Goal: Transaction & Acquisition: Purchase product/service

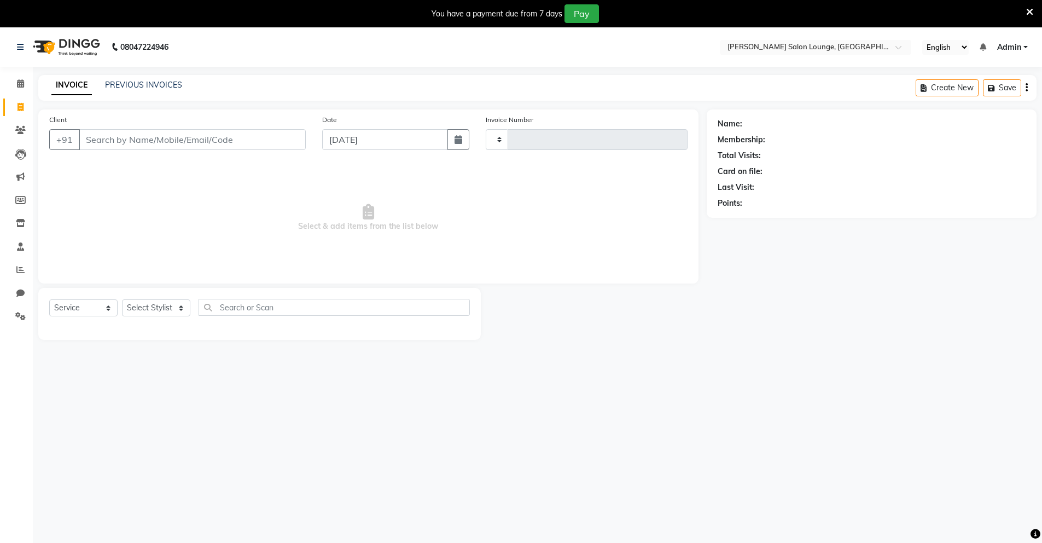
select select "service"
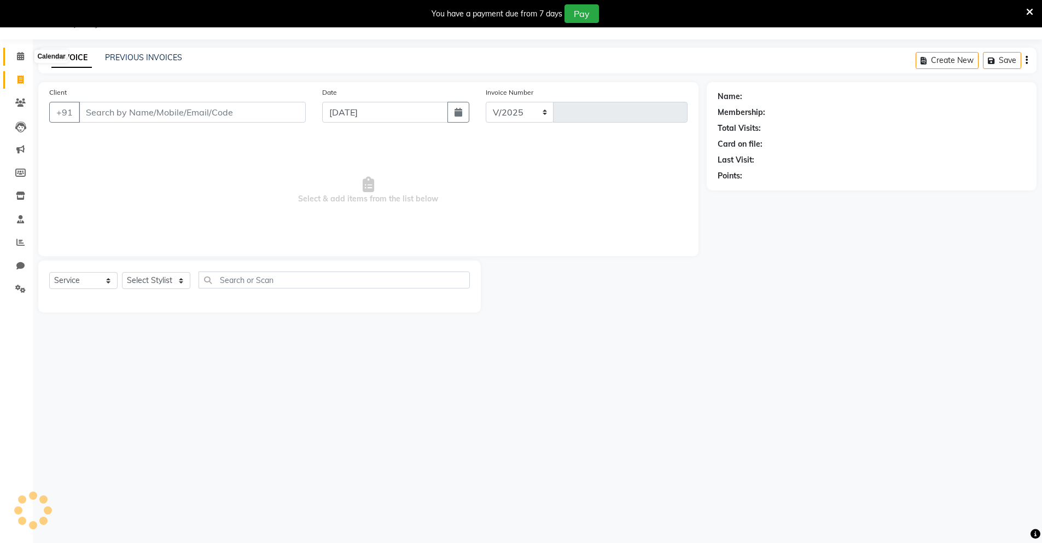
select select "8909"
type input "0094"
click at [21, 59] on icon at bounding box center [20, 56] width 7 height 8
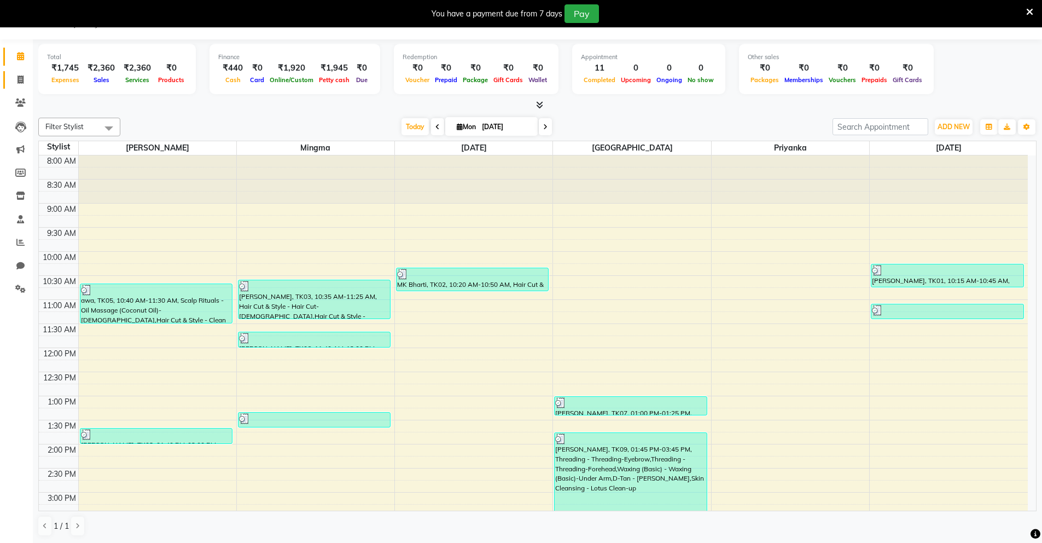
click at [14, 72] on link "Invoice" at bounding box center [16, 80] width 26 height 18
select select "service"
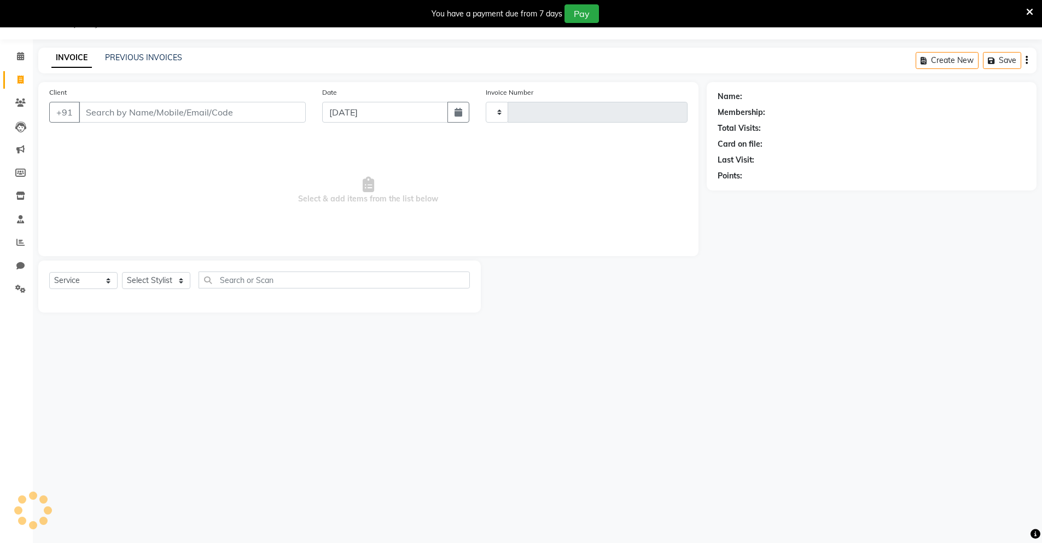
type input "0094"
select select "8909"
click at [221, 283] on input "text" at bounding box center [334, 279] width 271 height 17
click at [176, 279] on select "Select Stylist Mingma [PERSON_NAME][GEOGRAPHIC_DATA] [PERSON_NAME][DATE][DATE]" at bounding box center [156, 280] width 68 height 17
select select "89951"
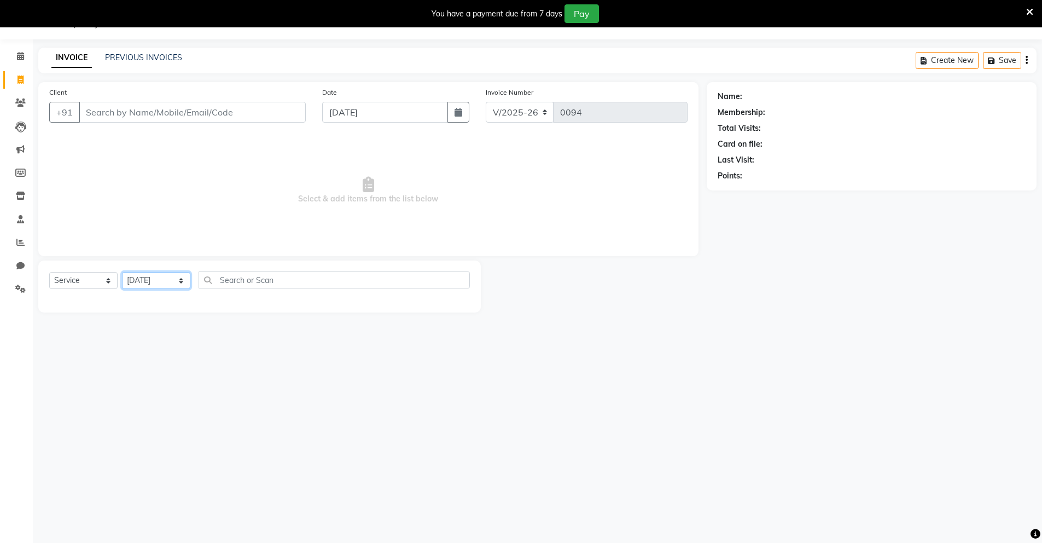
click at [122, 272] on select "Select Stylist Mingma [PERSON_NAME][GEOGRAPHIC_DATA] [PERSON_NAME][DATE][DATE]" at bounding box center [156, 280] width 68 height 17
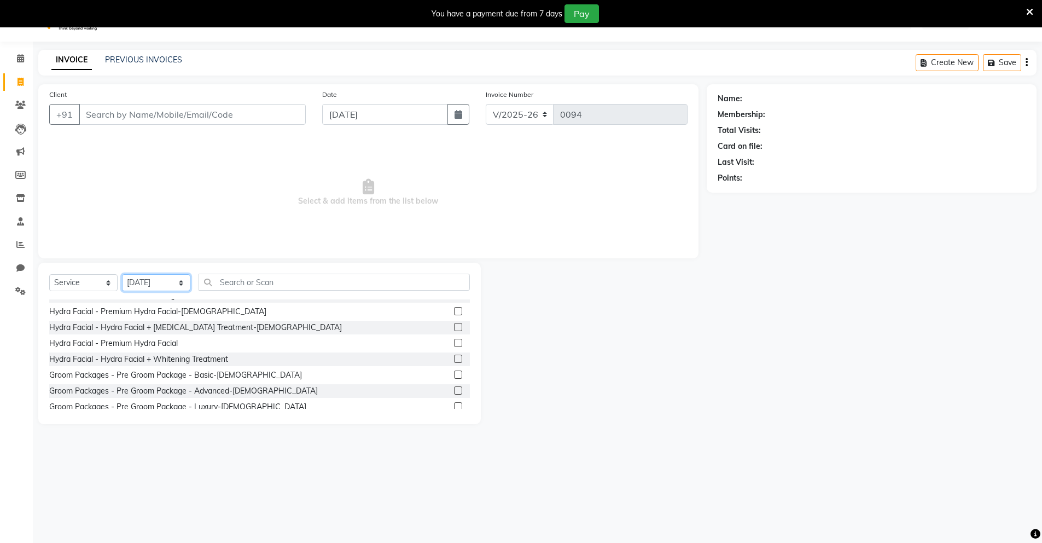
scroll to position [1852, 0]
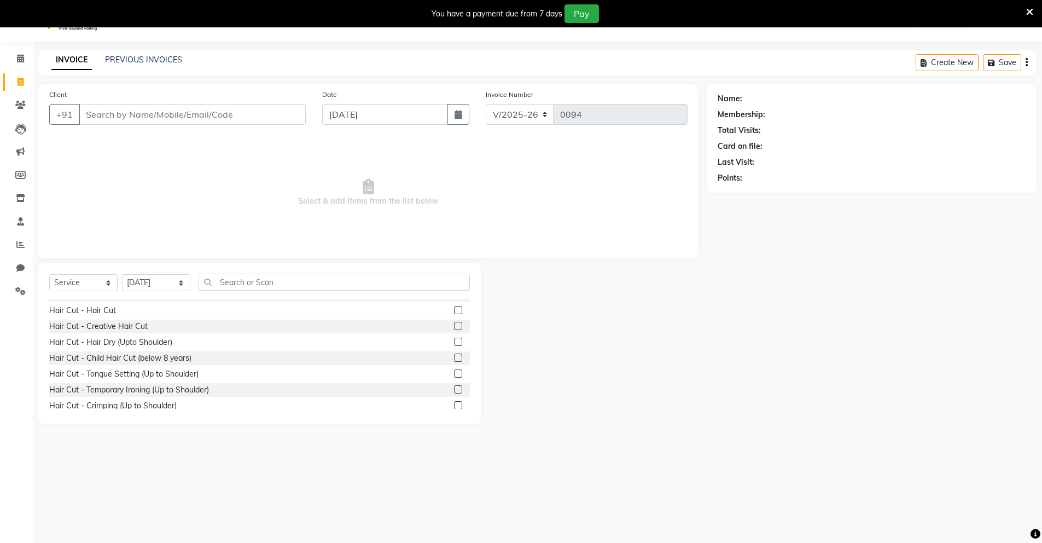
click at [454, 324] on label at bounding box center [458, 326] width 8 height 8
click at [454, 324] on input "checkbox" at bounding box center [457, 326] width 7 height 7
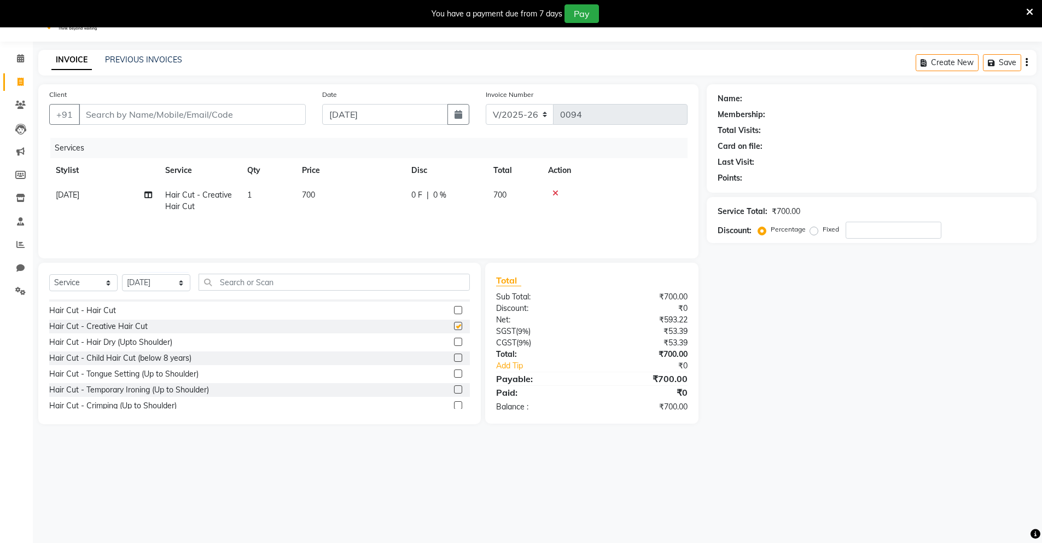
checkbox input "false"
click at [161, 282] on select "Select Stylist Mingma [PERSON_NAME][GEOGRAPHIC_DATA] [PERSON_NAME][DATE][DATE]" at bounding box center [156, 282] width 68 height 17
select select "89949"
click at [122, 274] on select "Select Stylist Mingma [PERSON_NAME][GEOGRAPHIC_DATA] [PERSON_NAME][DATE][DATE]" at bounding box center [156, 282] width 68 height 17
click at [551, 192] on div at bounding box center [614, 193] width 133 height 8
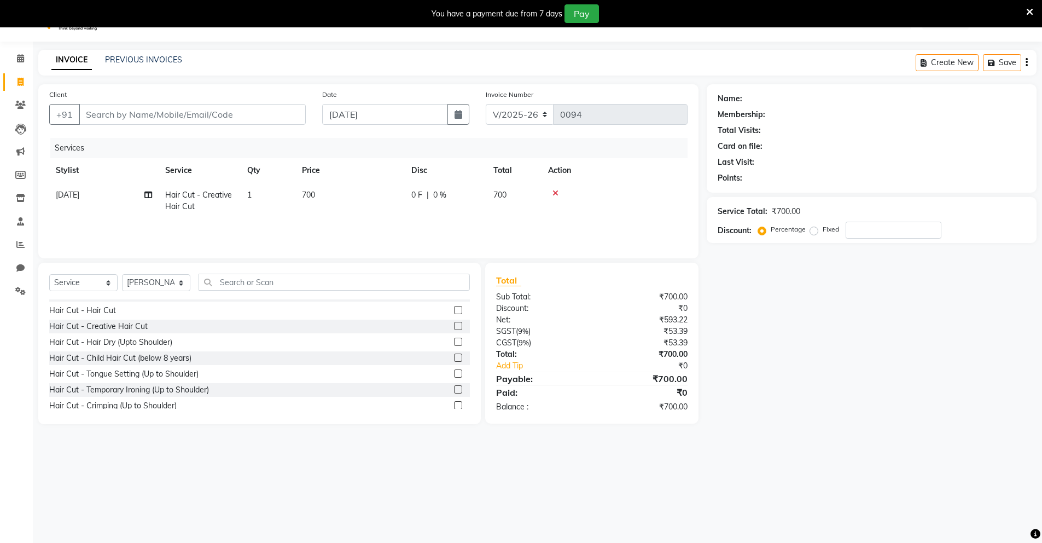
click at [557, 194] on icon at bounding box center [556, 193] width 6 height 8
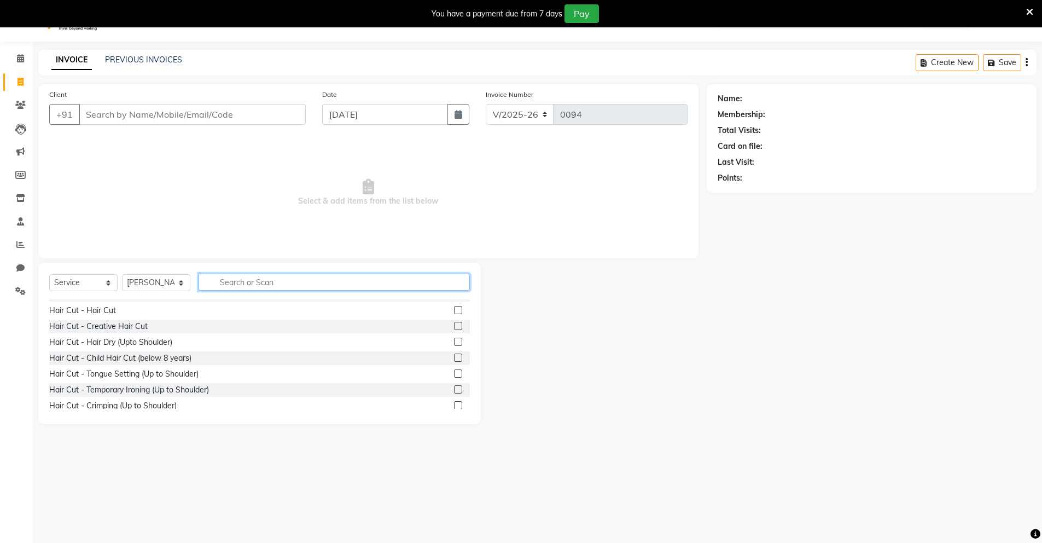
click at [270, 283] on input "text" at bounding box center [334, 282] width 271 height 17
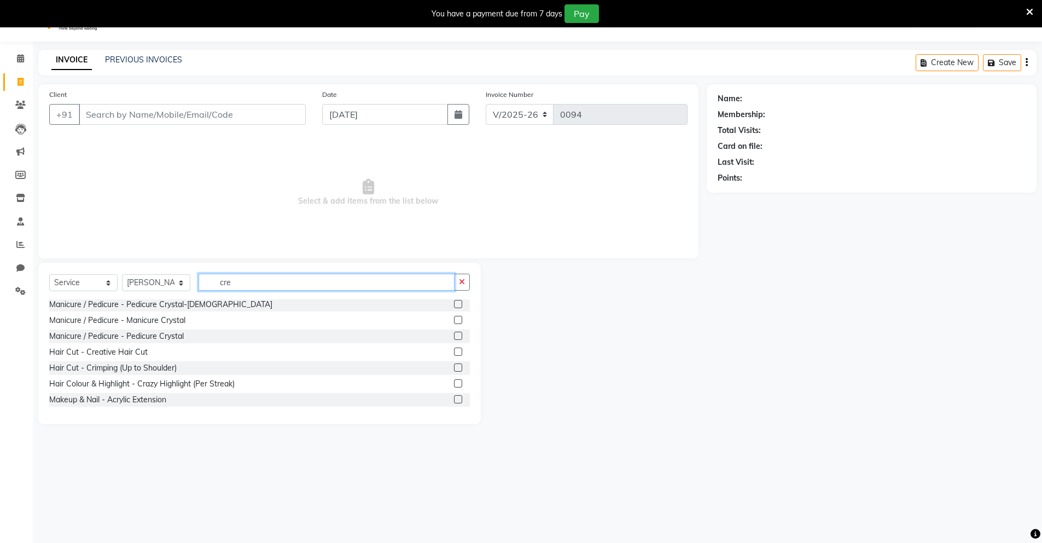
scroll to position [0, 0]
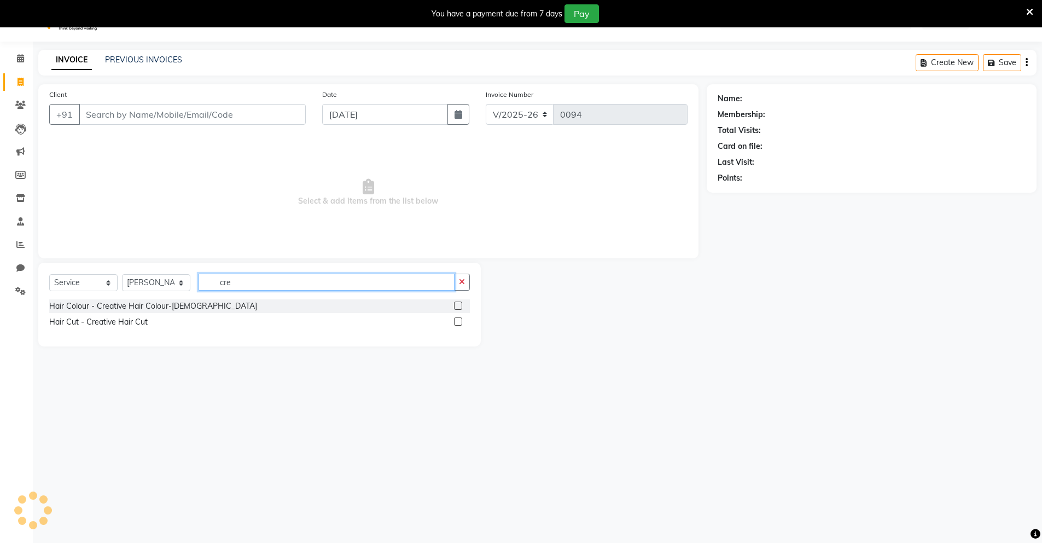
type input "cre"
click at [459, 320] on label at bounding box center [458, 321] width 8 height 8
click at [459, 320] on input "checkbox" at bounding box center [457, 321] width 7 height 7
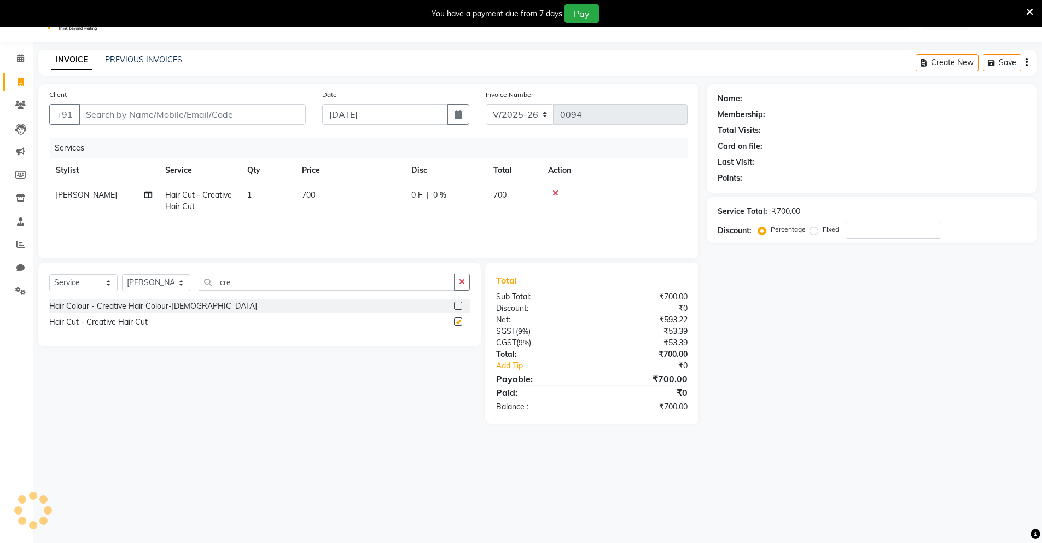
checkbox input "false"
click at [152, 120] on input "Client" at bounding box center [192, 114] width 227 height 21
click at [275, 108] on input "Client" at bounding box center [192, 114] width 227 height 21
type input "9"
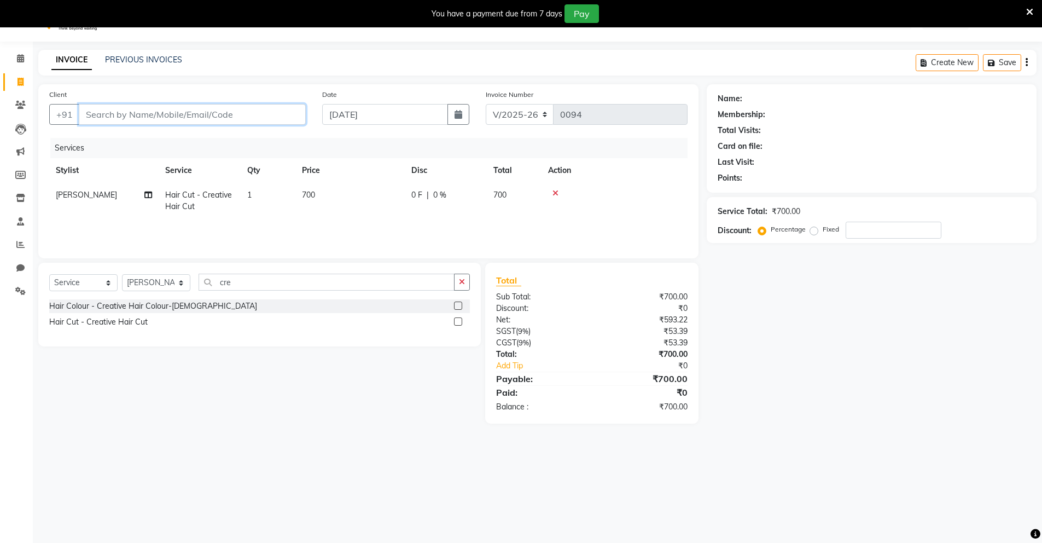
type input "0"
type input "9031255786"
click at [284, 109] on span "Add Client" at bounding box center [277, 114] width 43 height 11
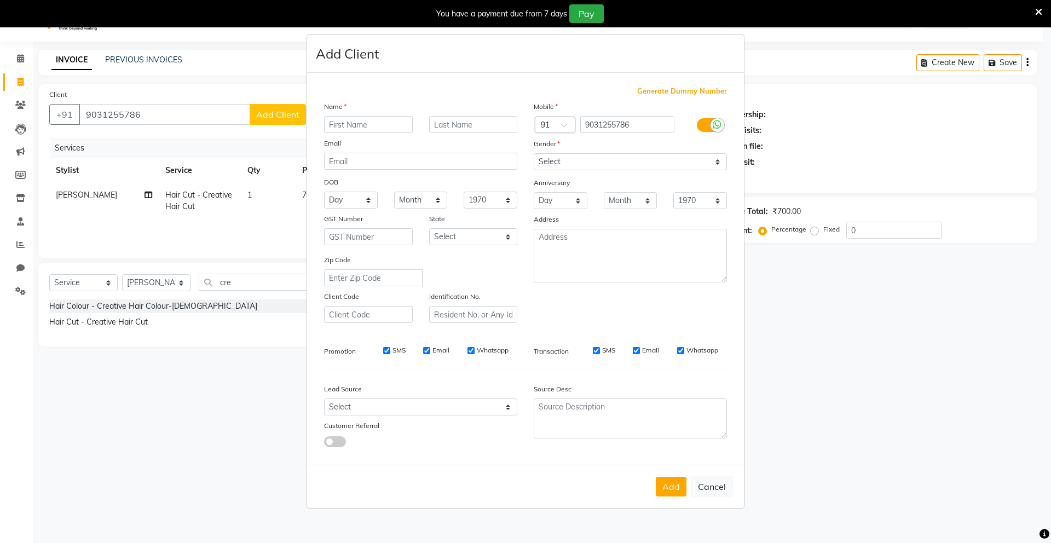
click at [392, 130] on input "text" at bounding box center [368, 124] width 89 height 17
type input "[PERSON_NAME]"
click at [465, 115] on div "Name [PERSON_NAME] Email DOB Day 01 02 03 04 05 06 07 08 09 10 11 12 13 14 15 1…" at bounding box center [421, 212] width 210 height 222
click at [458, 122] on input "text" at bounding box center [473, 124] width 89 height 17
type input "kumar"
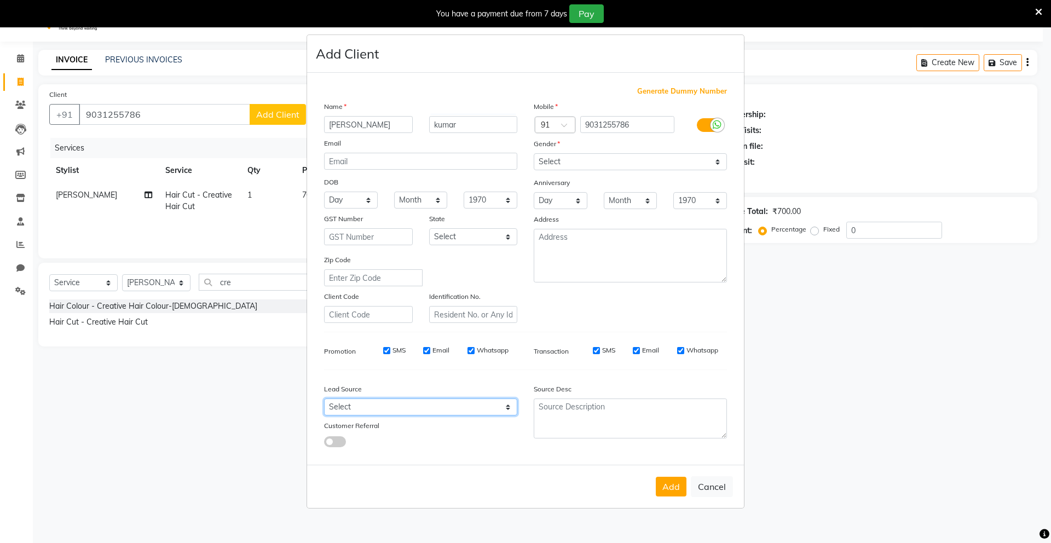
click at [509, 408] on select "Select Walk-in Referral Internet Friend Word of Mouth Advertisement Facebook Ju…" at bounding box center [420, 406] width 193 height 17
click at [571, 161] on select "Select [DEMOGRAPHIC_DATA] [DEMOGRAPHIC_DATA] Other Prefer Not To Say" at bounding box center [630, 161] width 193 height 17
select select "[DEMOGRAPHIC_DATA]"
click at [534, 153] on select "Select [DEMOGRAPHIC_DATA] [DEMOGRAPHIC_DATA] Other Prefer Not To Say" at bounding box center [630, 161] width 193 height 17
click at [661, 494] on button "Add" at bounding box center [671, 487] width 31 height 20
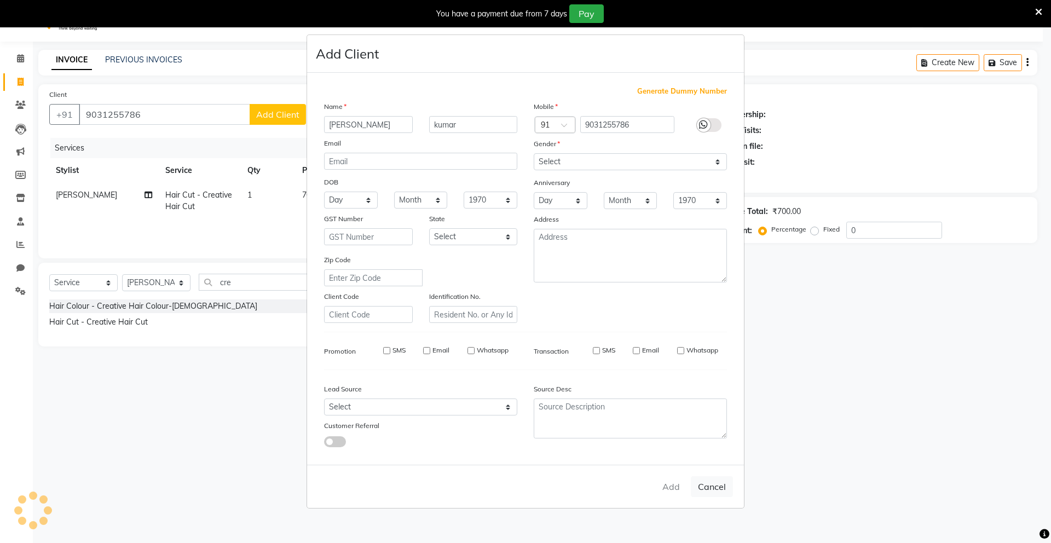
select select
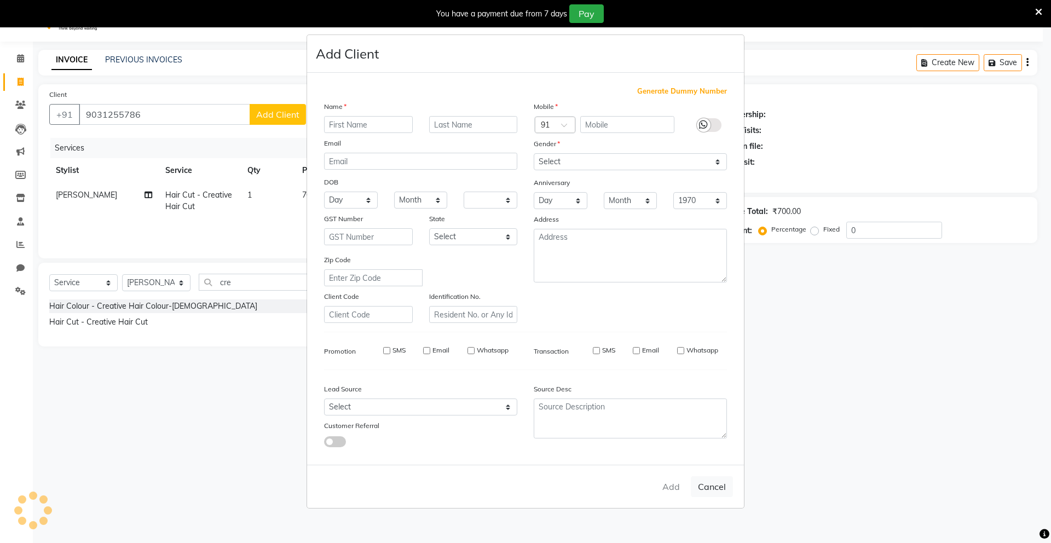
select select
checkbox input "false"
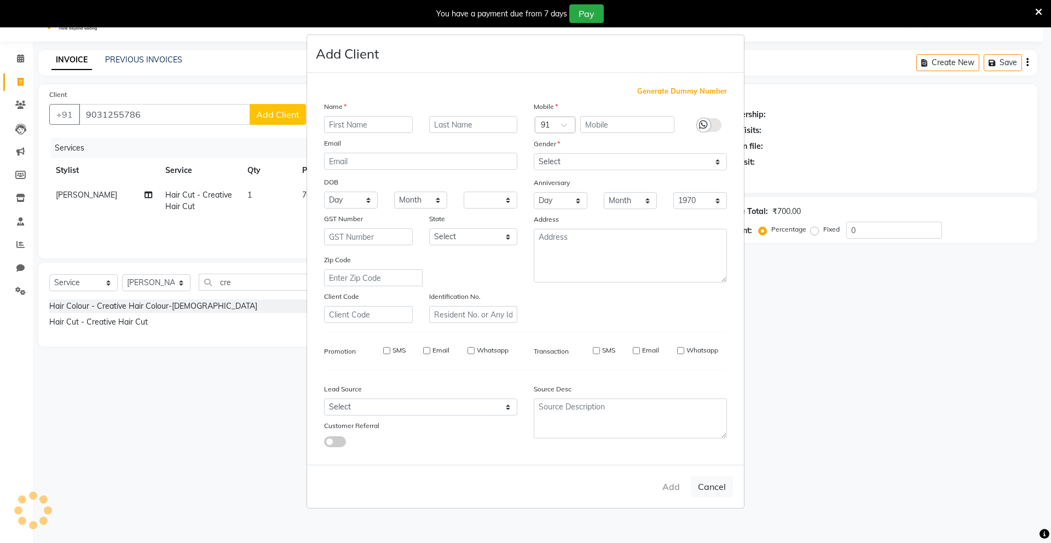
checkbox input "false"
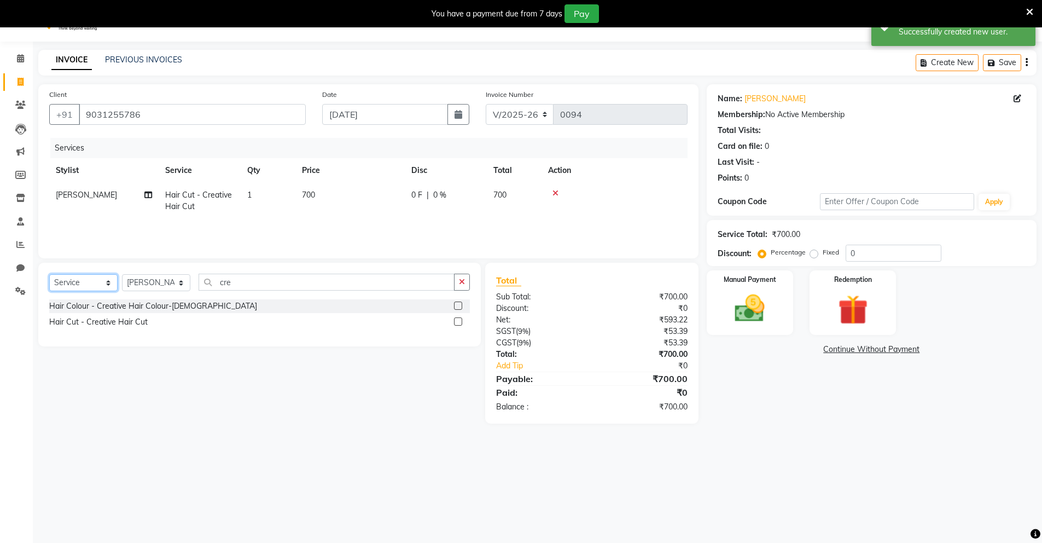
click at [113, 282] on select "Select Service Product Membership Package Voucher Prepaid Gift Card" at bounding box center [83, 282] width 68 height 17
click at [49, 274] on select "Select Service Product Membership Package Voucher Prepaid Gift Card" at bounding box center [83, 282] width 68 height 17
click at [146, 287] on select "Select Stylist Mingma [PERSON_NAME][GEOGRAPHIC_DATA] [PERSON_NAME][DATE][DATE]" at bounding box center [156, 282] width 68 height 17
select select "89950"
click at [122, 274] on select "Select Stylist Mingma [PERSON_NAME][GEOGRAPHIC_DATA] [PERSON_NAME][DATE][DATE]" at bounding box center [156, 282] width 68 height 17
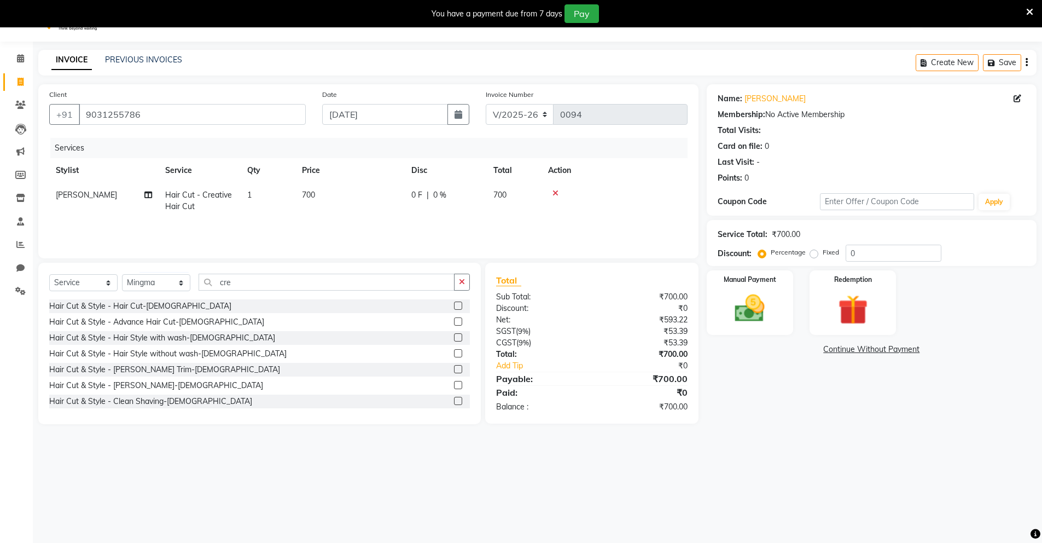
click at [557, 195] on icon at bounding box center [556, 193] width 6 height 8
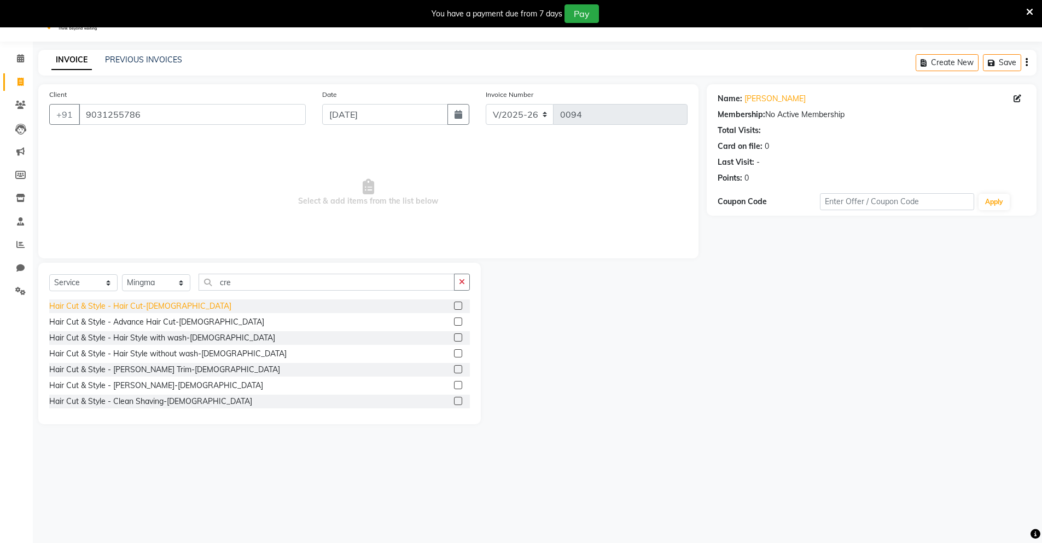
click at [150, 306] on div "Hair Cut & Style - Hair Cut-[DEMOGRAPHIC_DATA]" at bounding box center [140, 305] width 182 height 11
checkbox input "false"
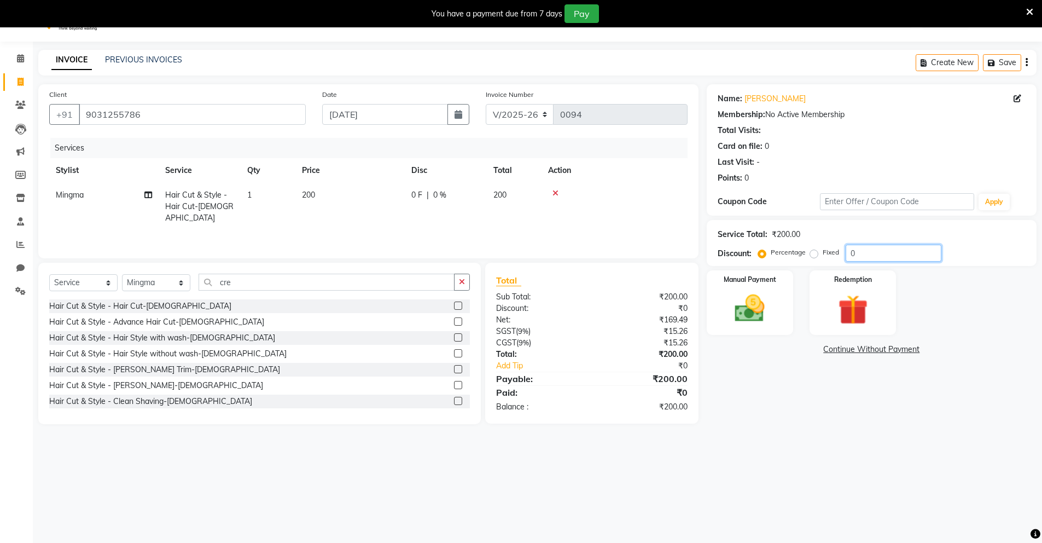
click at [870, 255] on input "0" at bounding box center [894, 253] width 96 height 17
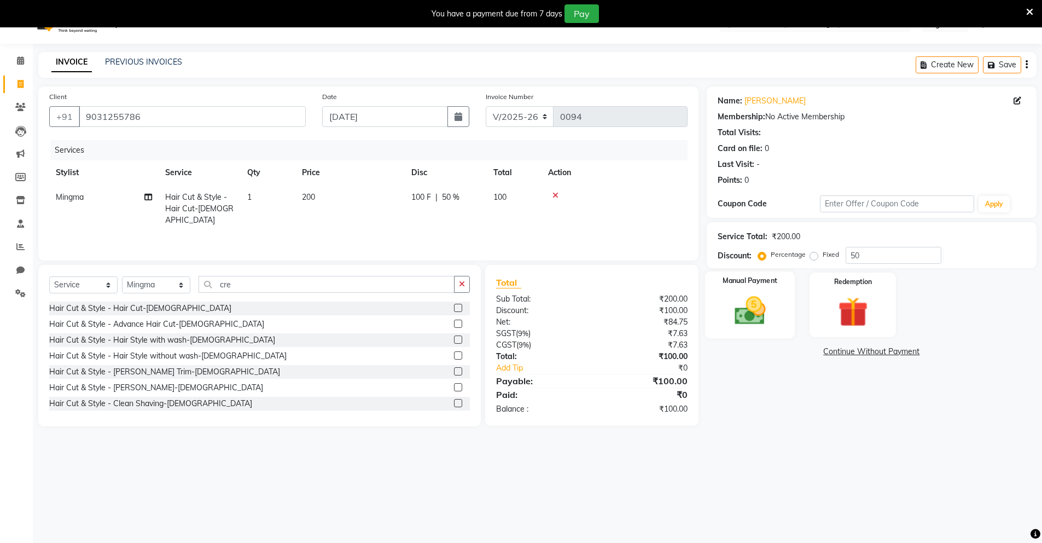
click at [769, 305] on img at bounding box center [750, 311] width 50 height 36
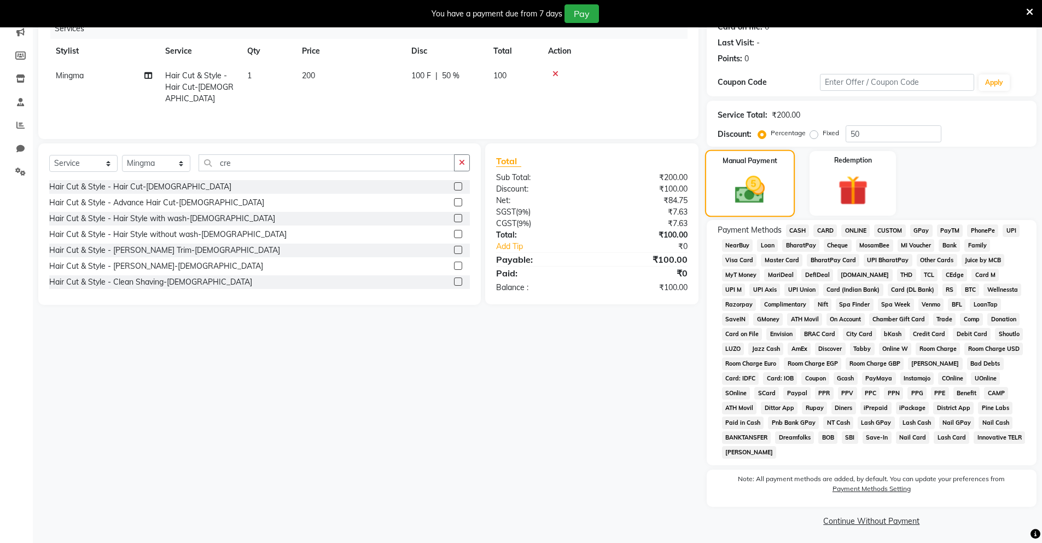
scroll to position [147, 0]
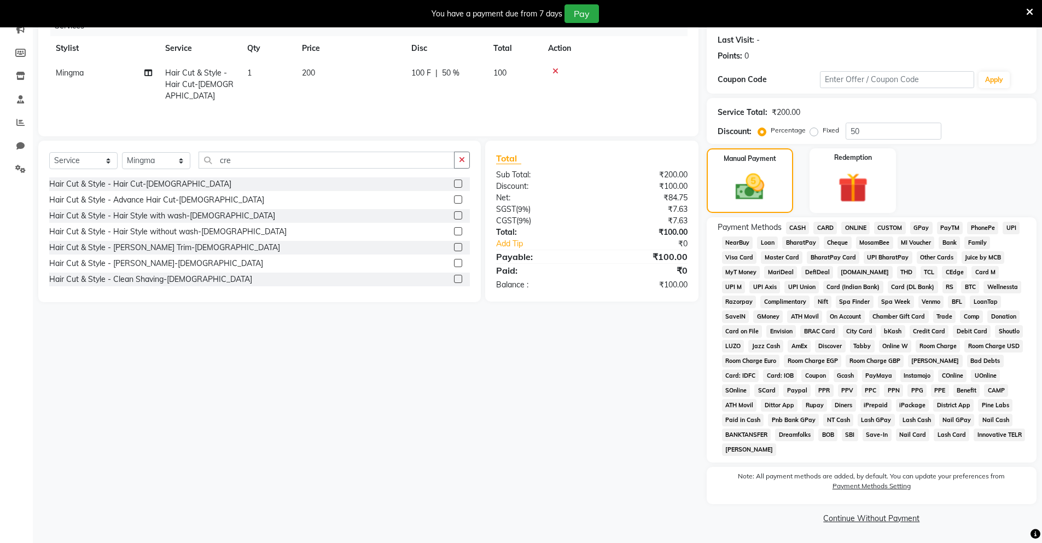
click at [797, 231] on span "CASH" at bounding box center [798, 228] width 24 height 13
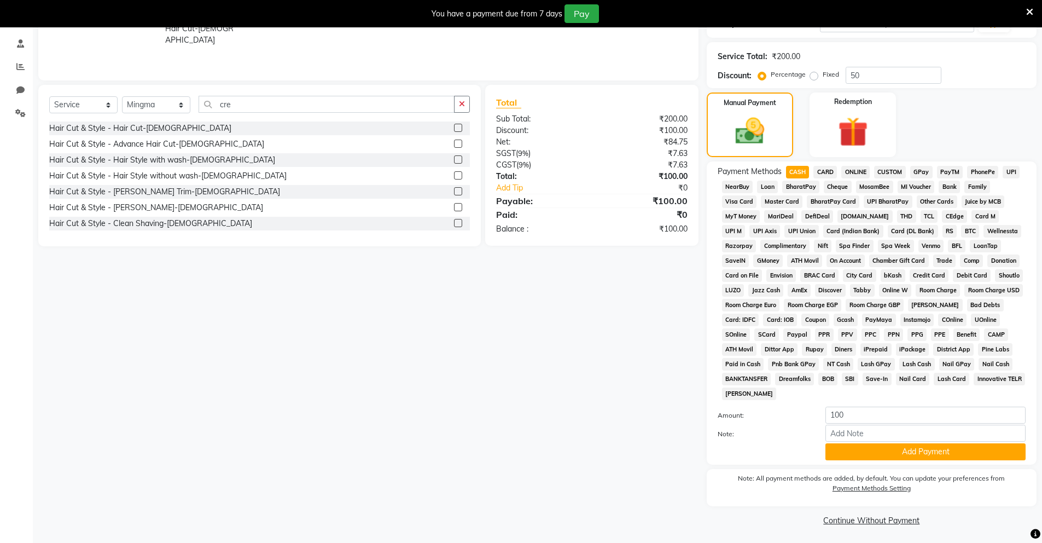
scroll to position [21, 0]
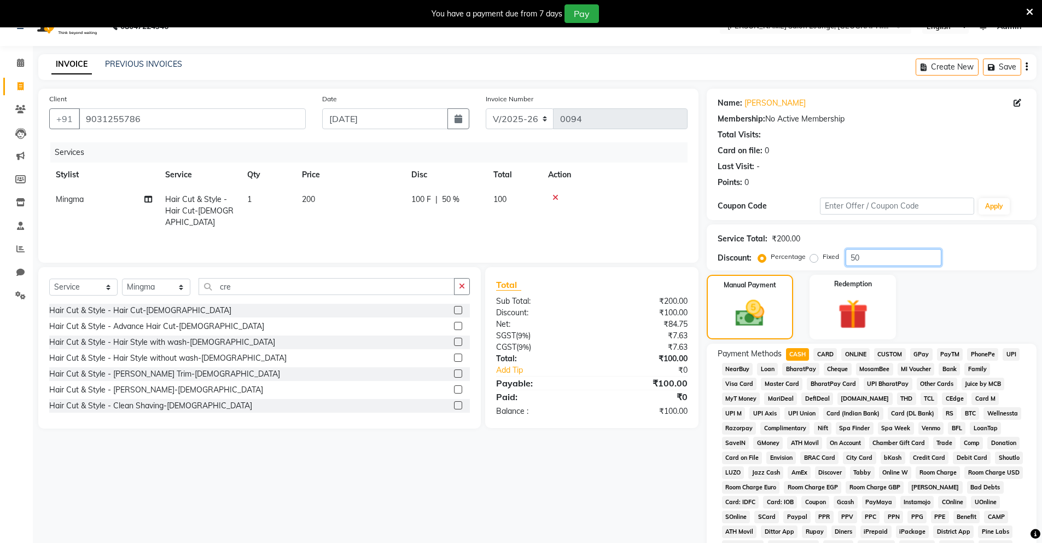
click at [870, 259] on input "50" at bounding box center [894, 257] width 96 height 17
type input "5"
type input "50"
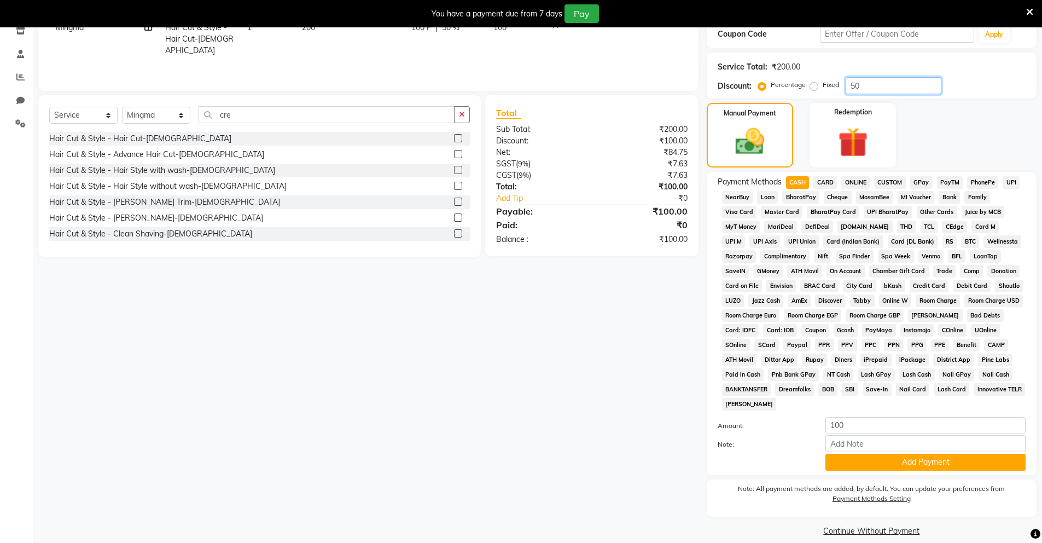
scroll to position [205, 0]
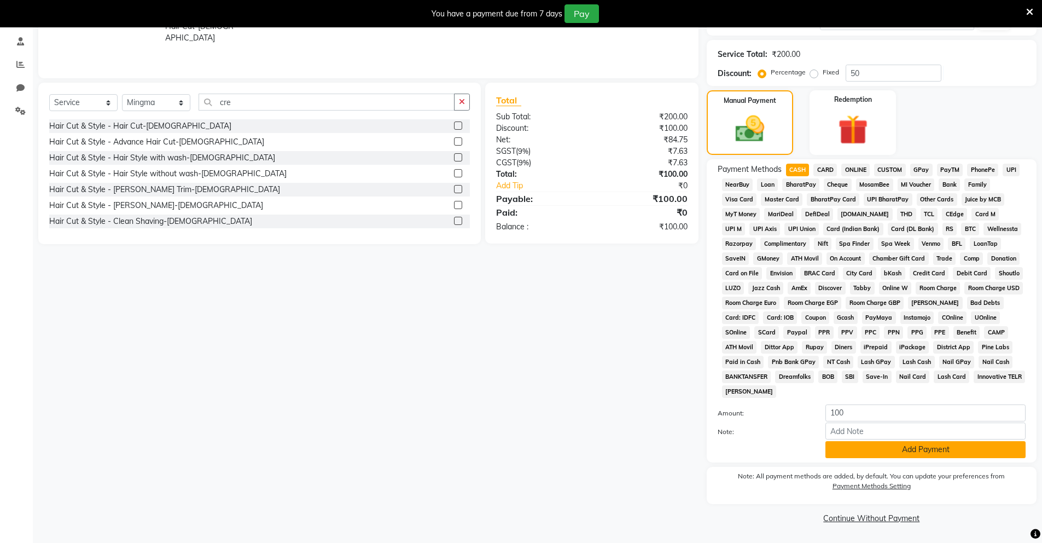
click at [941, 451] on button "Add Payment" at bounding box center [926, 449] width 200 height 17
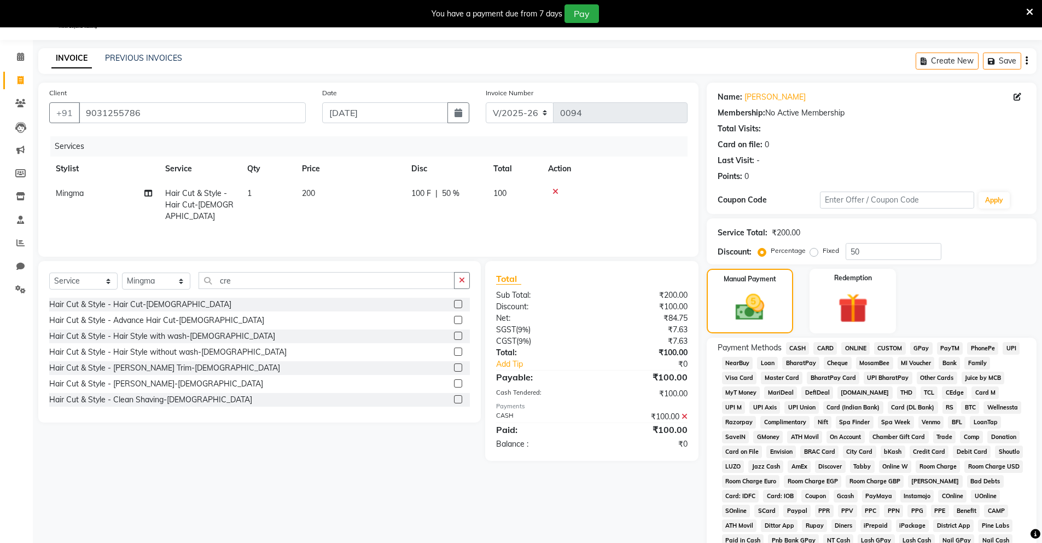
scroll to position [209, 0]
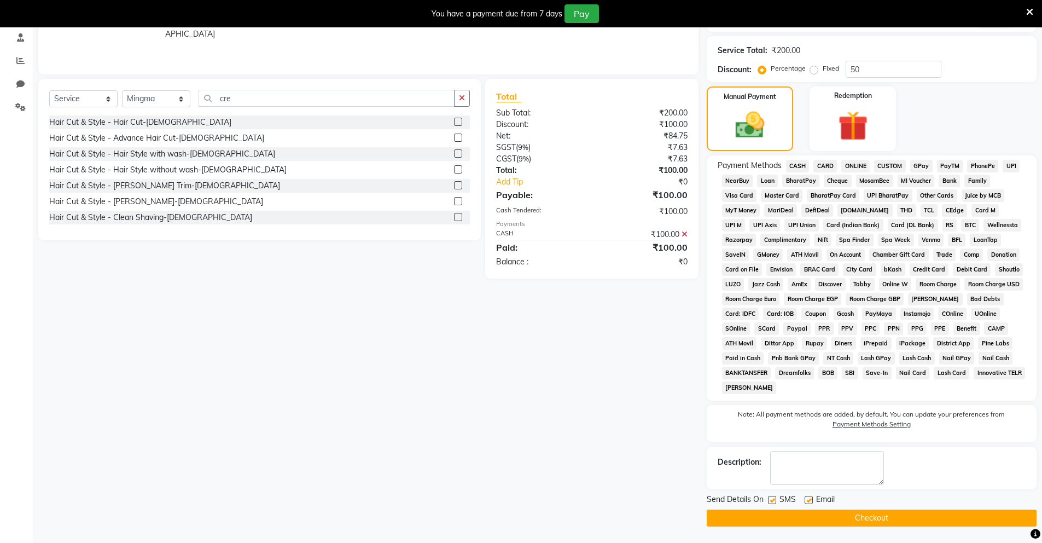
click at [897, 517] on button "Checkout" at bounding box center [872, 517] width 330 height 17
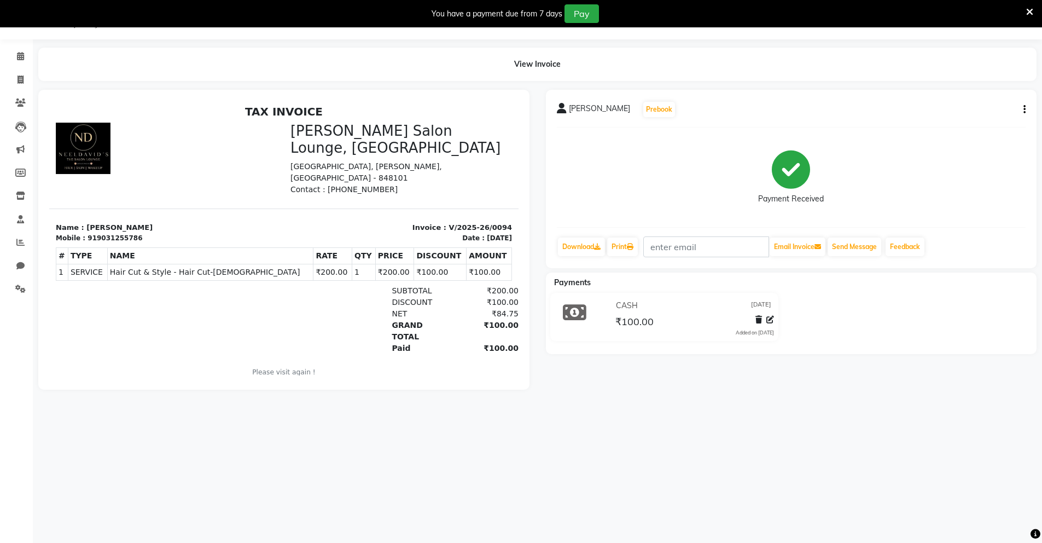
select select "service"
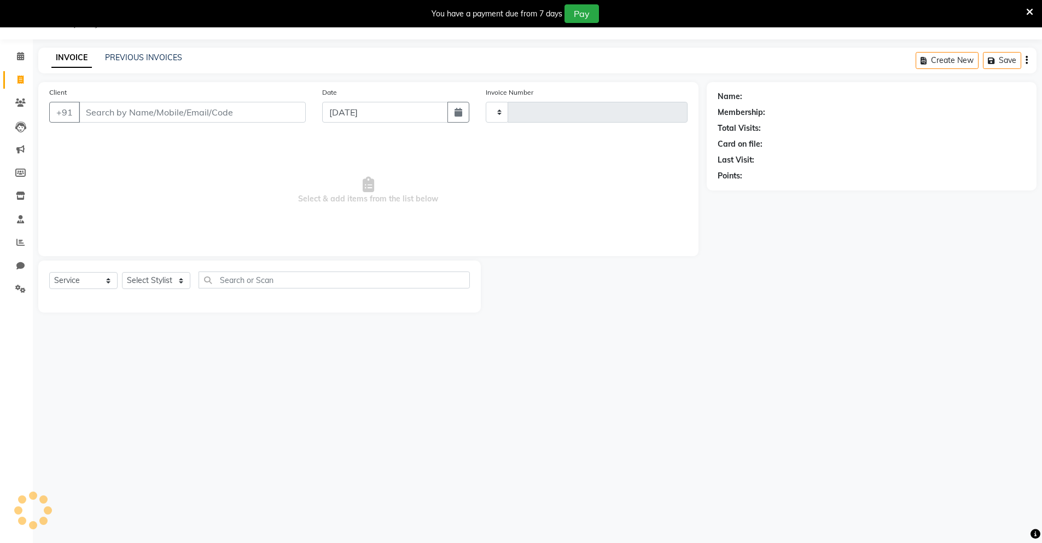
type input "0095"
select select "8909"
click at [177, 120] on input "Client" at bounding box center [192, 112] width 227 height 21
type input "9661938082"
click at [279, 114] on span "Add Client" at bounding box center [277, 112] width 43 height 11
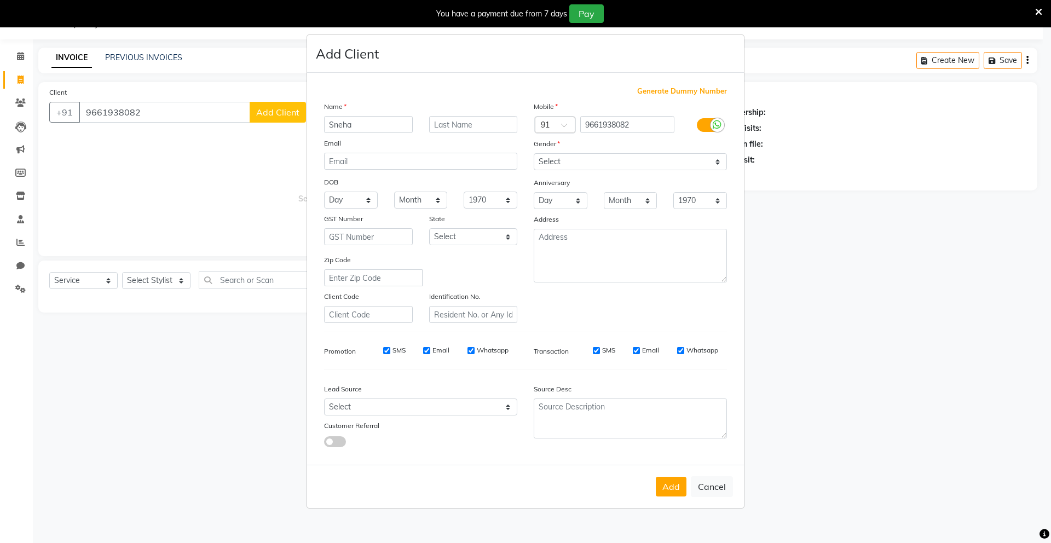
type input "Sneha"
click at [605, 166] on select "Select [DEMOGRAPHIC_DATA] [DEMOGRAPHIC_DATA] Other Prefer Not To Say" at bounding box center [630, 161] width 193 height 17
select select "[DEMOGRAPHIC_DATA]"
click at [534, 153] on select "Select [DEMOGRAPHIC_DATA] [DEMOGRAPHIC_DATA] Other Prefer Not To Say" at bounding box center [630, 161] width 193 height 17
click at [685, 484] on button "Add" at bounding box center [671, 487] width 31 height 20
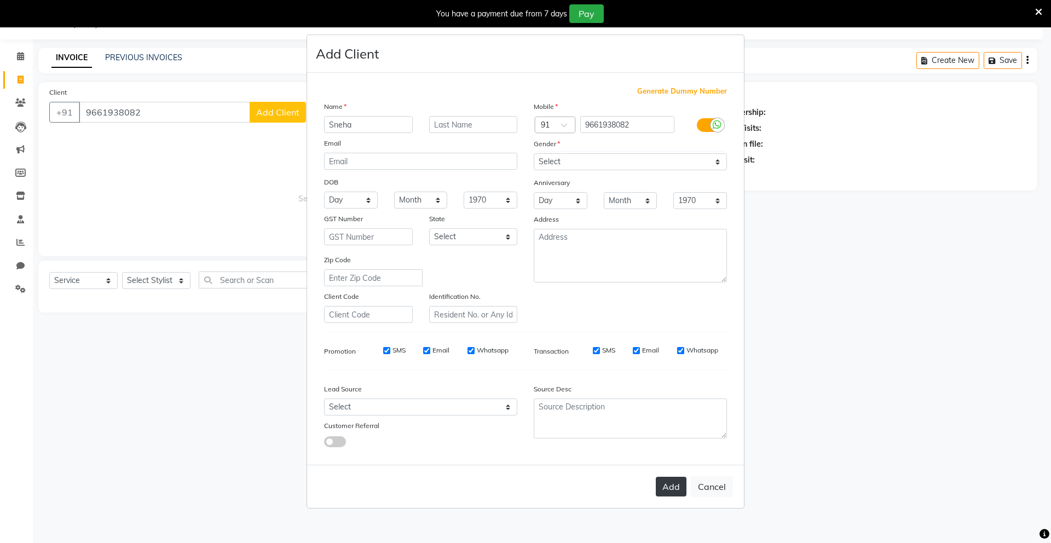
click at [685, 484] on div "Add Cancel" at bounding box center [525, 486] width 437 height 43
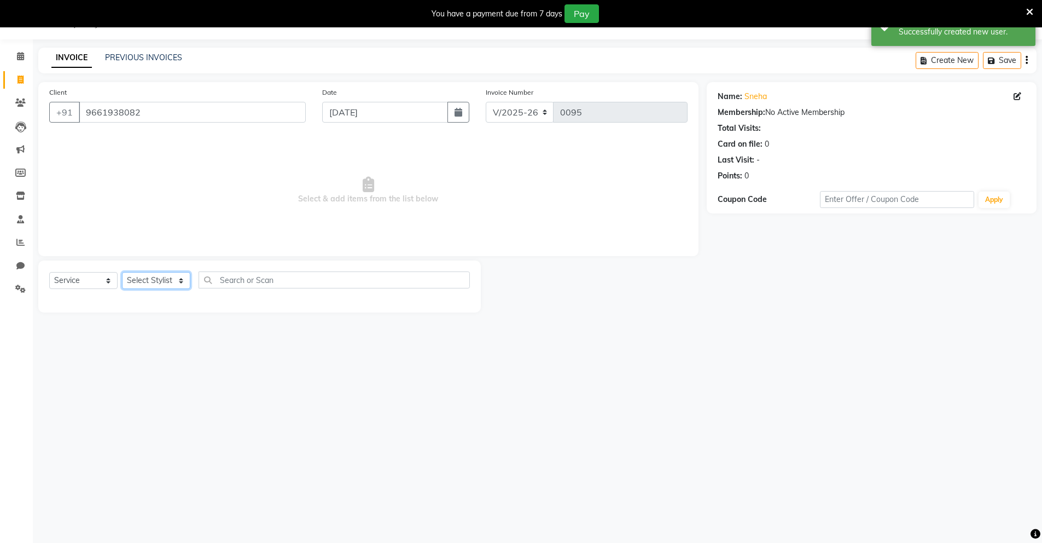
click at [150, 286] on select "Select Stylist Mingma [PERSON_NAME][GEOGRAPHIC_DATA] [PERSON_NAME][DATE][DATE]" at bounding box center [156, 280] width 68 height 17
select select "89949"
click at [122, 272] on select "Select Stylist Mingma [PERSON_NAME][GEOGRAPHIC_DATA] [PERSON_NAME][DATE][DATE]" at bounding box center [156, 280] width 68 height 17
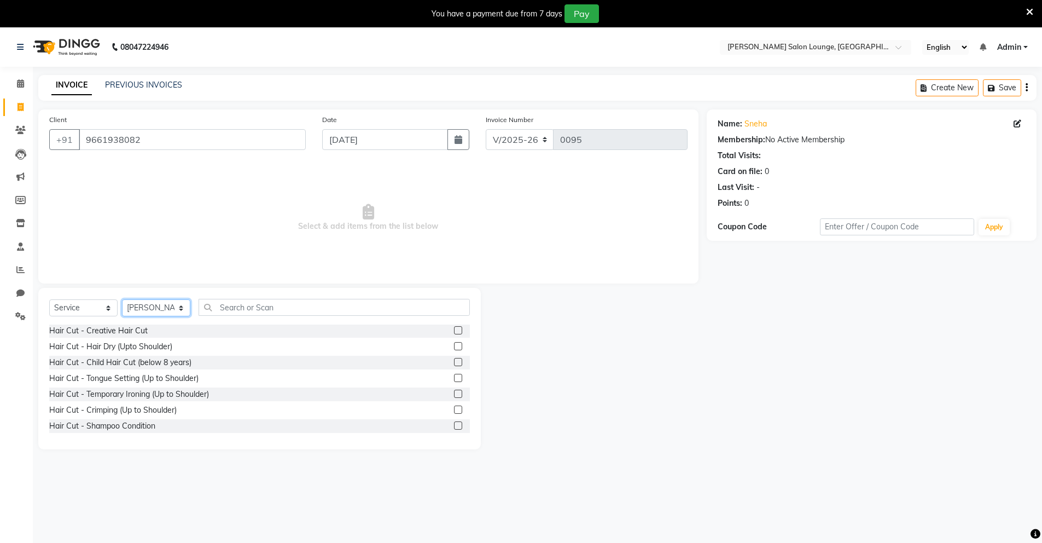
scroll to position [1871, 0]
click at [454, 328] on label at bounding box center [458, 332] width 8 height 8
click at [454, 329] on input "checkbox" at bounding box center [457, 332] width 7 height 7
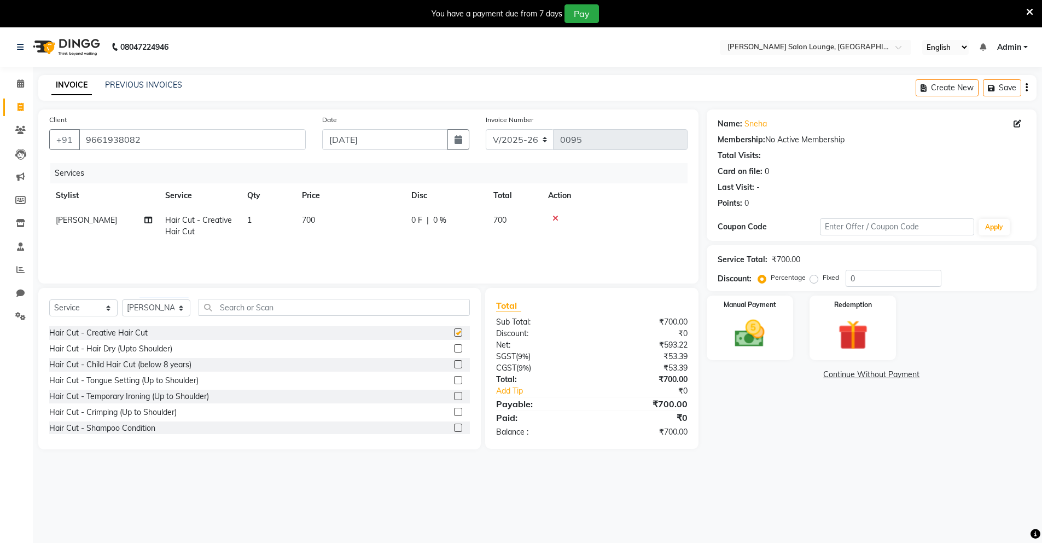
checkbox input "false"
click at [848, 278] on input "0" at bounding box center [894, 278] width 96 height 17
type input "50"
click at [930, 305] on div "Manual Payment Redemption" at bounding box center [872, 328] width 346 height 65
click at [931, 305] on div "Manual Payment Redemption" at bounding box center [872, 328] width 346 height 65
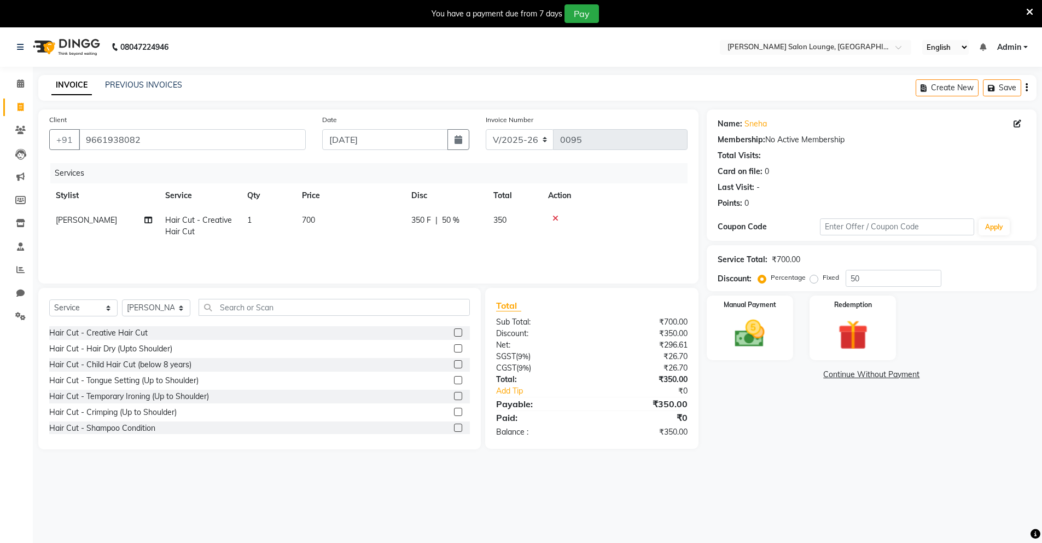
click at [816, 456] on main "INVOICE PREVIOUS INVOICES Create New Save Client [PHONE_NUMBER] Date [DATE] Inv…" at bounding box center [538, 270] width 1010 height 391
click at [1001, 85] on button "Save" at bounding box center [1002, 87] width 38 height 17
click at [1013, 93] on button "Open Invoices" at bounding box center [985, 87] width 73 height 17
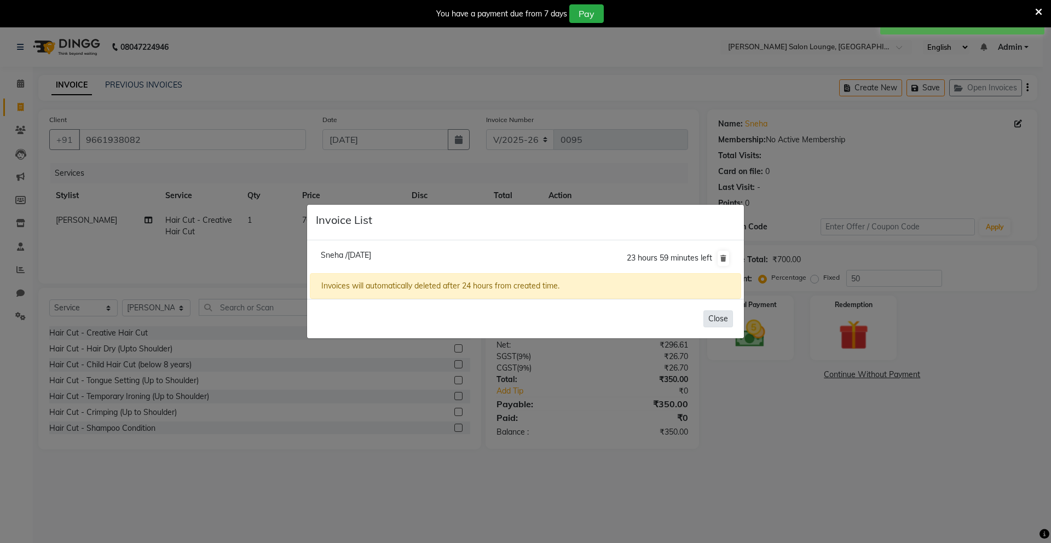
click at [724, 323] on button "Close" at bounding box center [718, 318] width 30 height 17
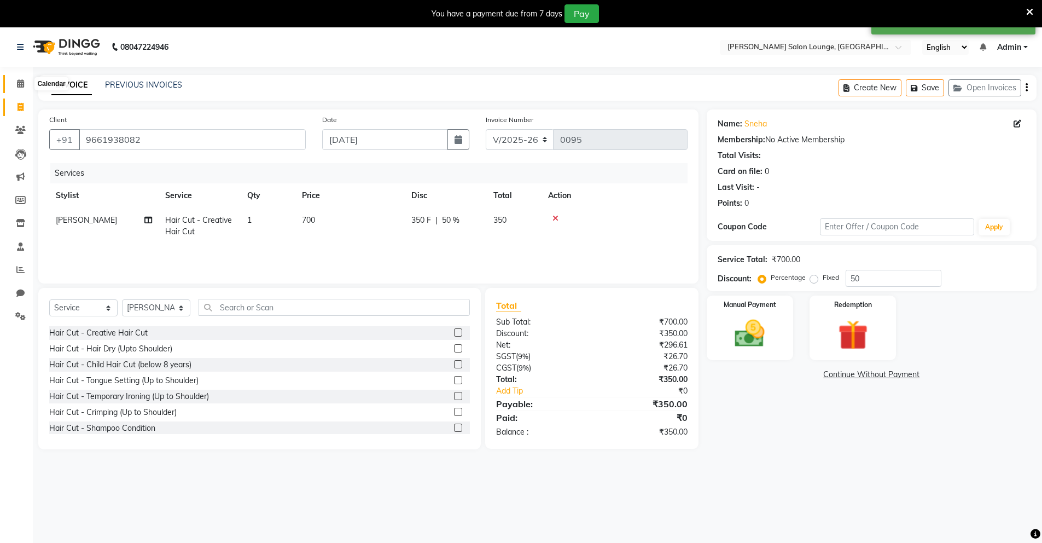
click at [19, 87] on icon at bounding box center [20, 83] width 7 height 8
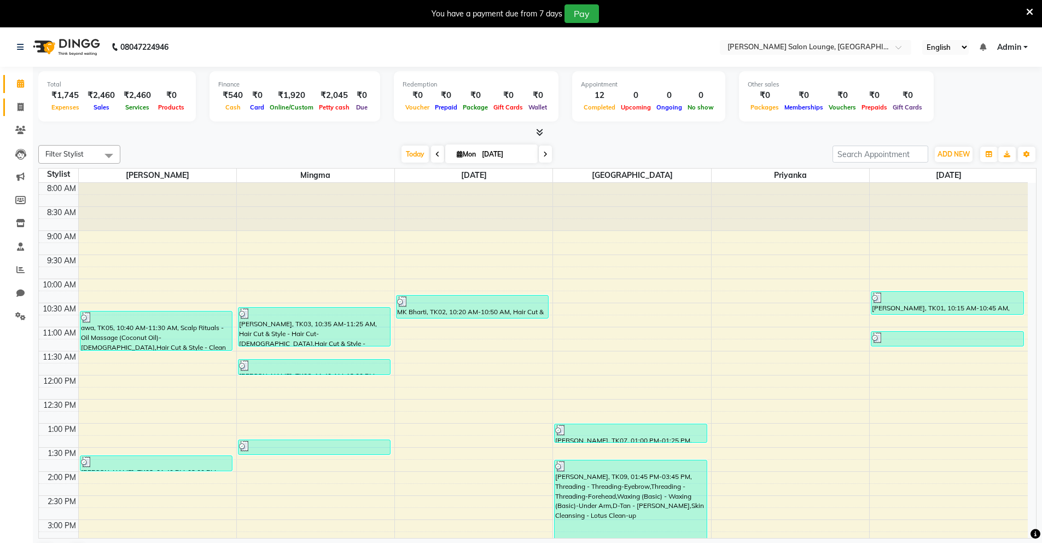
click at [26, 101] on span at bounding box center [20, 107] width 19 height 13
select select "service"
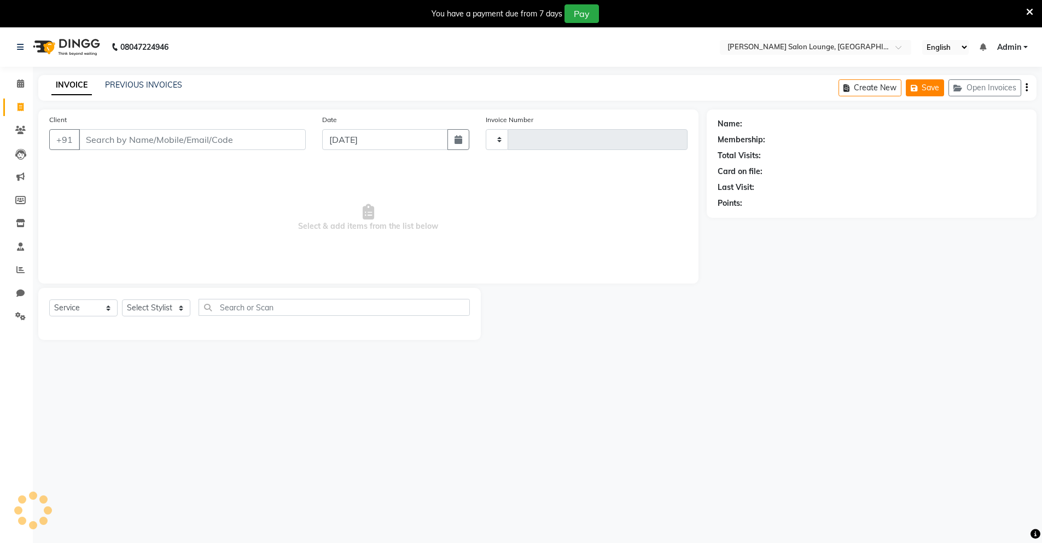
type input "0095"
select select "8909"
click at [1002, 89] on button "Open Invoices" at bounding box center [985, 87] width 73 height 17
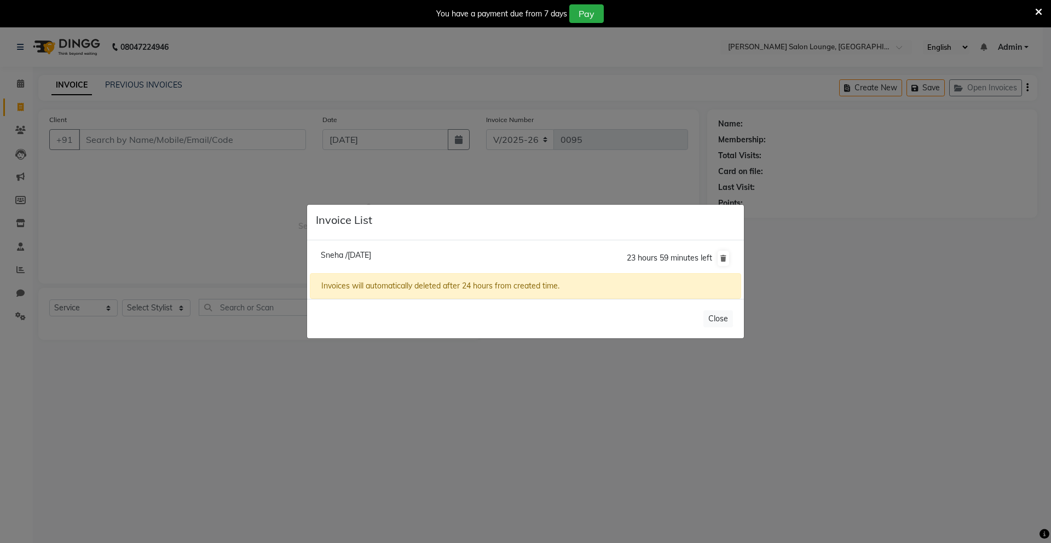
click at [554, 298] on div "Invoices will automatically deleted after 24 hours from created time." at bounding box center [525, 286] width 431 height 26
click at [354, 259] on span "Sneha /[DATE]" at bounding box center [346, 255] width 50 height 10
type input "9661938082"
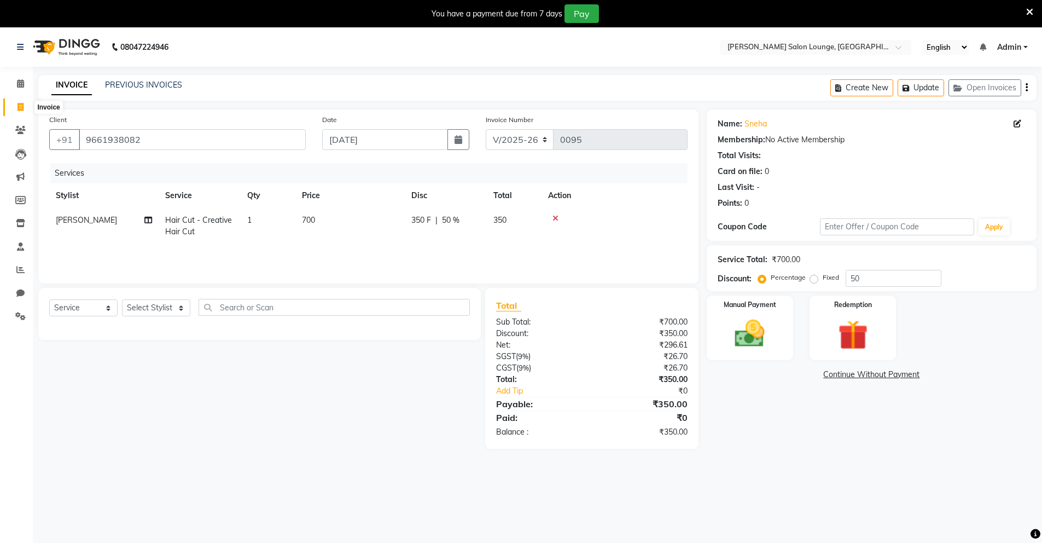
click at [19, 101] on span at bounding box center [20, 107] width 19 height 13
select select "service"
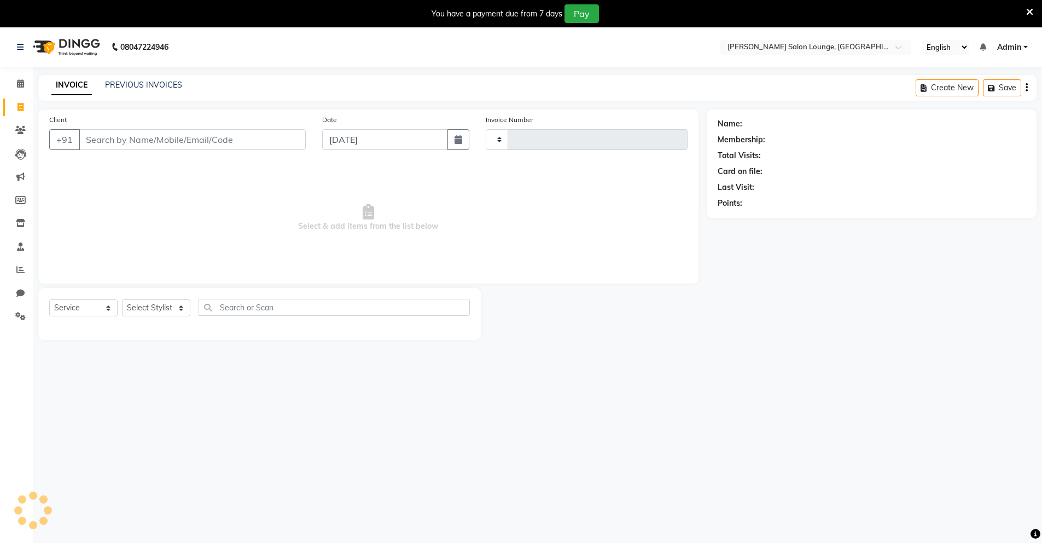
scroll to position [3, 0]
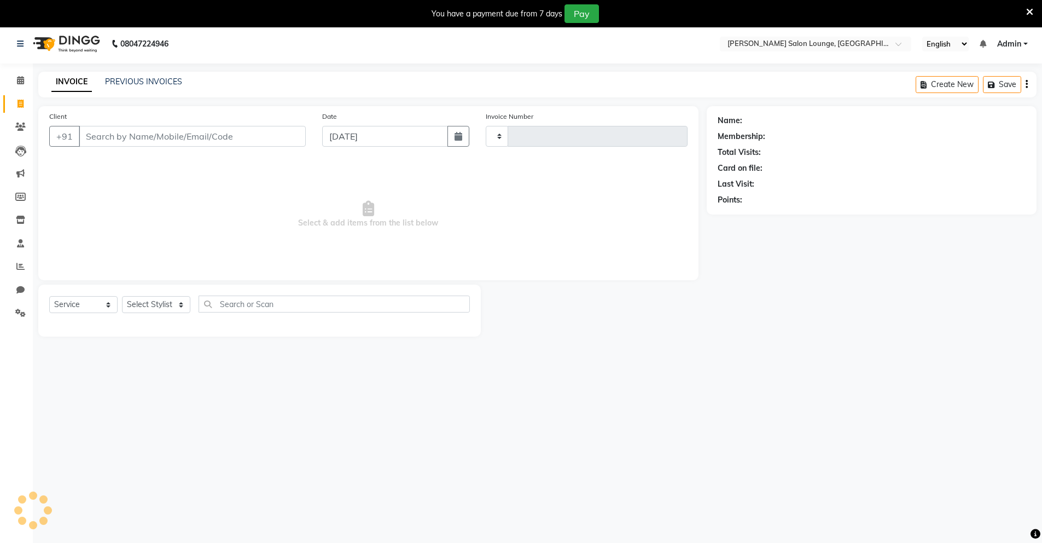
type input "0095"
select select "8909"
click at [992, 86] on button "Open Invoices" at bounding box center [985, 84] width 73 height 17
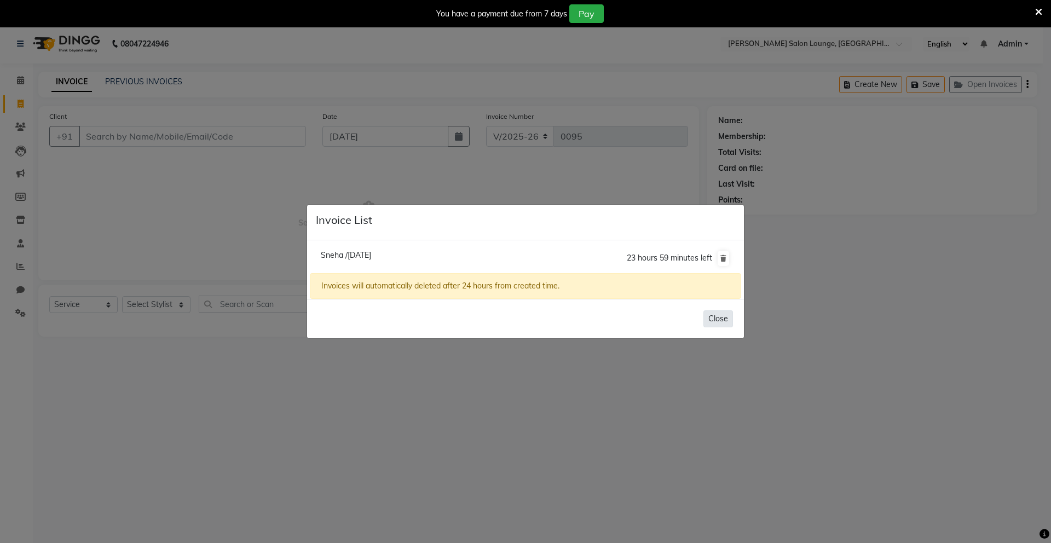
drag, startPoint x: 715, startPoint y: 322, endPoint x: 720, endPoint y: 318, distance: 6.2
click at [715, 322] on button "Close" at bounding box center [718, 318] width 30 height 17
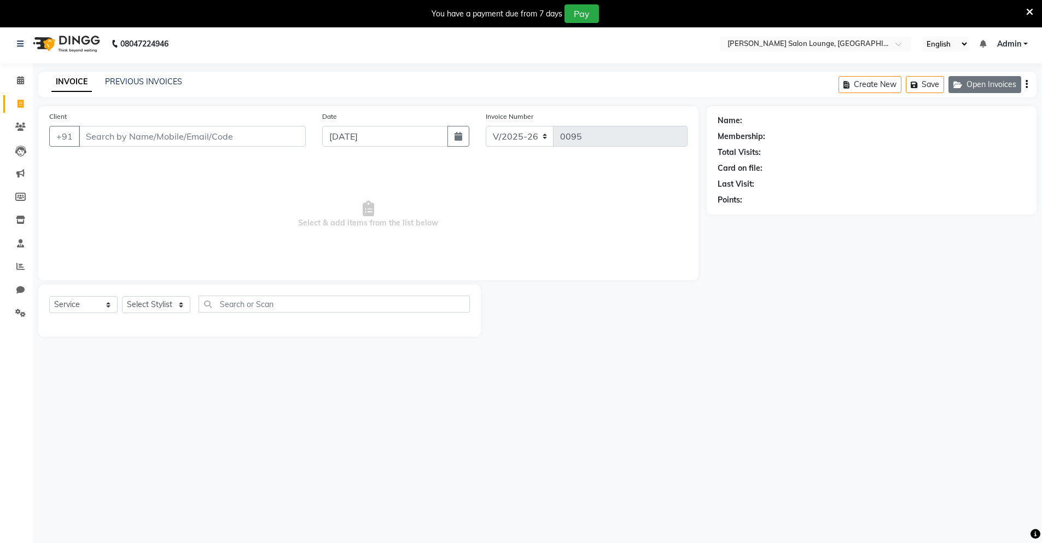
click at [981, 87] on button "Open Invoices" at bounding box center [985, 84] width 73 height 17
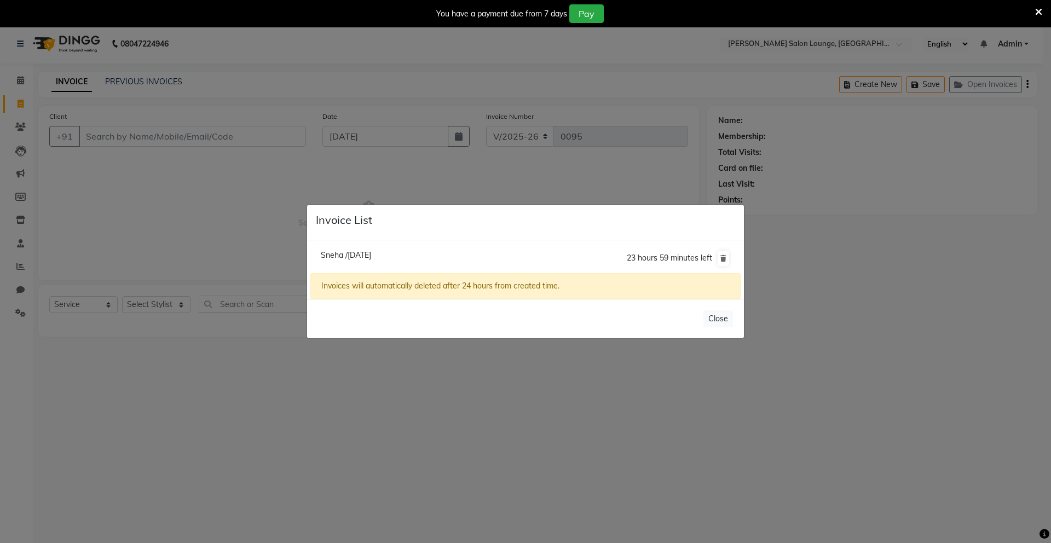
click at [354, 258] on span "Sneha /[DATE]" at bounding box center [346, 255] width 50 height 10
type input "9661938082"
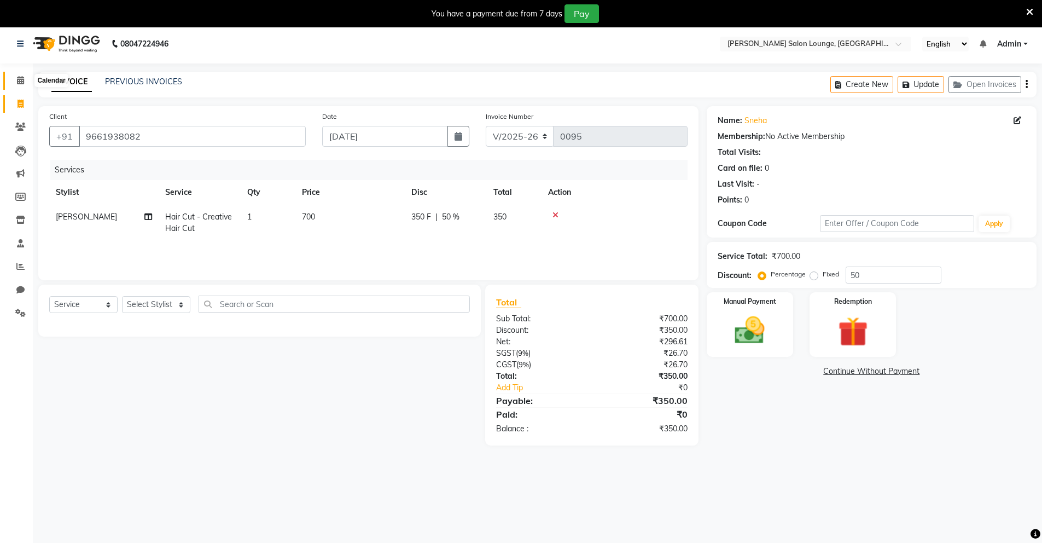
click at [17, 83] on icon at bounding box center [20, 80] width 7 height 8
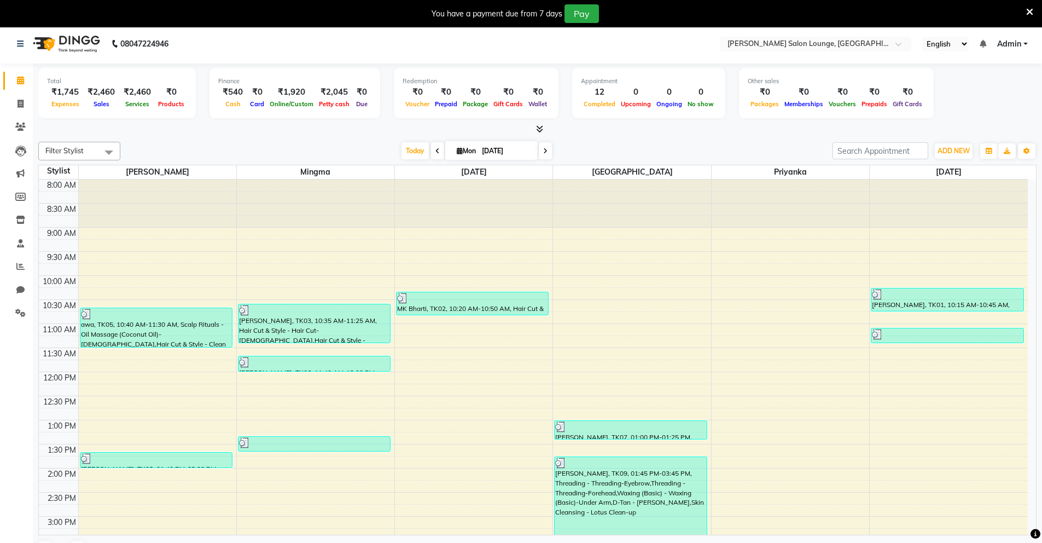
drag, startPoint x: 19, startPoint y: 83, endPoint x: 62, endPoint y: 78, distance: 43.6
click at [19, 83] on icon at bounding box center [20, 80] width 7 height 8
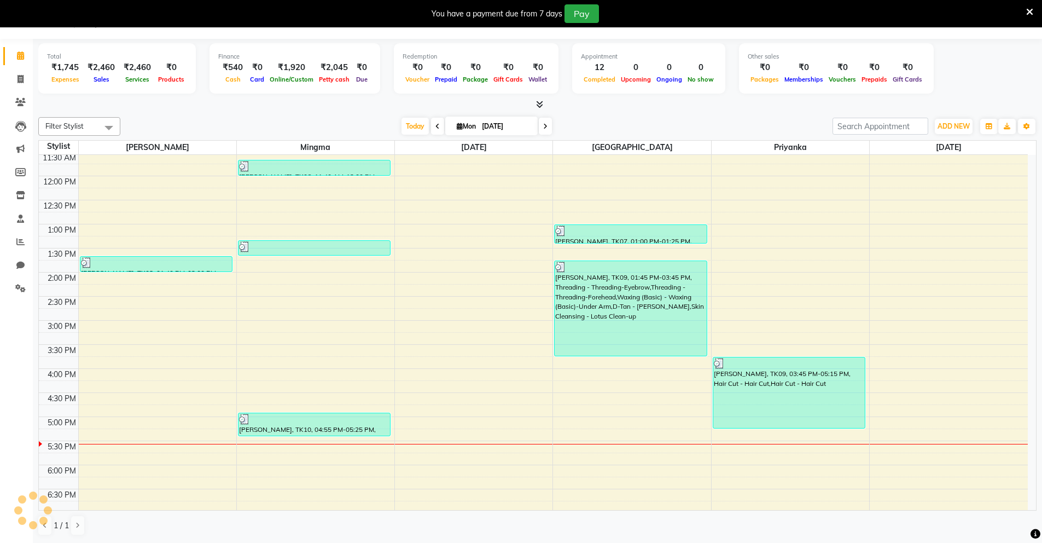
scroll to position [233, 0]
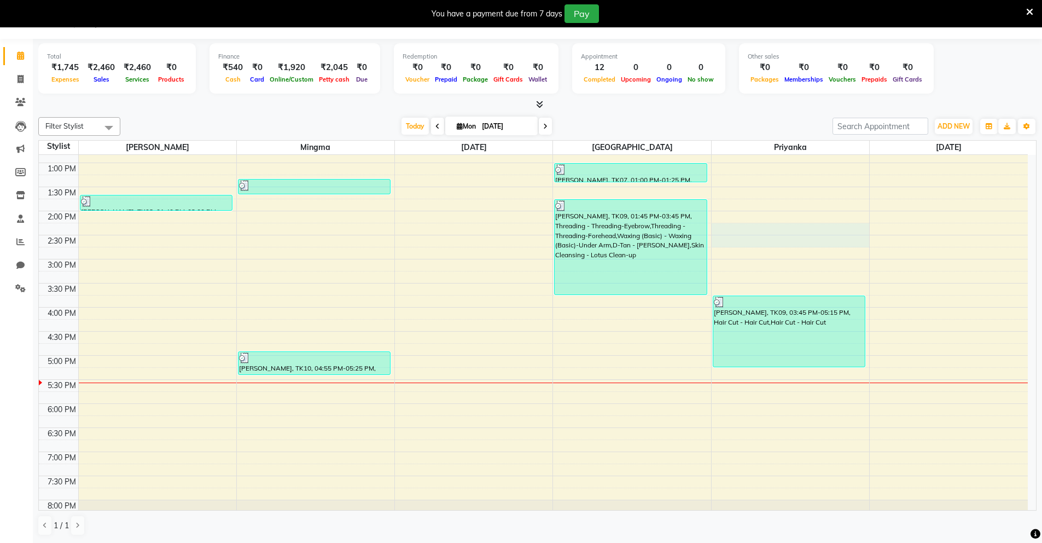
drag, startPoint x: 778, startPoint y: 235, endPoint x: 759, endPoint y: 239, distance: 19.6
click at [759, 239] on div "8:00 AM 8:30 AM 9:00 AM 9:30 AM 10:00 AM 10:30 AM 11:00 AM 11:30 AM 12:00 PM 12…" at bounding box center [533, 234] width 989 height 625
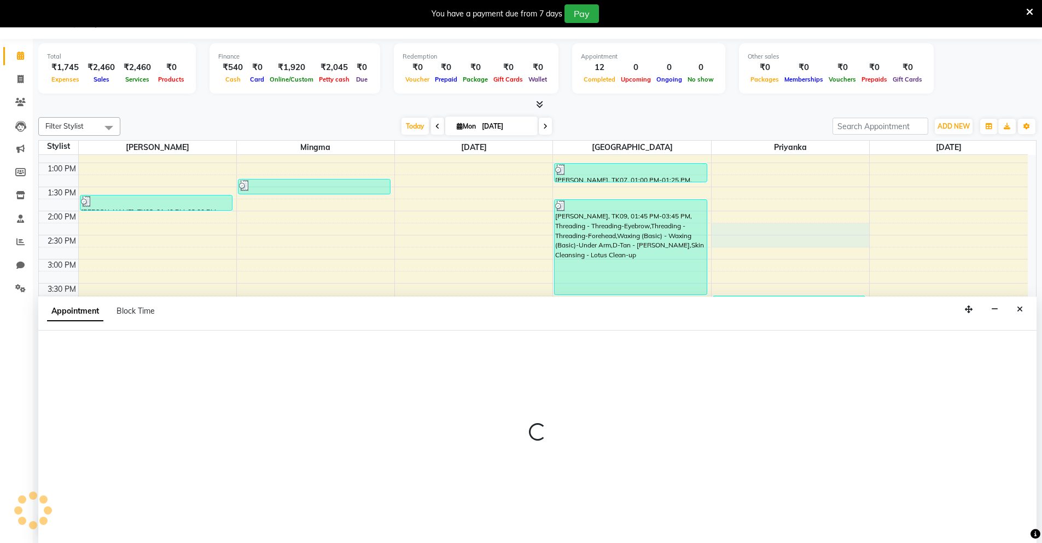
select select "89953"
select select "tentative"
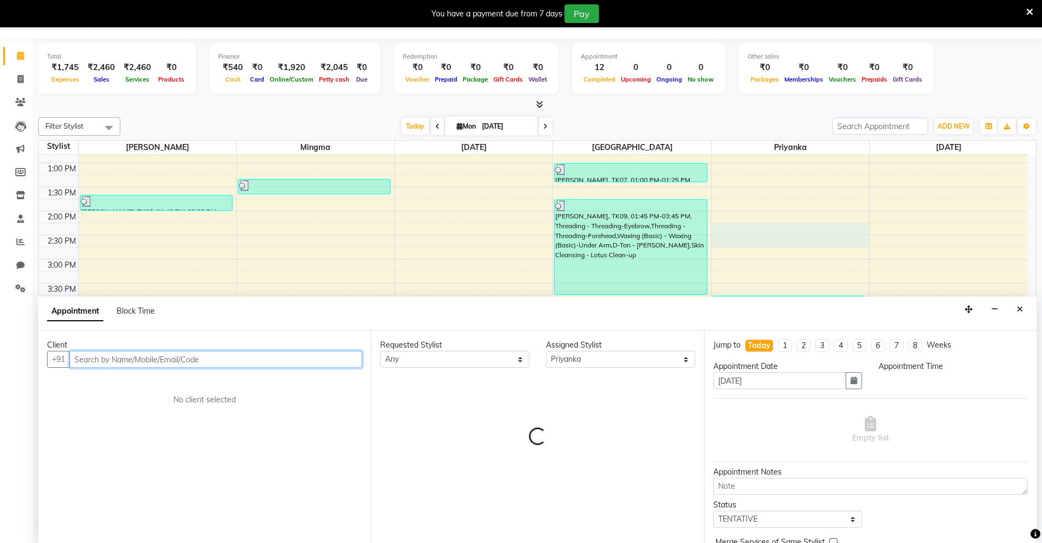
select select "855"
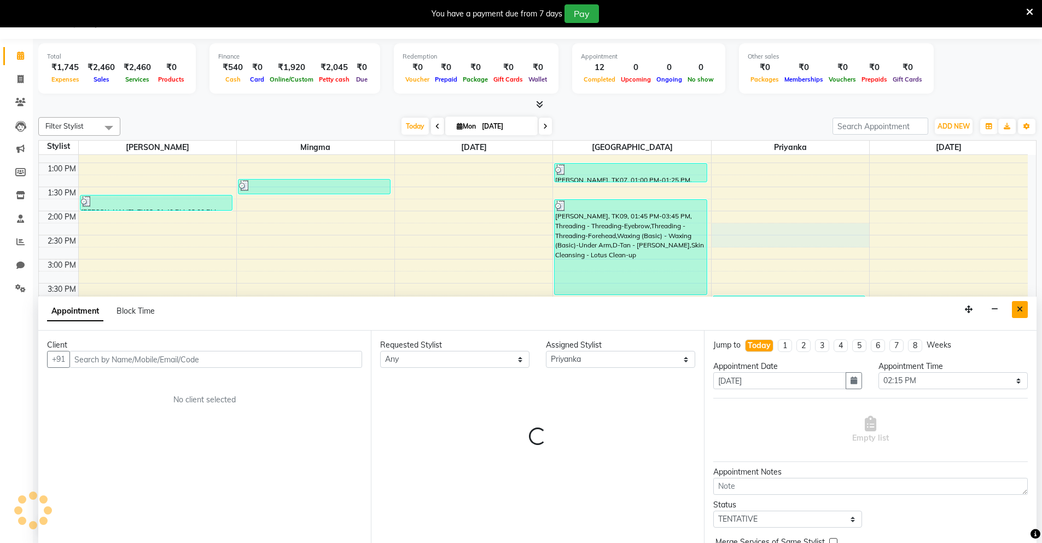
click at [1015, 306] on button "Close" at bounding box center [1020, 309] width 16 height 17
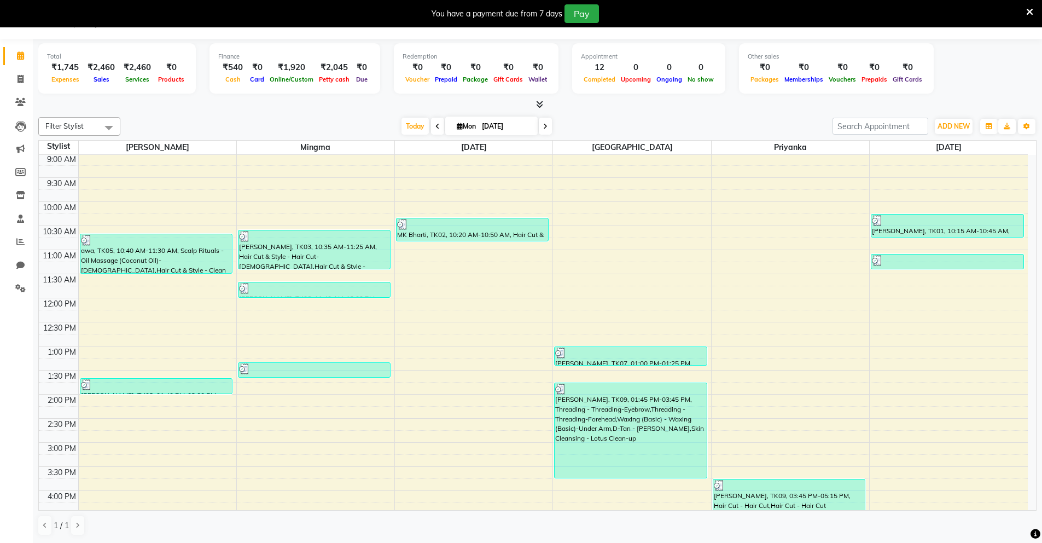
scroll to position [65, 0]
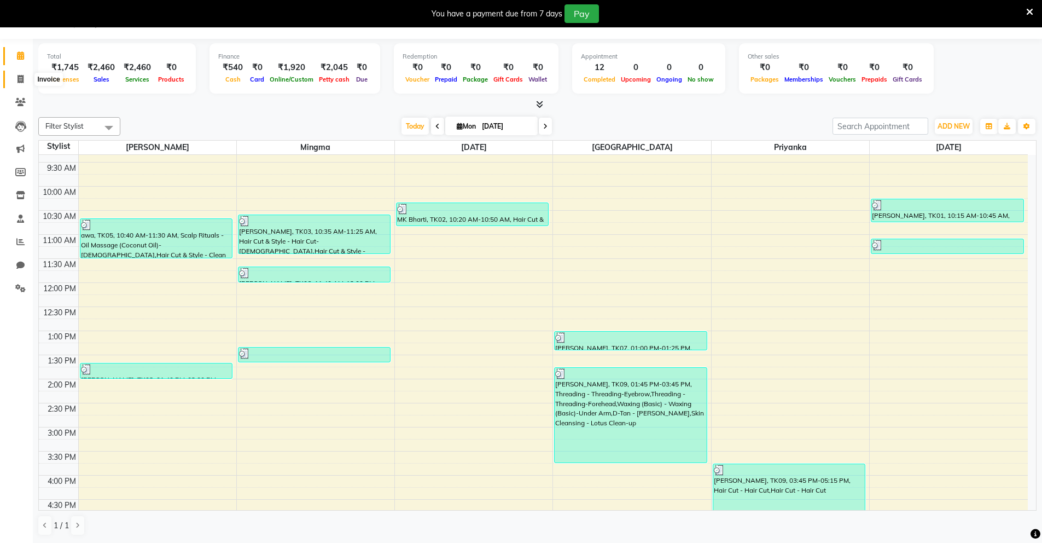
click at [24, 74] on span at bounding box center [20, 79] width 19 height 13
select select "service"
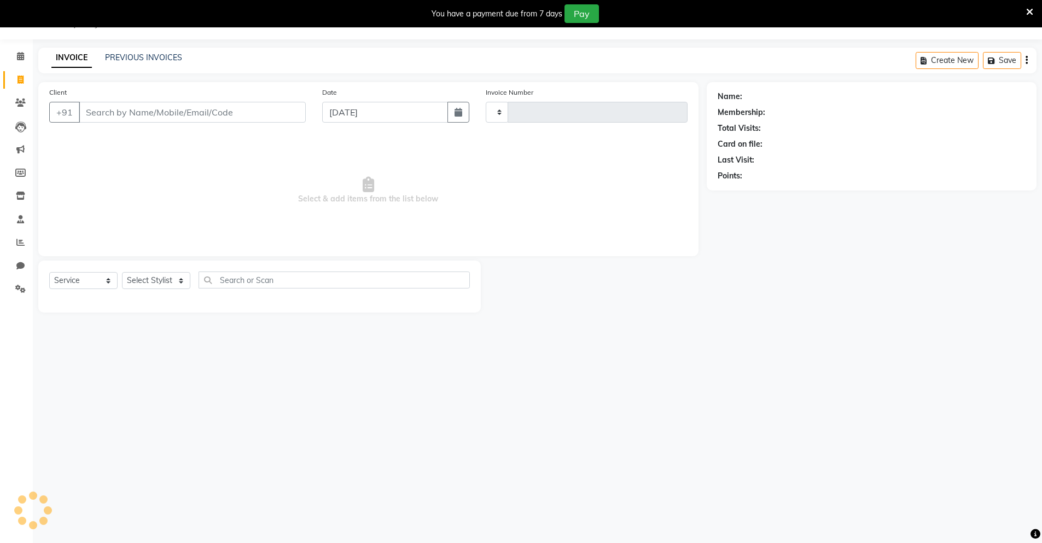
scroll to position [27, 0]
type input "0095"
select select "8909"
click at [182, 113] on input "Client" at bounding box center [192, 112] width 227 height 21
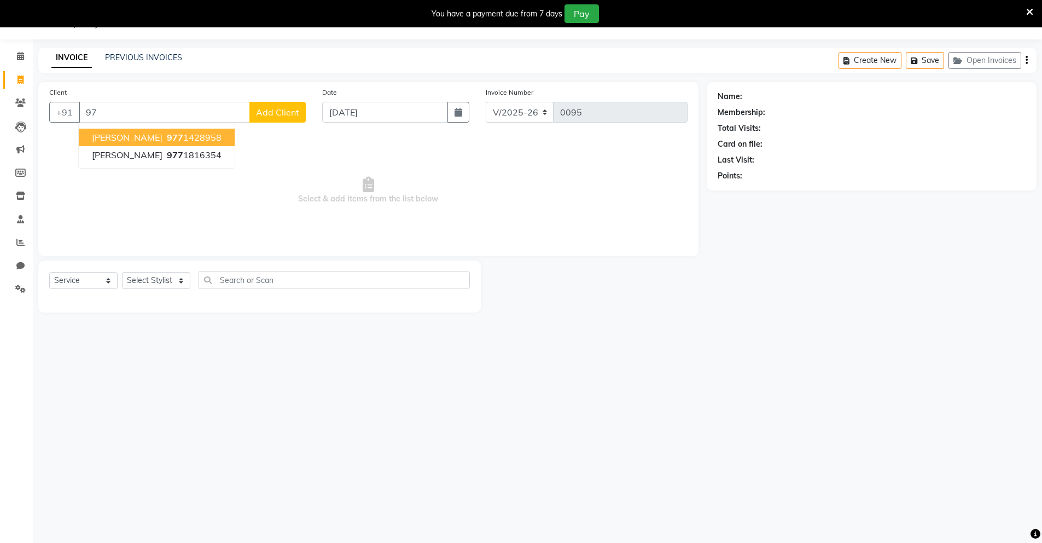
type input "9"
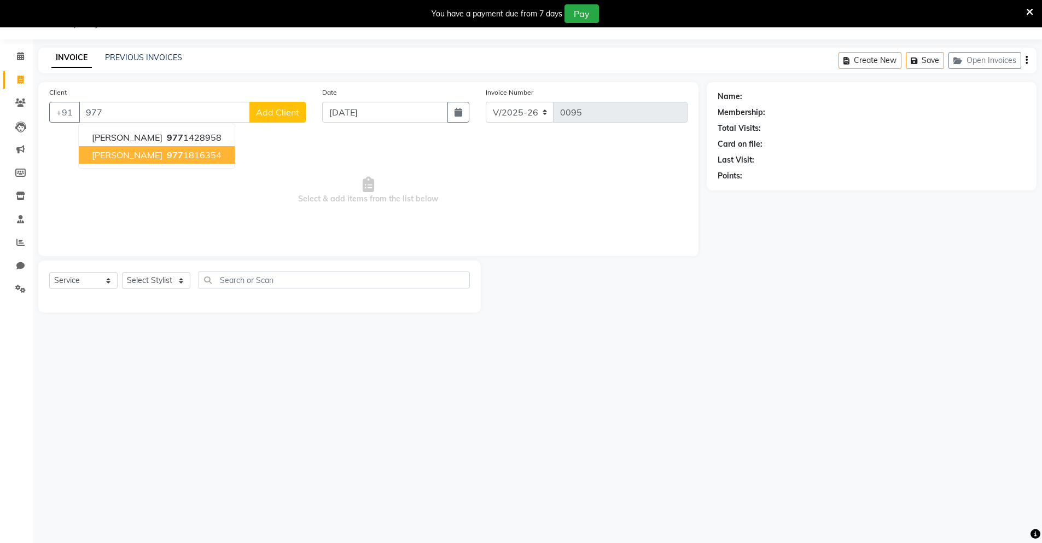
click at [110, 151] on span "[PERSON_NAME]" at bounding box center [127, 154] width 71 height 11
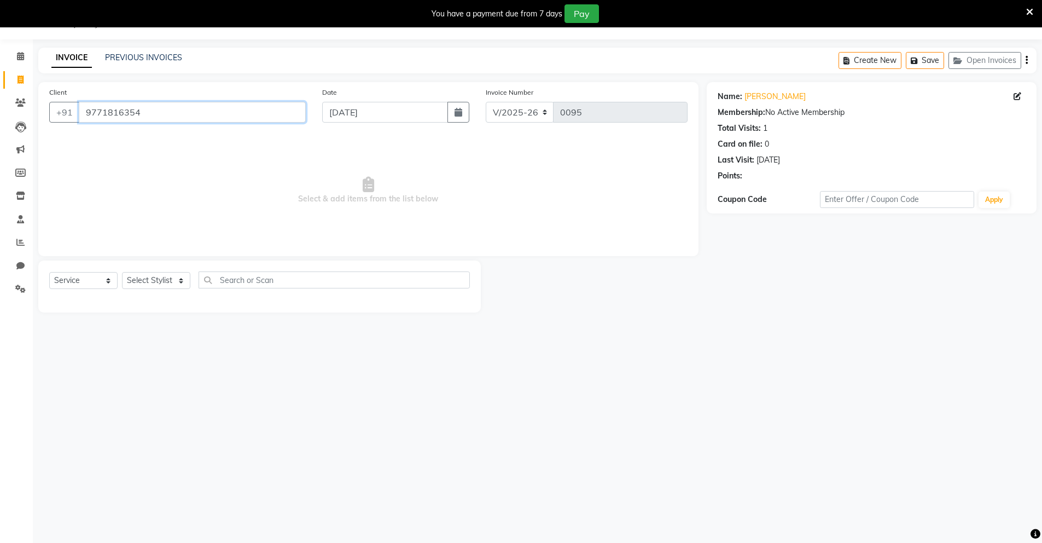
click at [149, 103] on input "9771816354" at bounding box center [192, 112] width 227 height 21
click at [154, 112] on input "9771816354" at bounding box center [192, 112] width 227 height 21
click at [206, 112] on input "9771816354" at bounding box center [192, 112] width 227 height 21
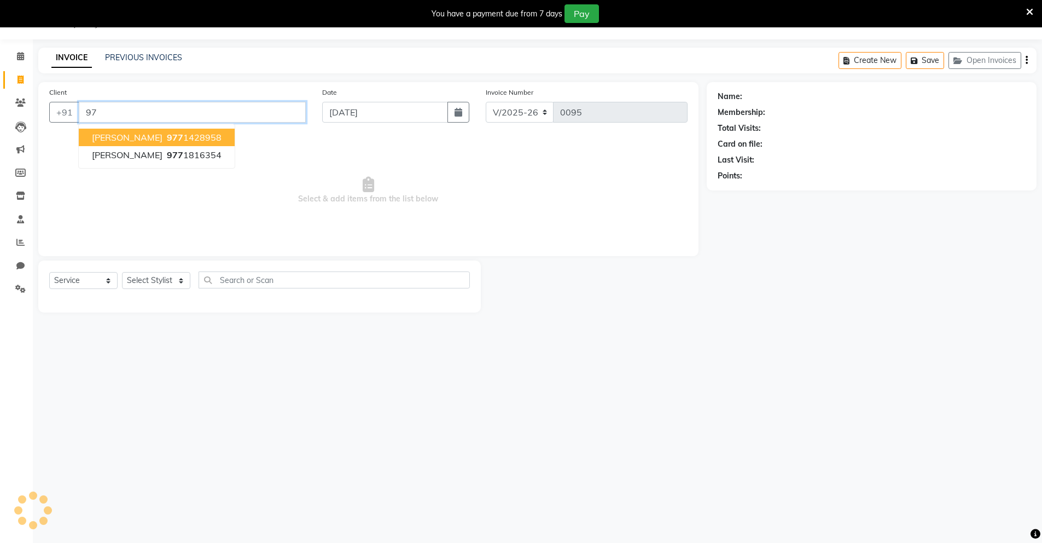
type input "9"
click at [159, 143] on button "[PERSON_NAME] 9 955 133679" at bounding box center [156, 138] width 154 height 18
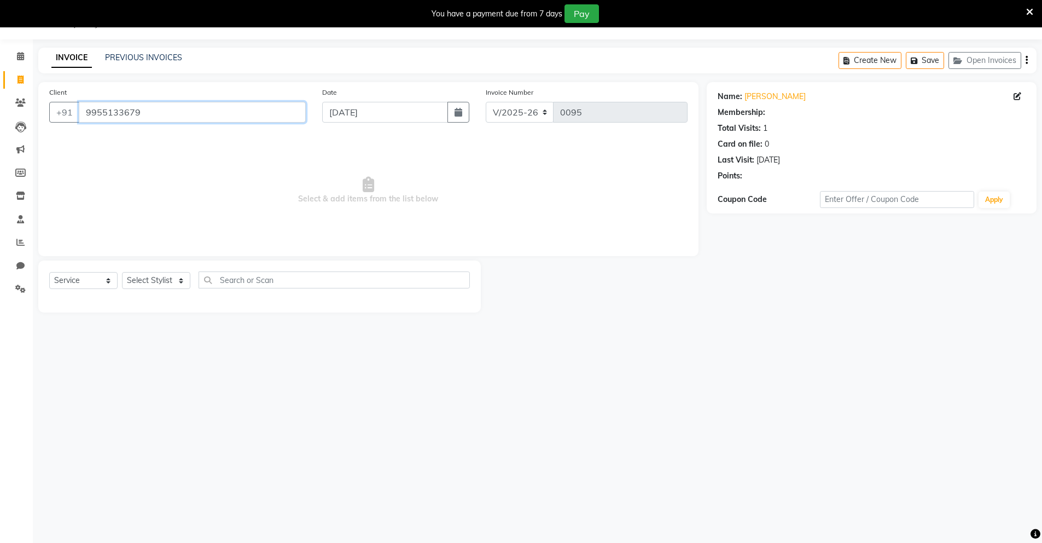
click at [172, 117] on input "9955133679" at bounding box center [192, 112] width 227 height 21
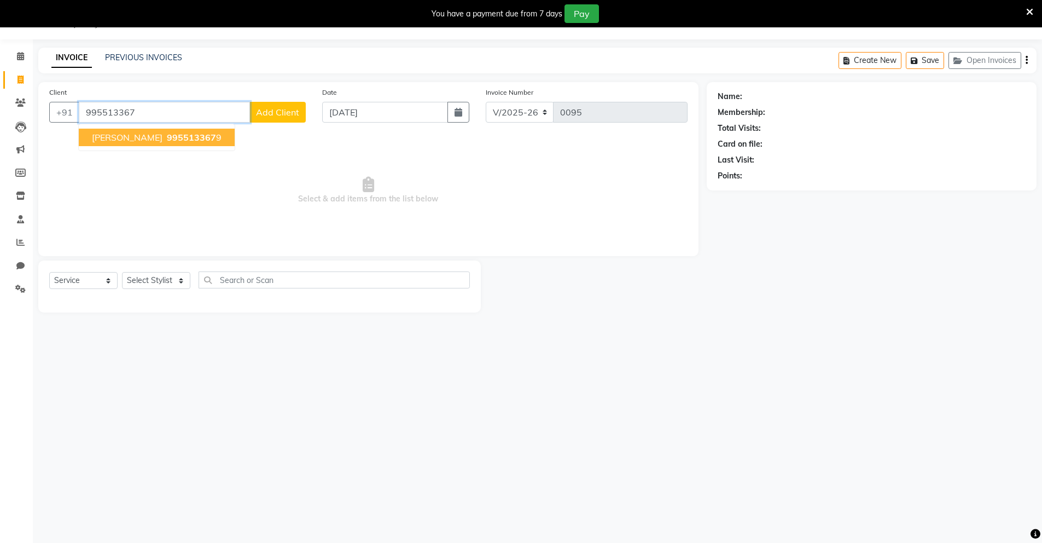
type input "995513367"
click at [280, 113] on span "Add Client" at bounding box center [277, 112] width 43 height 11
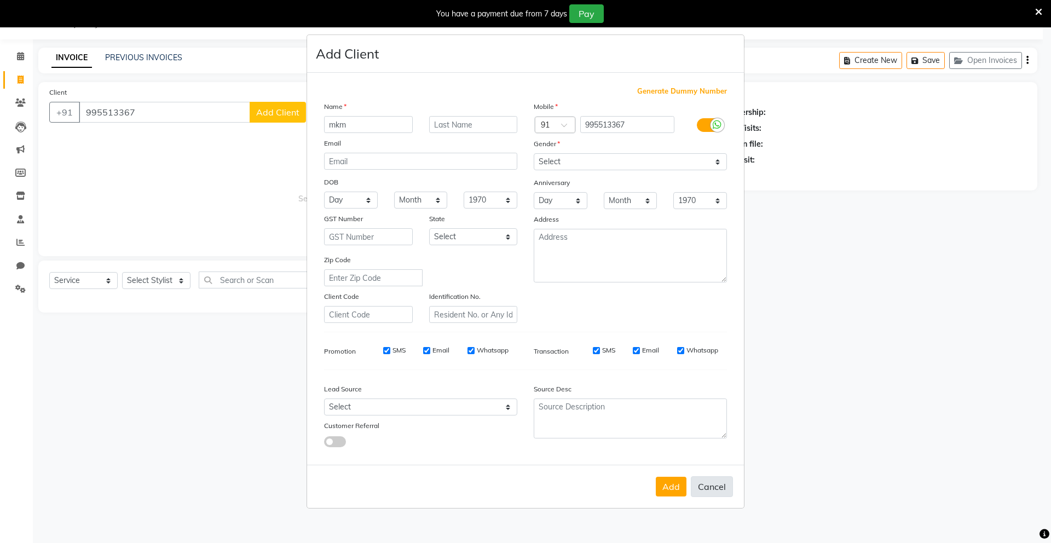
type input "mkm"
click at [718, 490] on button "Cancel" at bounding box center [712, 486] width 42 height 21
select select
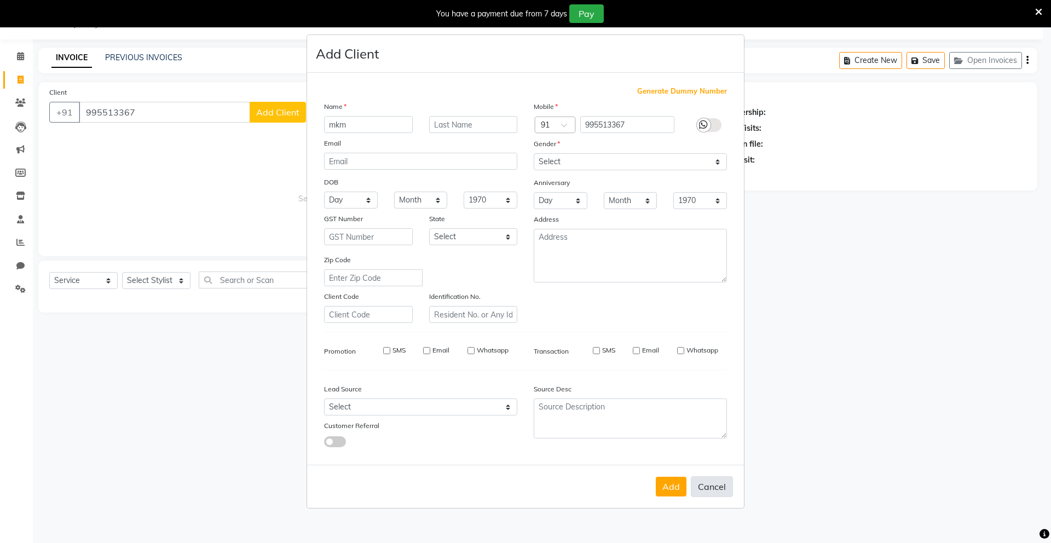
select select
checkbox input "false"
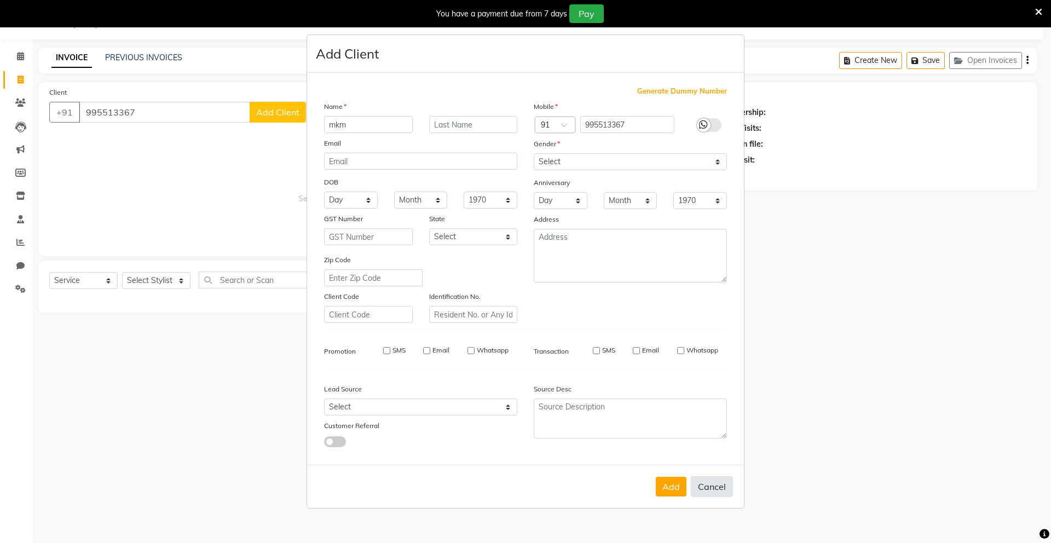
checkbox input "false"
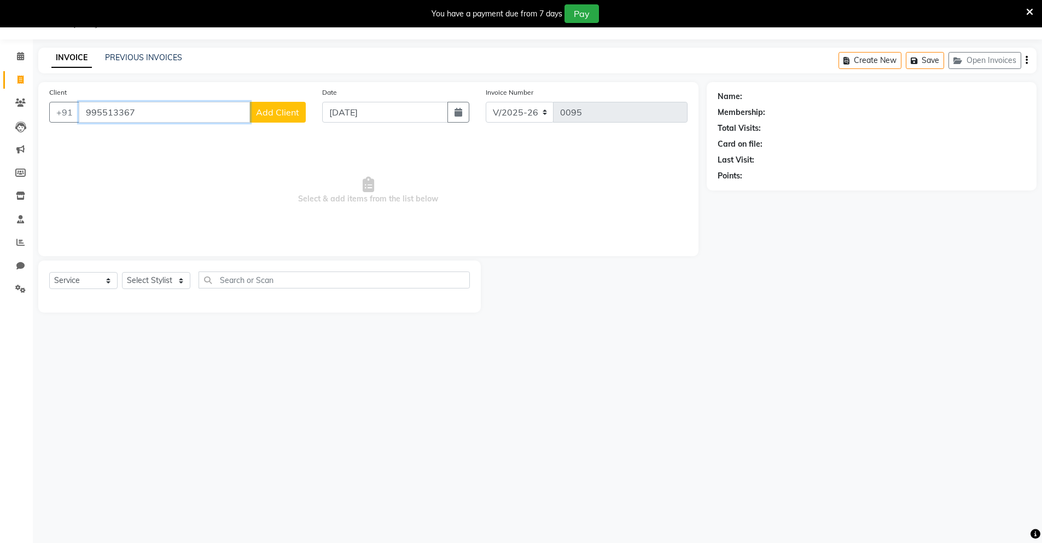
click at [193, 118] on input "995513367" at bounding box center [164, 112] width 171 height 21
type input "9"
click at [231, 109] on input "Client" at bounding box center [192, 112] width 227 height 21
type input "8789602560"
click at [261, 111] on span "Add Client" at bounding box center [277, 112] width 43 height 11
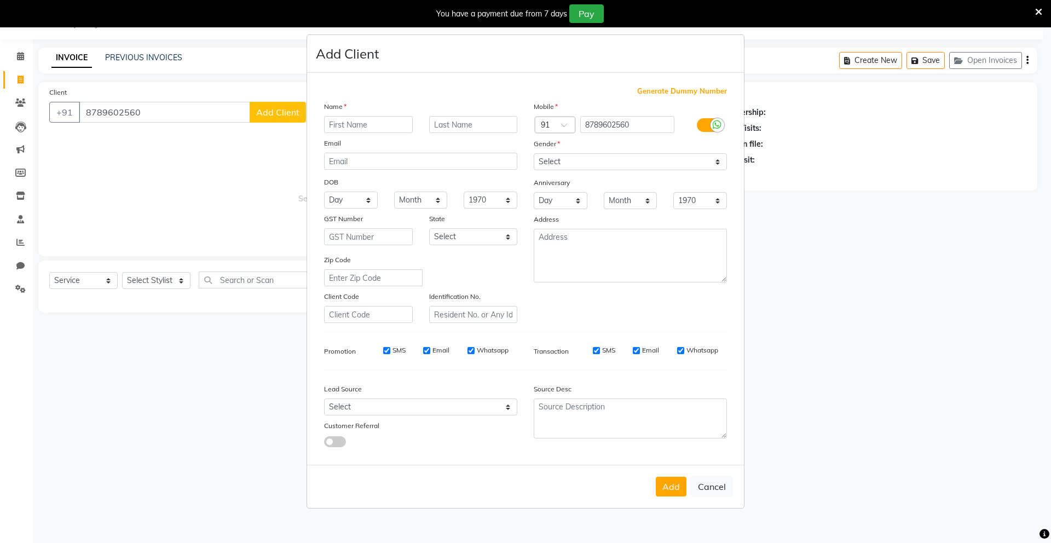
click at [337, 121] on input "text" at bounding box center [368, 124] width 89 height 17
type input "md"
click at [453, 123] on input "text" at bounding box center [473, 124] width 89 height 17
type input "[PERSON_NAME]"
click at [669, 160] on select "Select [DEMOGRAPHIC_DATA] [DEMOGRAPHIC_DATA] Other Prefer Not To Say" at bounding box center [630, 161] width 193 height 17
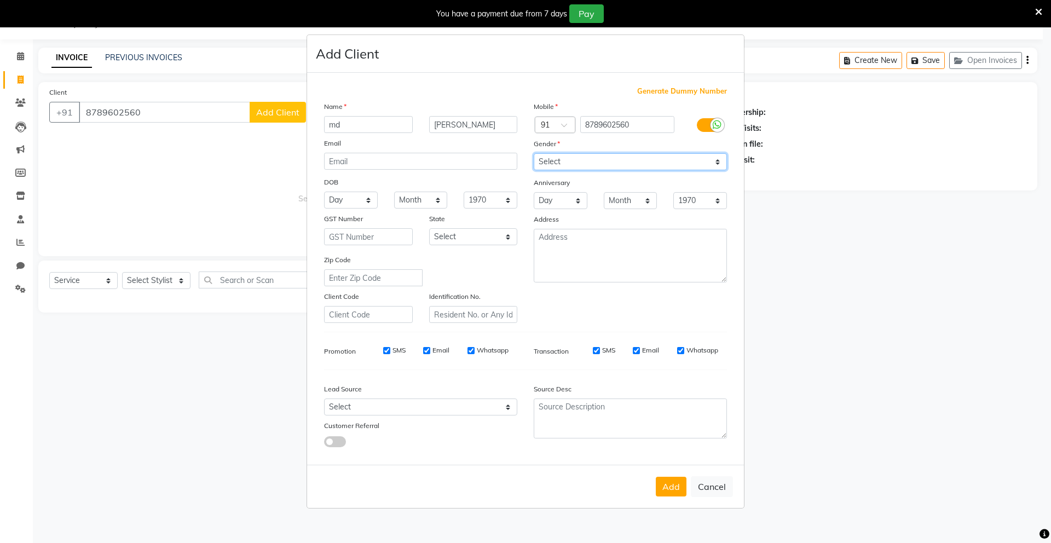
select select "[DEMOGRAPHIC_DATA]"
click at [534, 153] on select "Select [DEMOGRAPHIC_DATA] [DEMOGRAPHIC_DATA] Other Prefer Not To Say" at bounding box center [630, 161] width 193 height 17
click at [668, 489] on button "Add" at bounding box center [671, 487] width 31 height 20
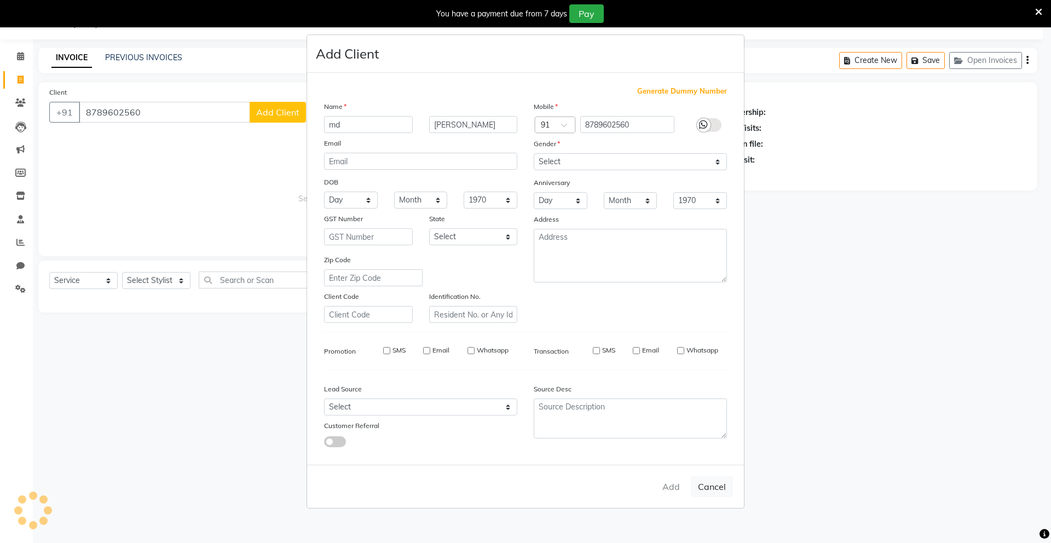
select select
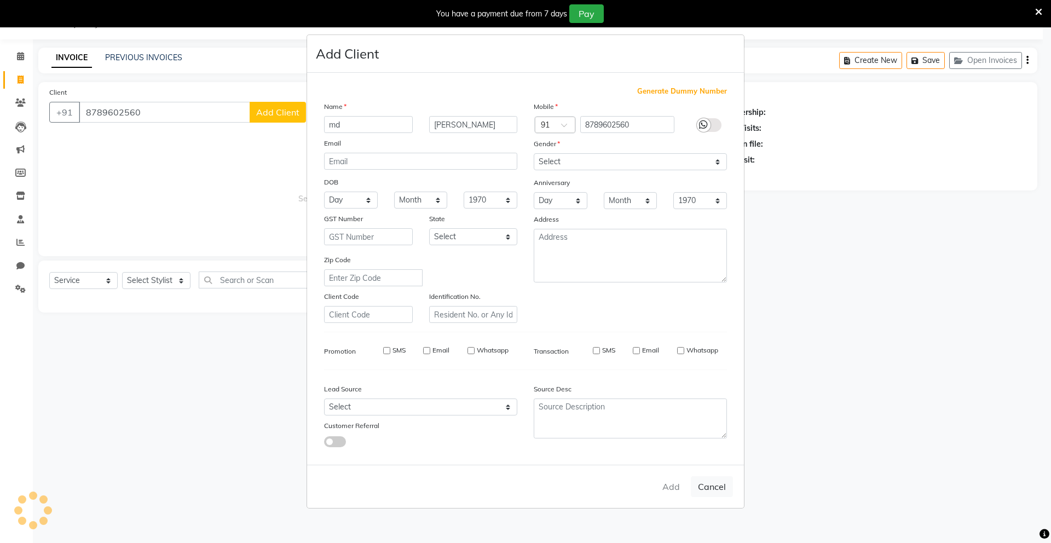
select select
checkbox input "false"
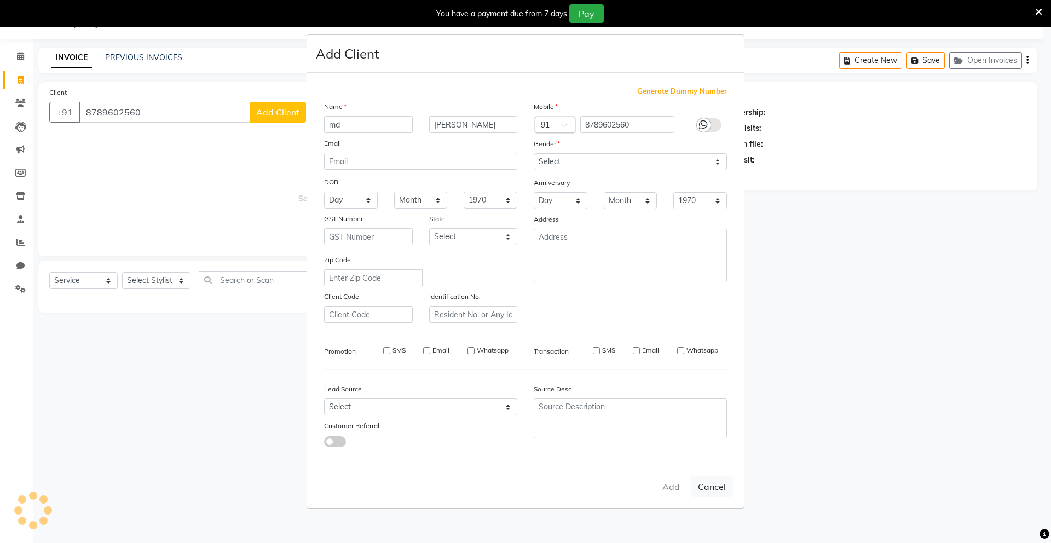
checkbox input "false"
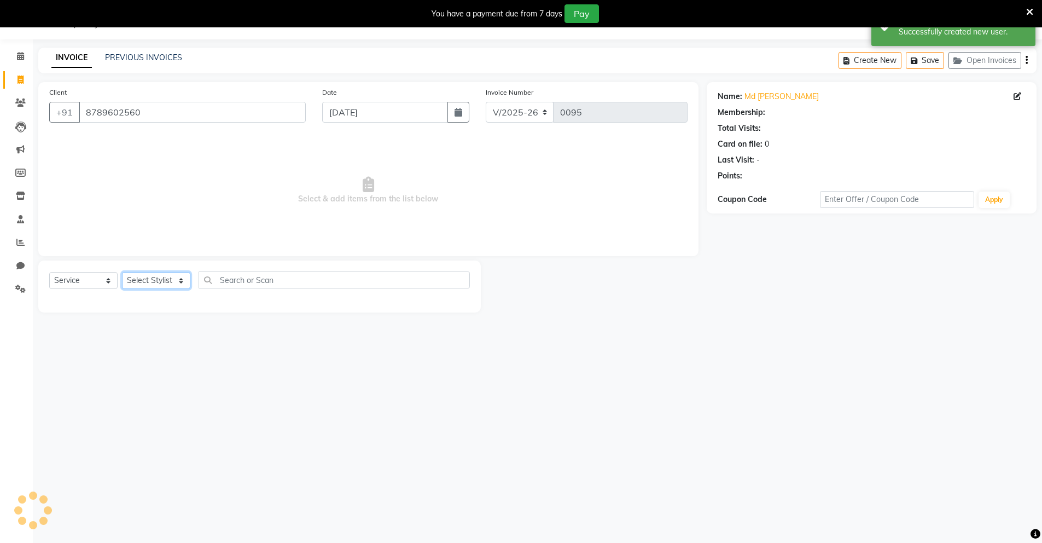
click at [152, 277] on select "Select Stylist Mingma [PERSON_NAME][GEOGRAPHIC_DATA] [PERSON_NAME][DATE][DATE]" at bounding box center [156, 280] width 68 height 17
select select "90309"
click at [122, 272] on select "Select Stylist Mingma [PERSON_NAME][GEOGRAPHIC_DATA] [PERSON_NAME][DATE][DATE]" at bounding box center [156, 280] width 68 height 17
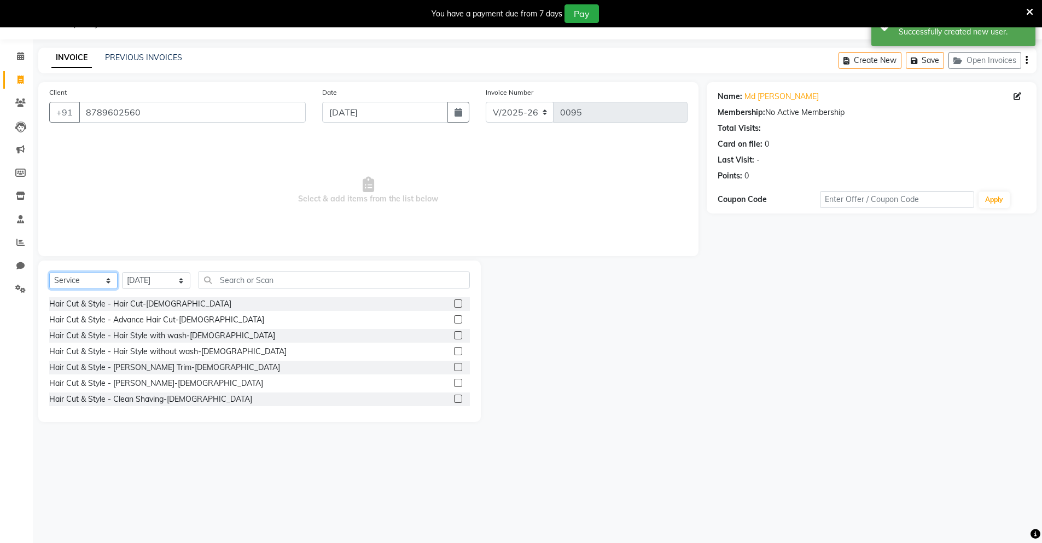
click at [86, 279] on select "Select Service Product Membership Package Voucher Prepaid Gift Card" at bounding box center [83, 280] width 68 height 17
click at [454, 367] on label at bounding box center [458, 367] width 8 height 8
click at [454, 367] on input "checkbox" at bounding box center [457, 367] width 7 height 7
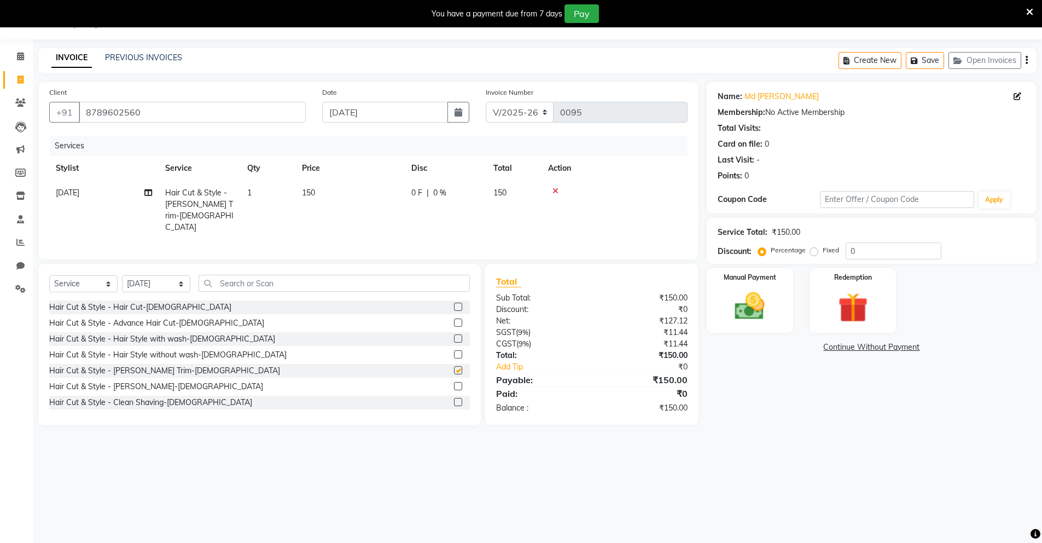
checkbox input "false"
click at [557, 190] on icon at bounding box center [556, 191] width 6 height 8
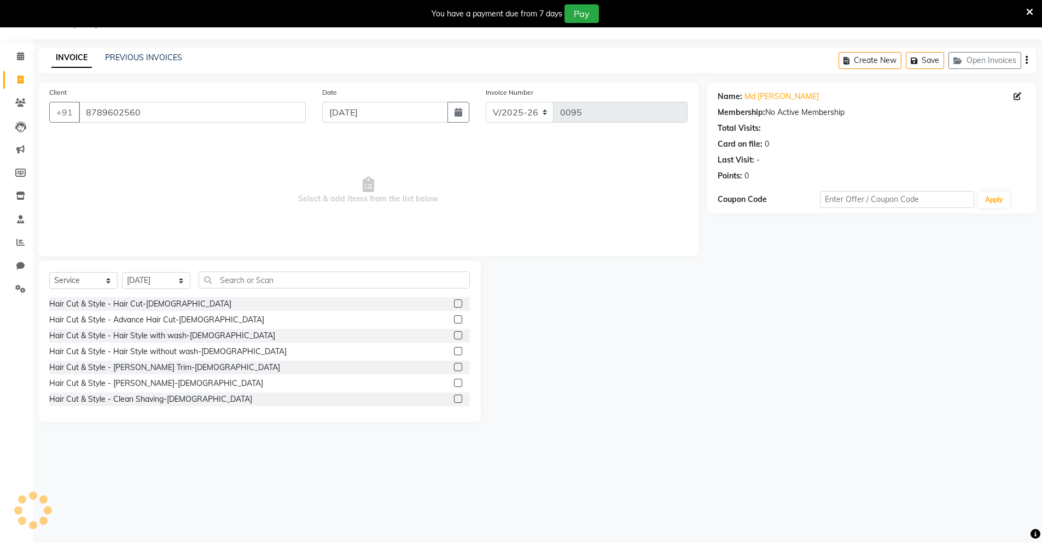
click at [454, 383] on label at bounding box center [458, 383] width 8 height 8
click at [454, 383] on input "checkbox" at bounding box center [457, 383] width 7 height 7
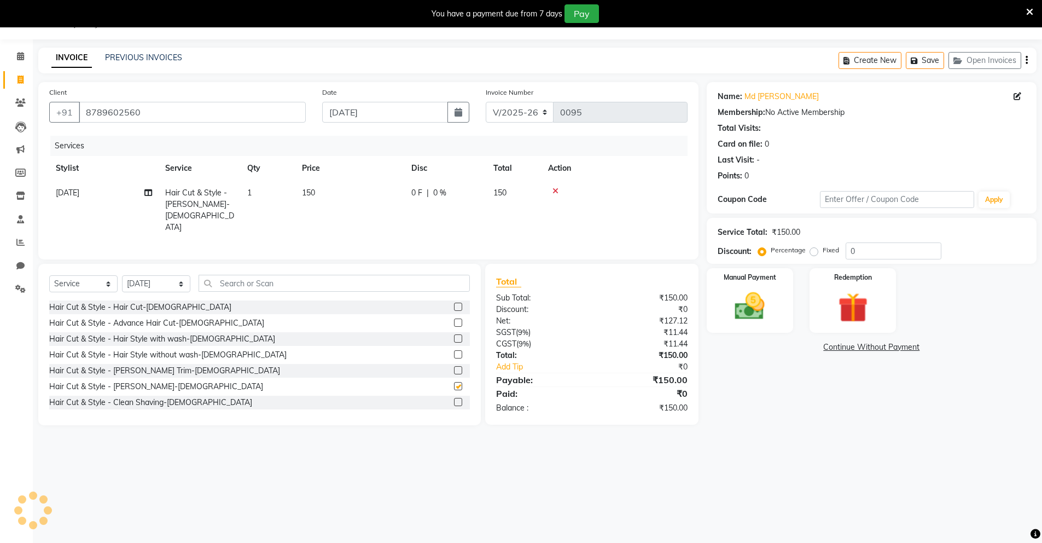
checkbox input "false"
click at [558, 192] on icon at bounding box center [556, 191] width 6 height 8
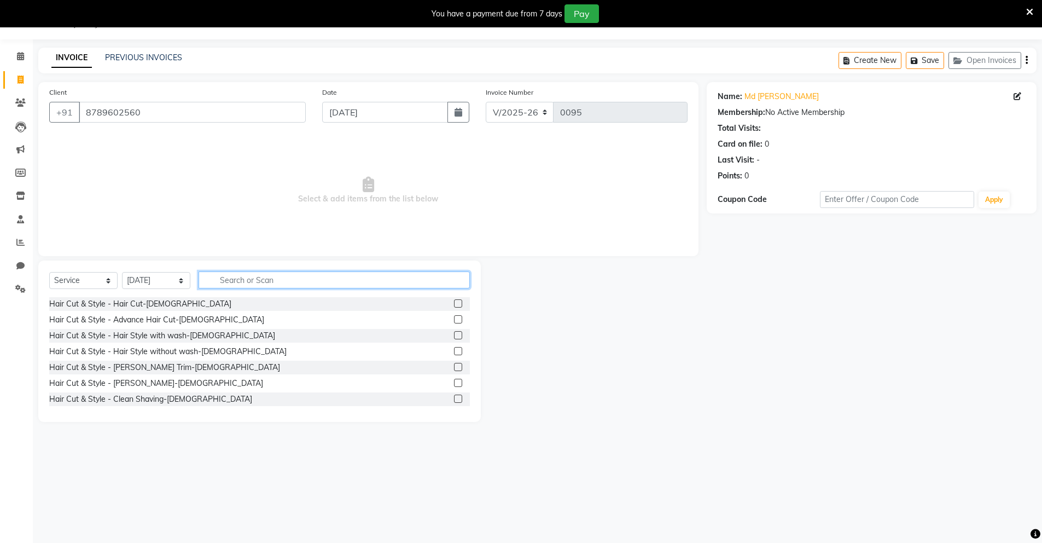
click at [343, 283] on input "text" at bounding box center [334, 279] width 271 height 17
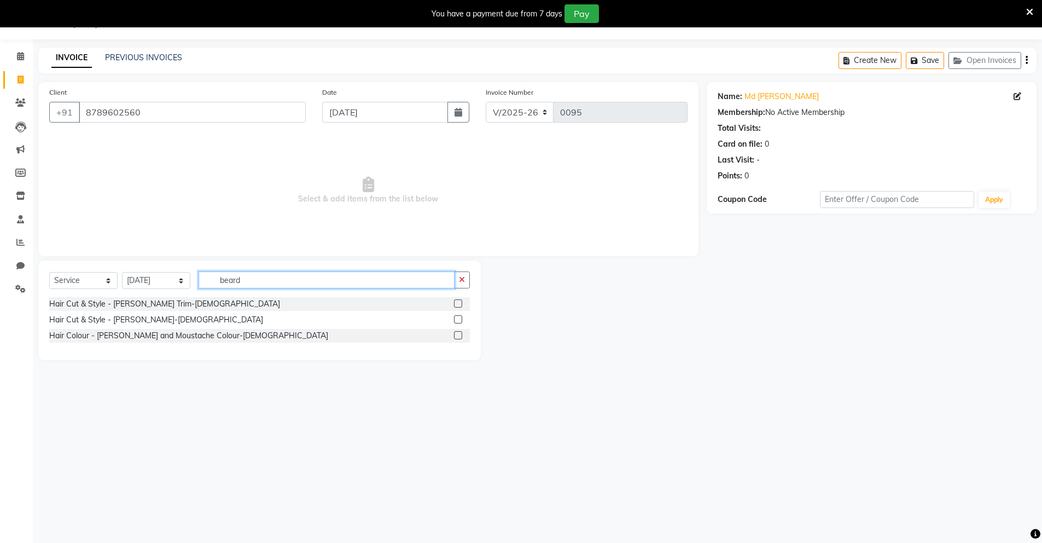
type input "beard"
click at [464, 279] on icon "button" at bounding box center [462, 280] width 6 height 8
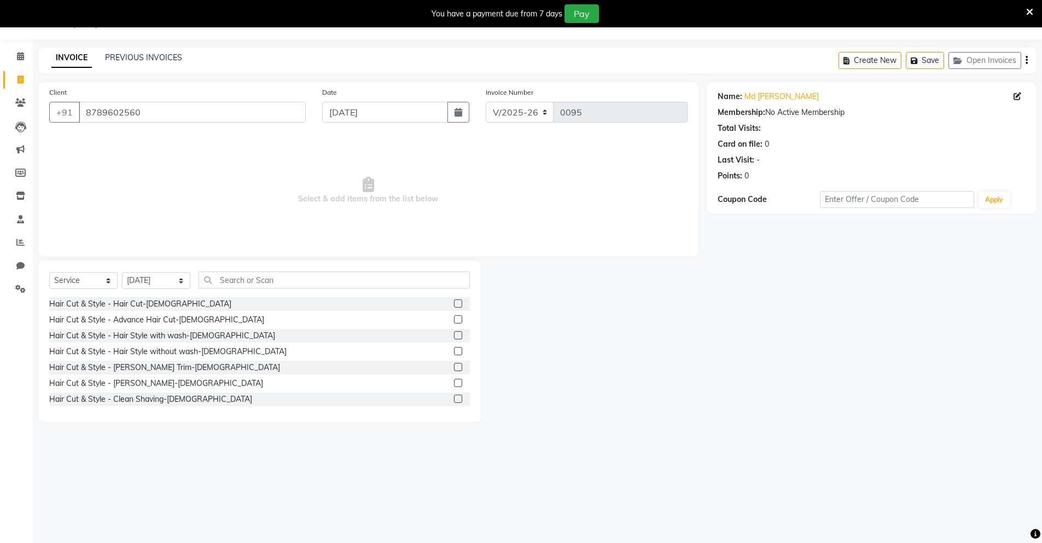
click at [454, 383] on label at bounding box center [458, 383] width 8 height 8
click at [454, 383] on input "checkbox" at bounding box center [457, 383] width 7 height 7
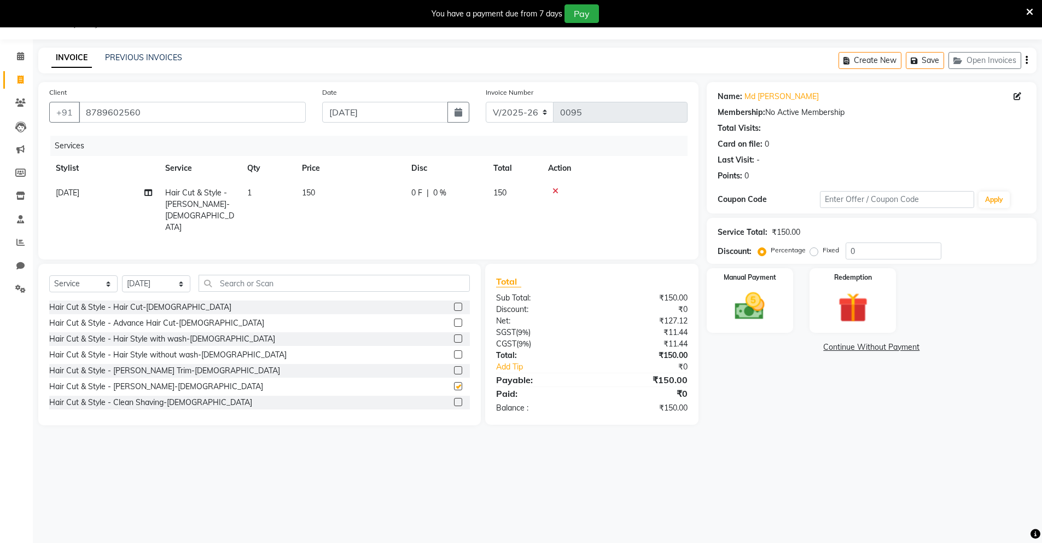
checkbox input "false"
click at [774, 299] on img at bounding box center [750, 306] width 50 height 36
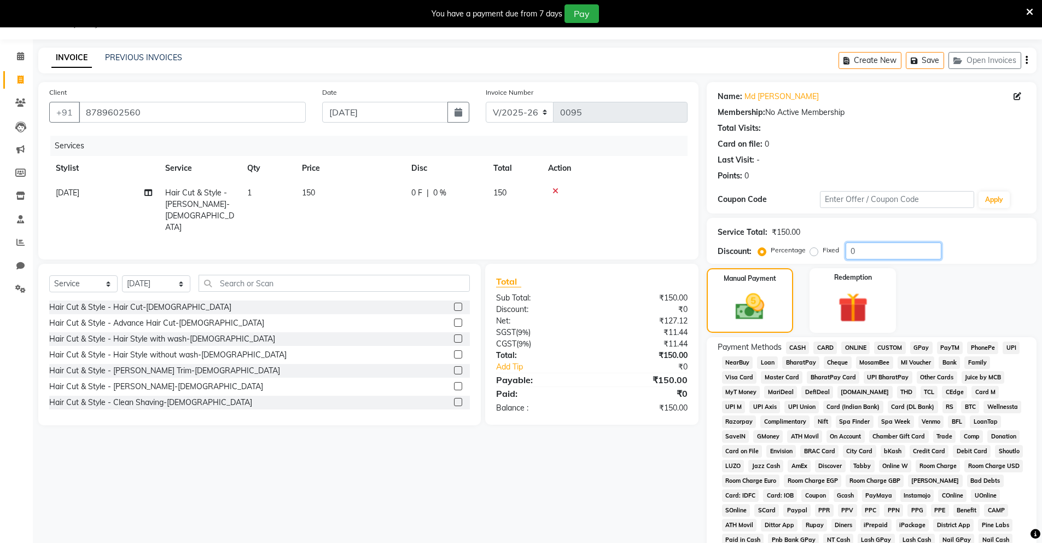
click at [859, 250] on input "0" at bounding box center [894, 250] width 96 height 17
type input "50"
click at [673, 304] on div "₹75.00" at bounding box center [644, 309] width 104 height 11
click at [758, 320] on img at bounding box center [750, 306] width 49 height 34
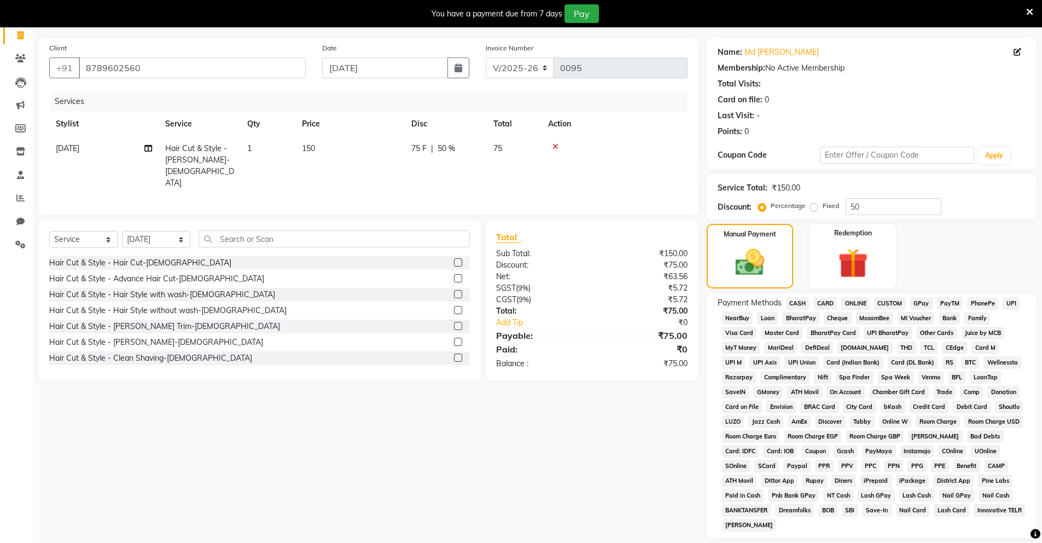
scroll to position [107, 0]
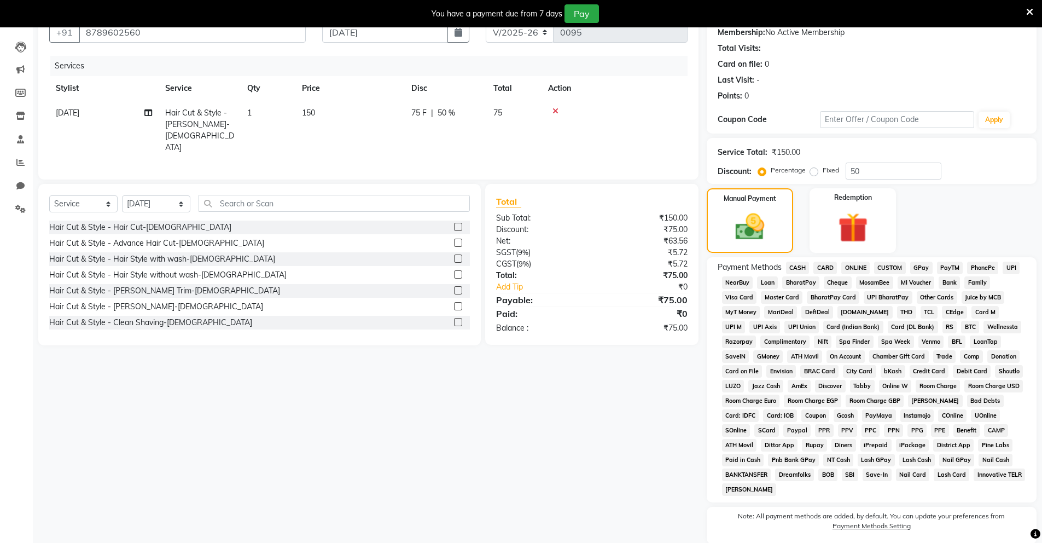
click at [1009, 267] on span "UPI" at bounding box center [1011, 268] width 17 height 13
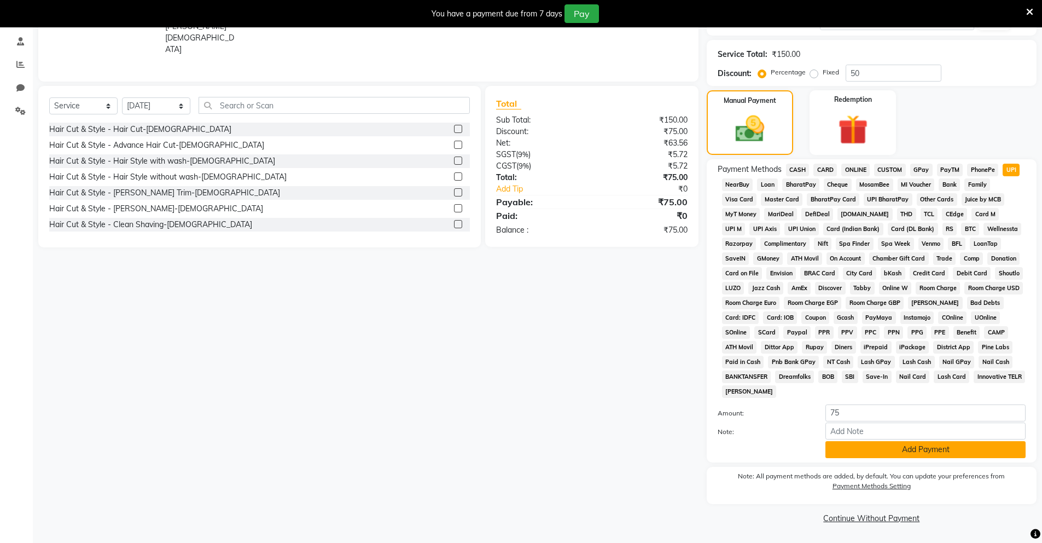
click at [916, 453] on button "Add Payment" at bounding box center [926, 449] width 200 height 17
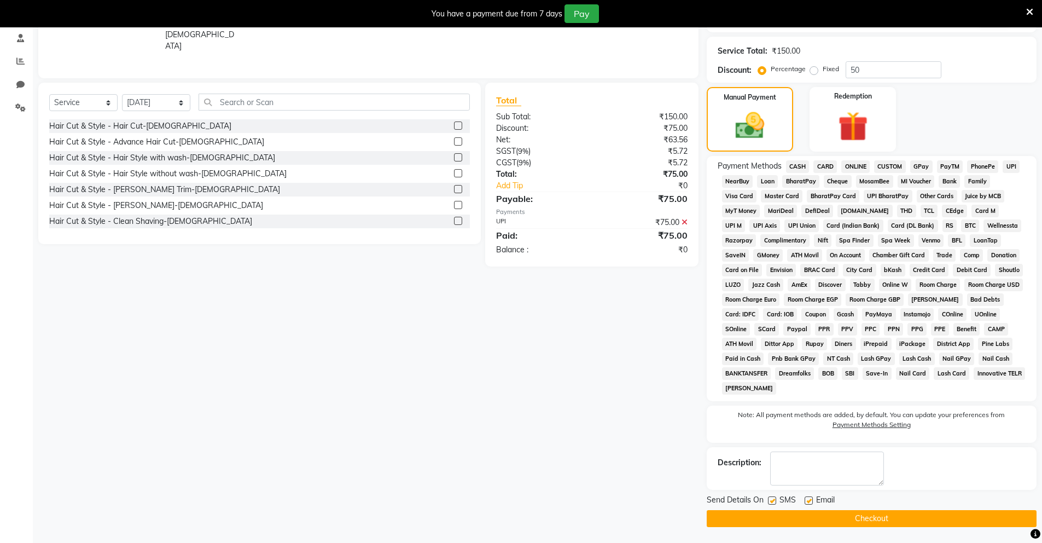
scroll to position [209, 0]
click at [779, 518] on button "Checkout" at bounding box center [872, 517] width 330 height 17
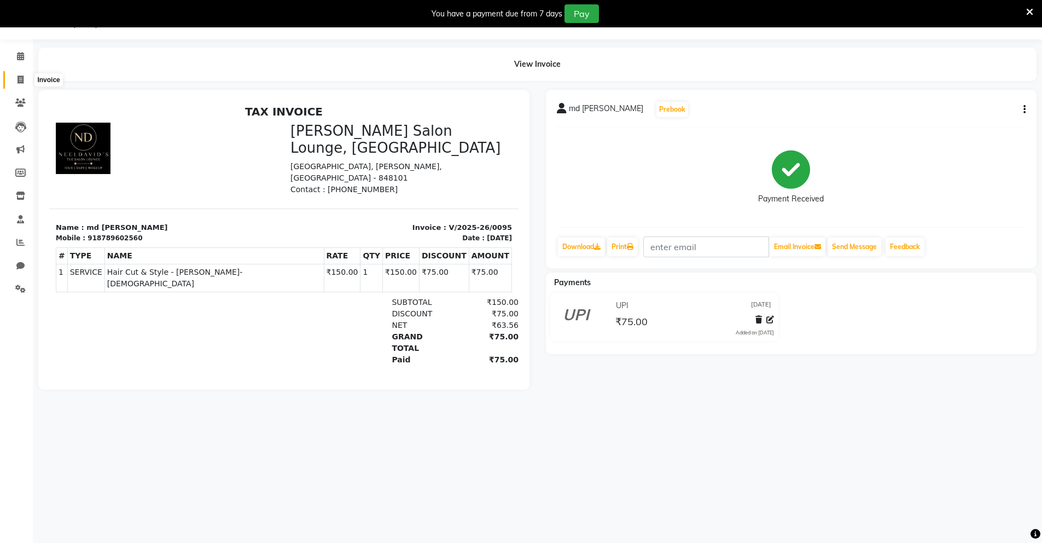
click at [22, 78] on icon at bounding box center [21, 80] width 6 height 8
select select "service"
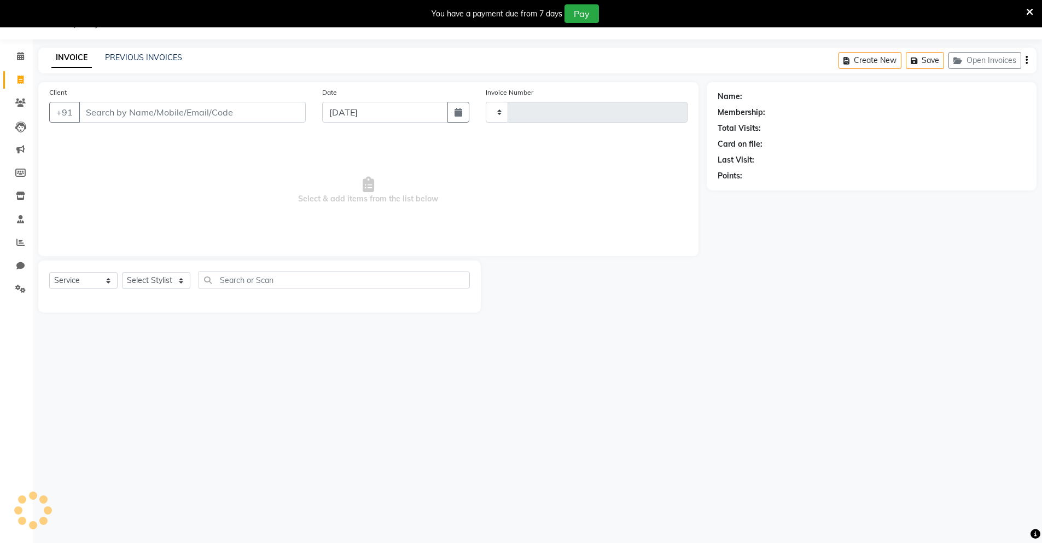
click at [194, 119] on input "Client" at bounding box center [192, 112] width 227 height 21
type input "0096"
select select "8909"
type input "9643346630"
click at [277, 112] on span "Add Client" at bounding box center [277, 112] width 43 height 11
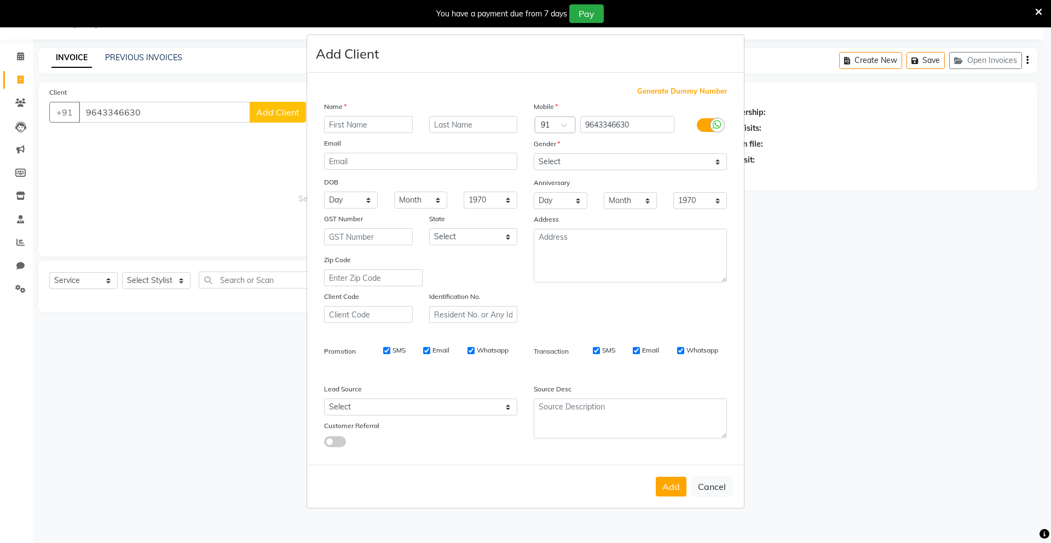
click at [352, 130] on input "text" at bounding box center [368, 124] width 89 height 17
type input "[PERSON_NAME] [PERSON_NAME]"
click at [670, 166] on select "Select [DEMOGRAPHIC_DATA] [DEMOGRAPHIC_DATA] Other Prefer Not To Say" at bounding box center [630, 161] width 193 height 17
select select "[DEMOGRAPHIC_DATA]"
click at [534, 153] on select "Select [DEMOGRAPHIC_DATA] [DEMOGRAPHIC_DATA] Other Prefer Not To Say" at bounding box center [630, 161] width 193 height 17
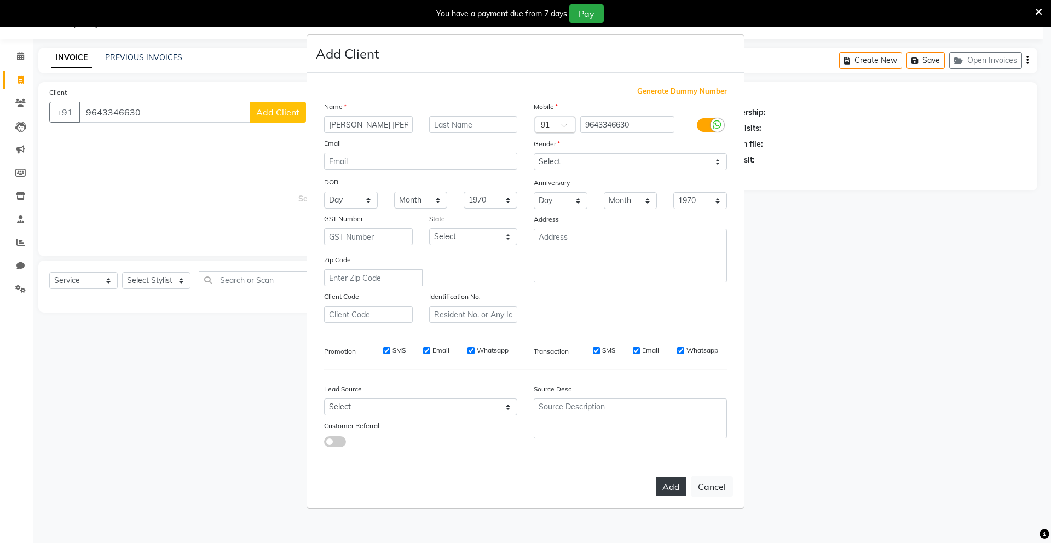
click at [675, 489] on button "Add" at bounding box center [671, 487] width 31 height 20
select select
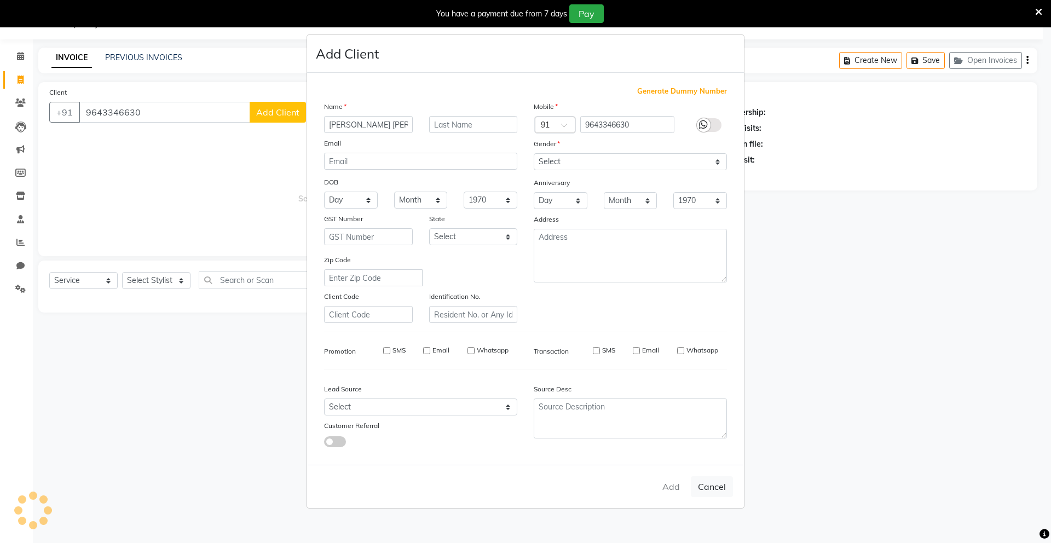
select select
checkbox input "false"
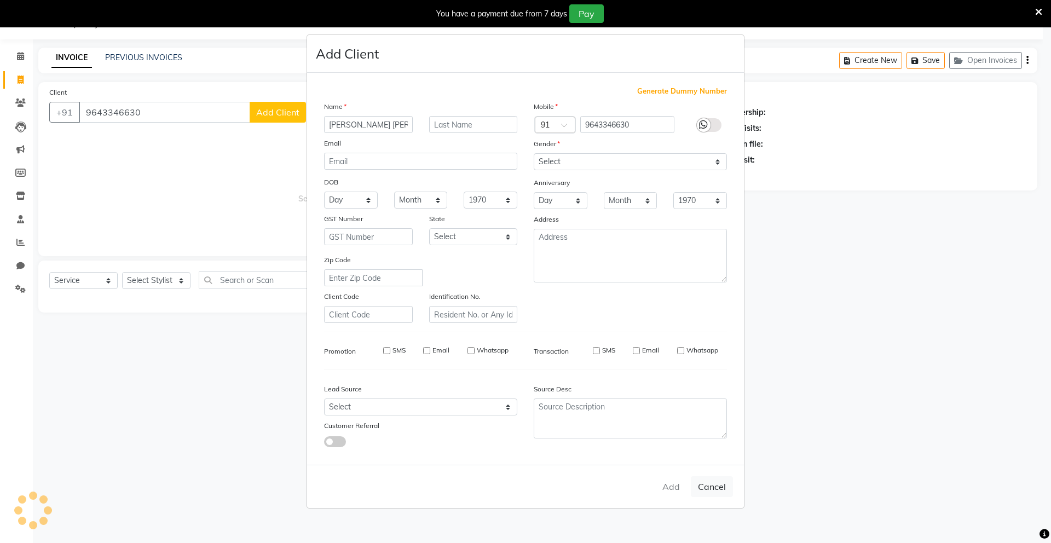
checkbox input "false"
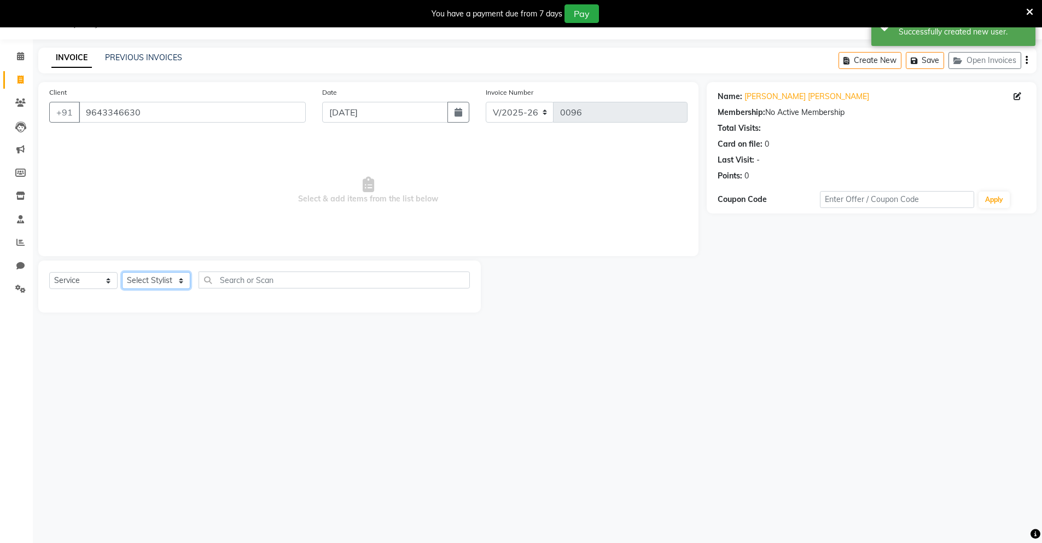
click at [169, 281] on select "Select Stylist Mingma [PERSON_NAME][GEOGRAPHIC_DATA] [PERSON_NAME][DATE][DATE]" at bounding box center [156, 280] width 68 height 17
select select "90309"
click at [122, 272] on select "Select Stylist Mingma [PERSON_NAME][GEOGRAPHIC_DATA] [PERSON_NAME][DATE][DATE]" at bounding box center [156, 280] width 68 height 17
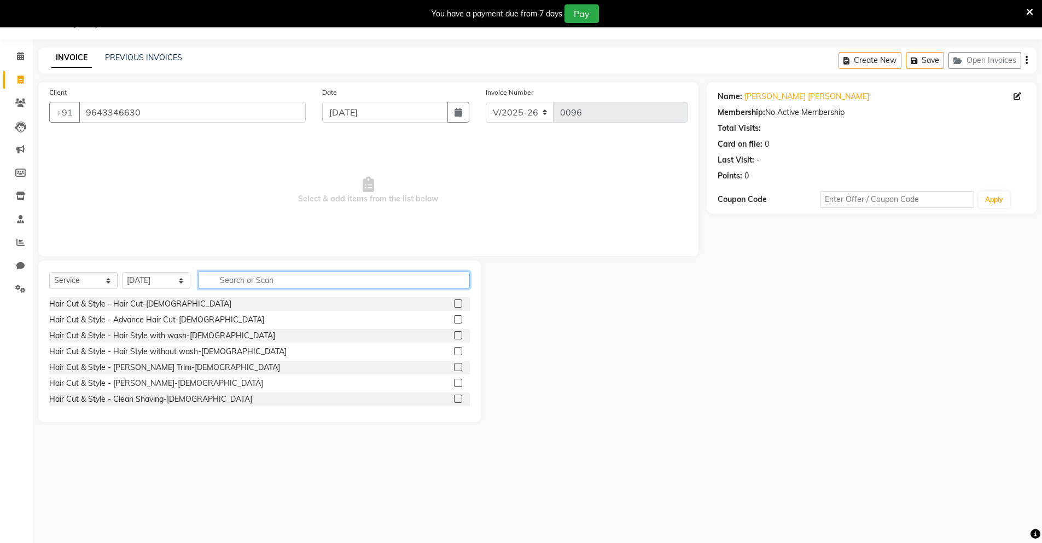
click at [276, 280] on input "text" at bounding box center [334, 279] width 271 height 17
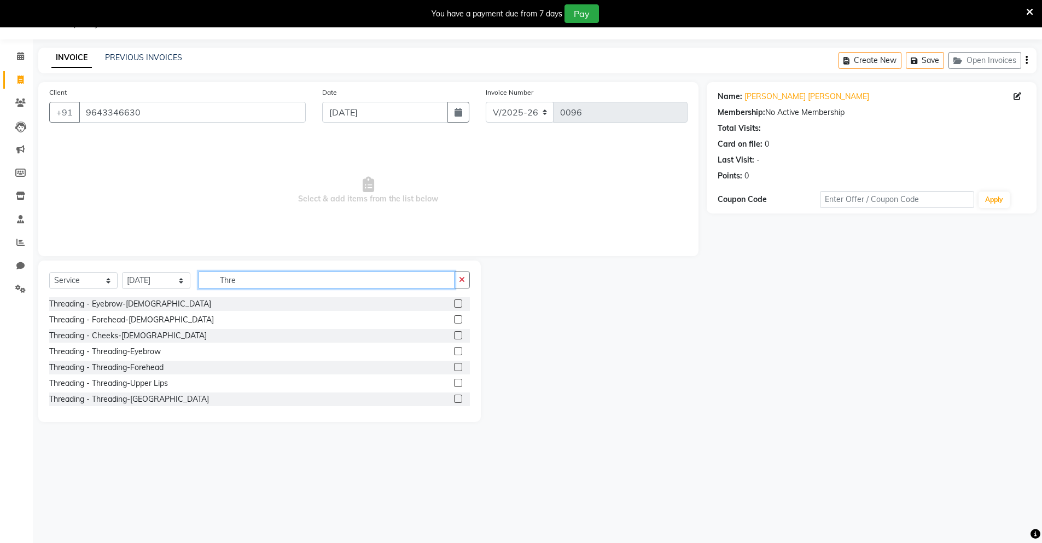
click at [393, 277] on input "Thre" at bounding box center [327, 279] width 256 height 17
type input "T"
type input "makeu"
click at [572, 354] on div at bounding box center [593, 340] width 225 height 161
click at [468, 282] on button "button" at bounding box center [462, 279] width 16 height 17
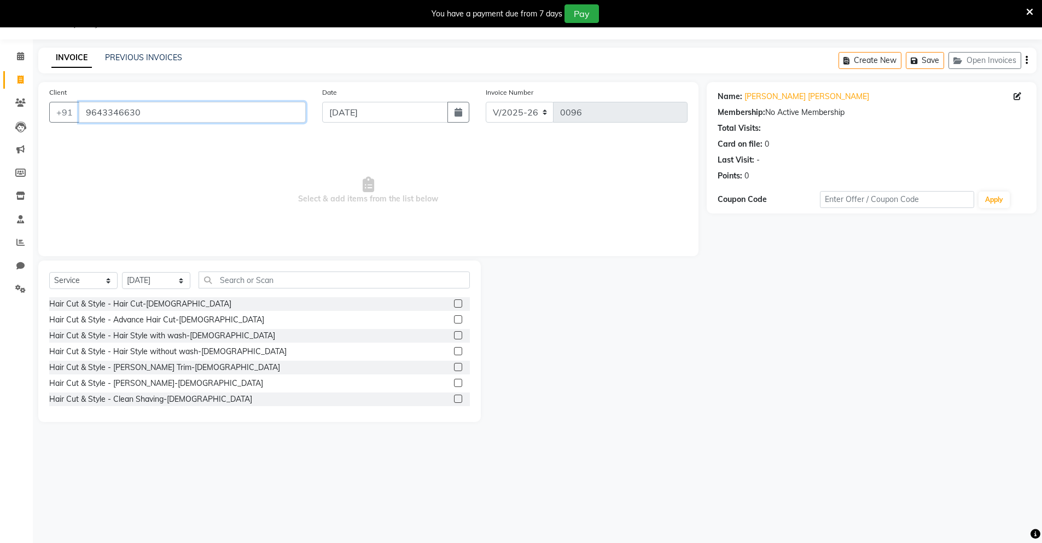
click at [146, 112] on input "9643346630" at bounding box center [192, 112] width 227 height 21
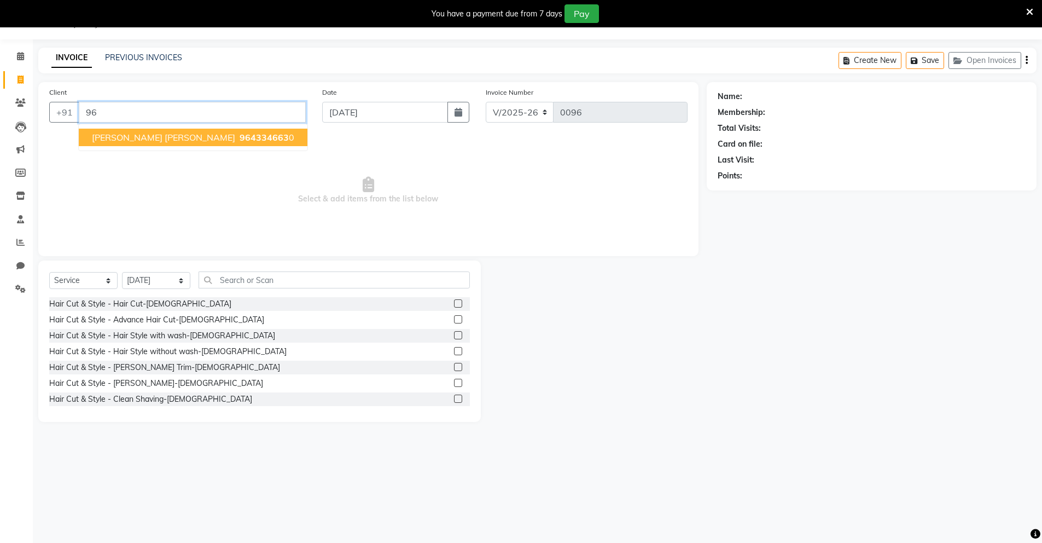
type input "9"
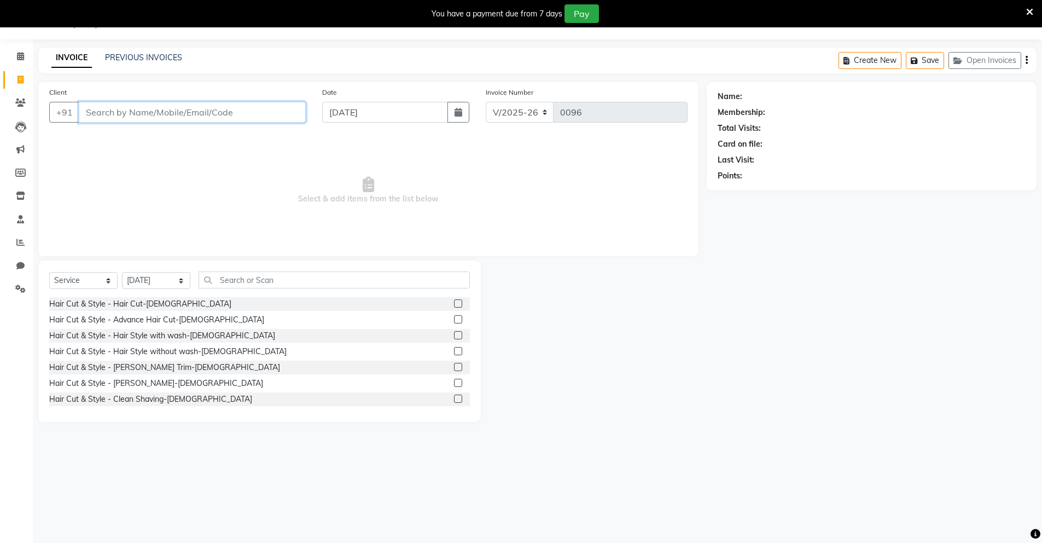
drag, startPoint x: 147, startPoint y: 111, endPoint x: 303, endPoint y: 208, distance: 183.9
click at [303, 208] on div "Client +91 Date [DATE] Invoice Number V/2025 V/[PHONE_NUMBER] Select & add item…" at bounding box center [368, 169] width 661 height 174
click at [240, 114] on input "Client" at bounding box center [192, 112] width 227 height 21
click at [199, 112] on input "1234567890" at bounding box center [192, 112] width 227 height 21
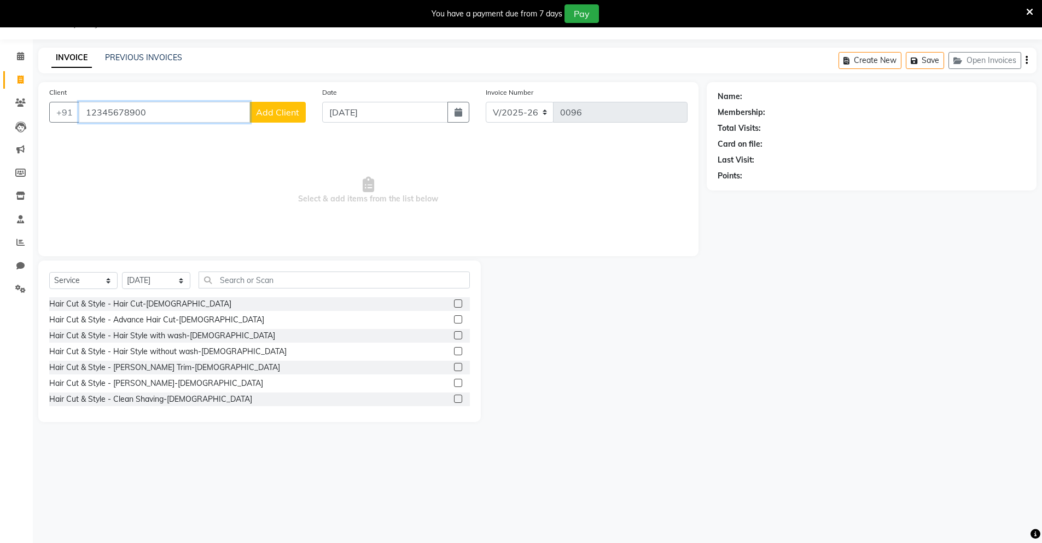
type input "12345678900"
click at [279, 110] on span "Add Client" at bounding box center [277, 112] width 43 height 11
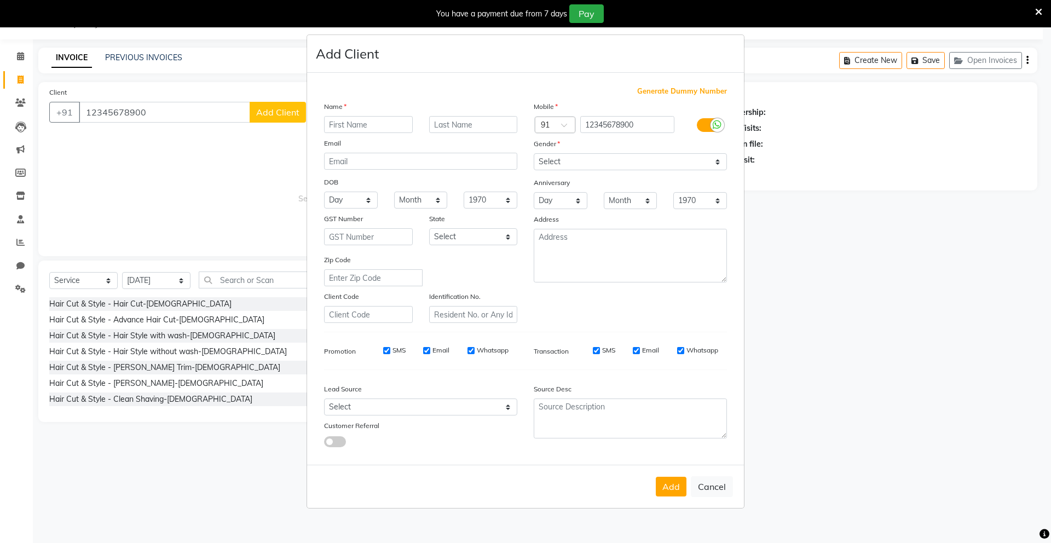
click at [355, 121] on input "text" at bounding box center [368, 124] width 89 height 17
type input "aditya"
click at [701, 160] on select "Select [DEMOGRAPHIC_DATA] [DEMOGRAPHIC_DATA] Other Prefer Not To Say" at bounding box center [630, 161] width 193 height 17
select select "[DEMOGRAPHIC_DATA]"
click at [534, 153] on select "Select [DEMOGRAPHIC_DATA] [DEMOGRAPHIC_DATA] Other Prefer Not To Say" at bounding box center [630, 161] width 193 height 17
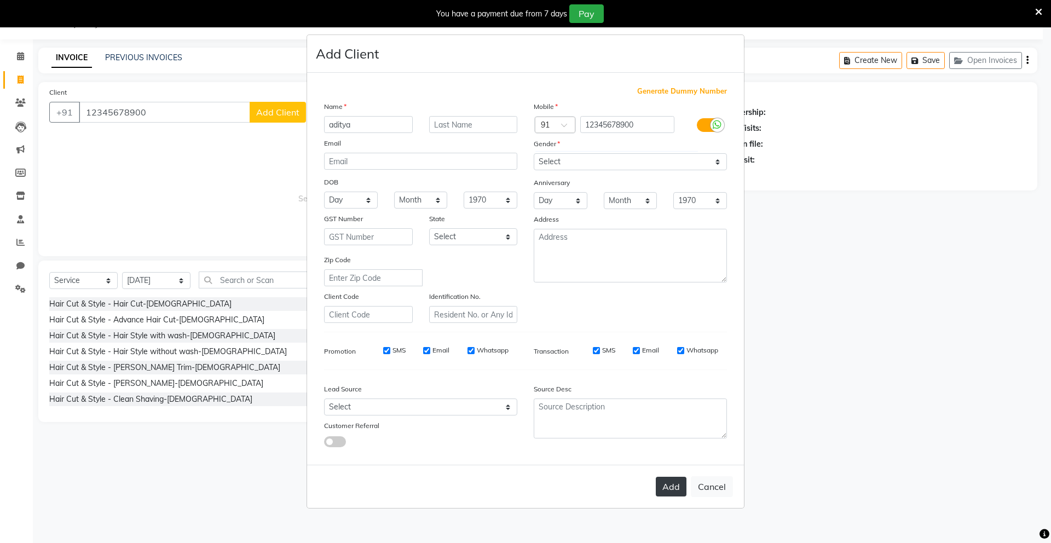
click at [672, 482] on button "Add" at bounding box center [671, 487] width 31 height 20
select select
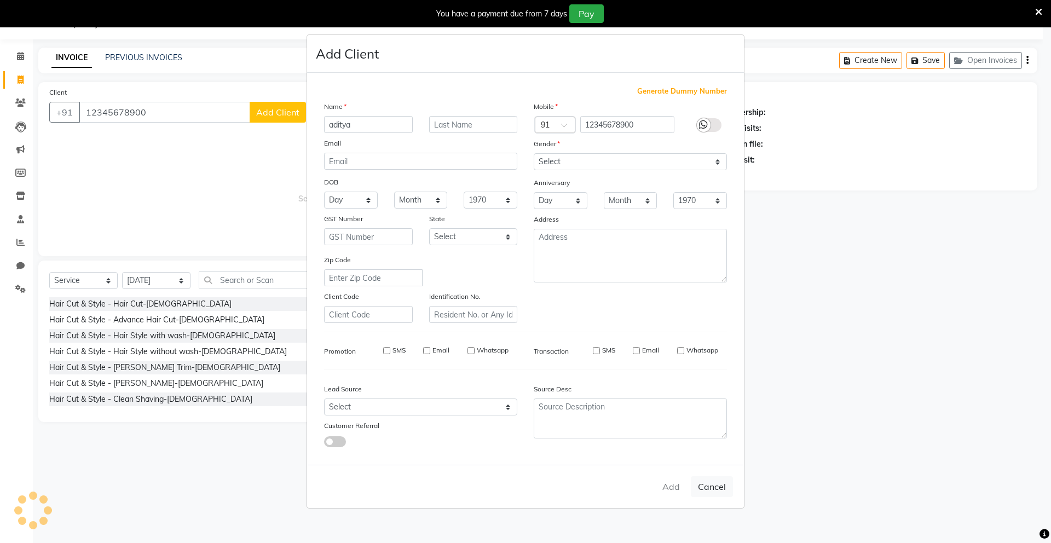
select select
checkbox input "false"
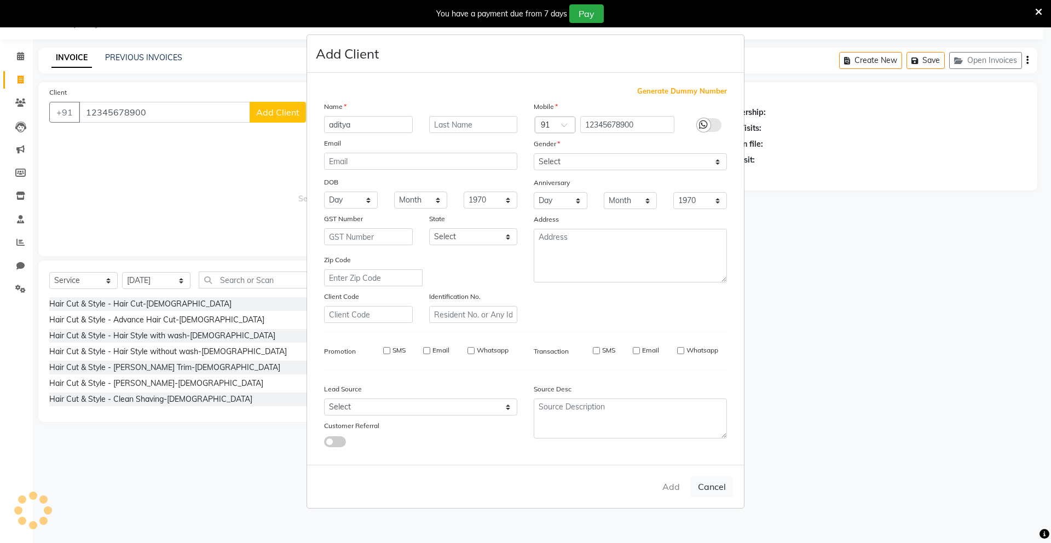
checkbox input "false"
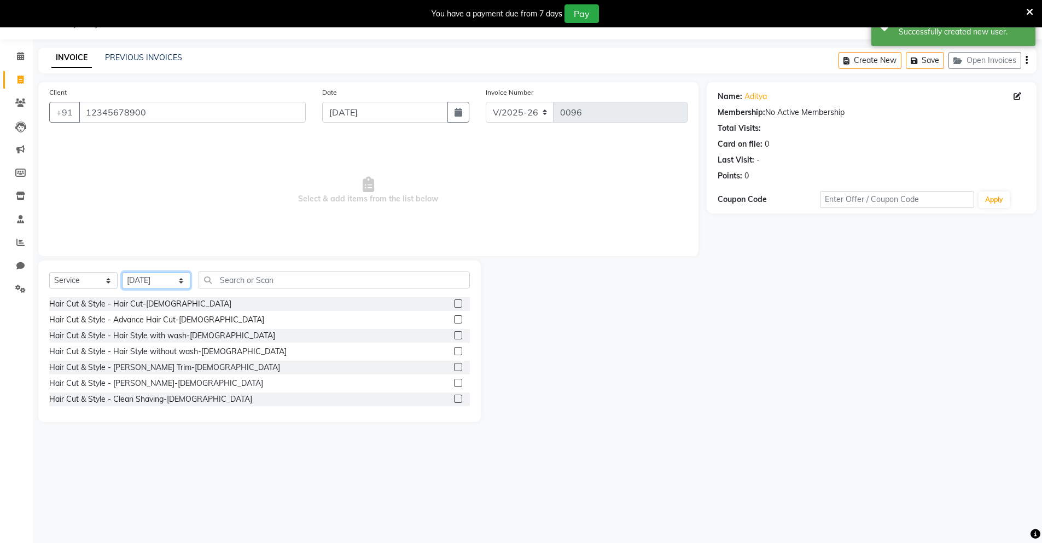
click at [176, 282] on select "Select Stylist Mingma [PERSON_NAME][GEOGRAPHIC_DATA] [PERSON_NAME][DATE][DATE]" at bounding box center [156, 280] width 68 height 17
select select "89951"
click at [122, 272] on select "Select Stylist Mingma [PERSON_NAME][GEOGRAPHIC_DATA] [PERSON_NAME][DATE][DATE]" at bounding box center [156, 280] width 68 height 17
click at [101, 281] on select "Select Service Product Membership Package Voucher Prepaid Gift Card" at bounding box center [83, 280] width 68 height 17
click at [454, 302] on label at bounding box center [458, 303] width 8 height 8
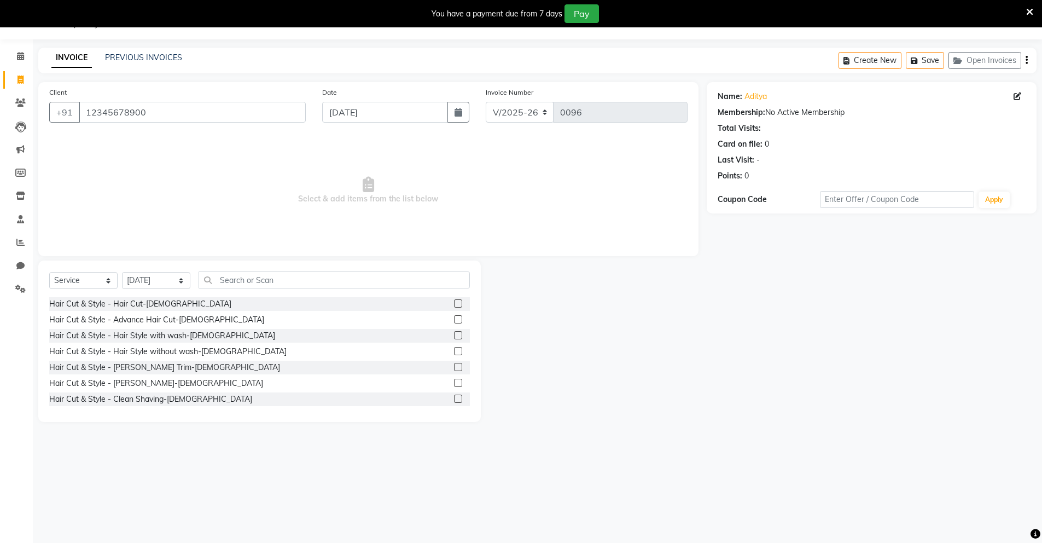
click at [454, 302] on input "checkbox" at bounding box center [457, 303] width 7 height 7
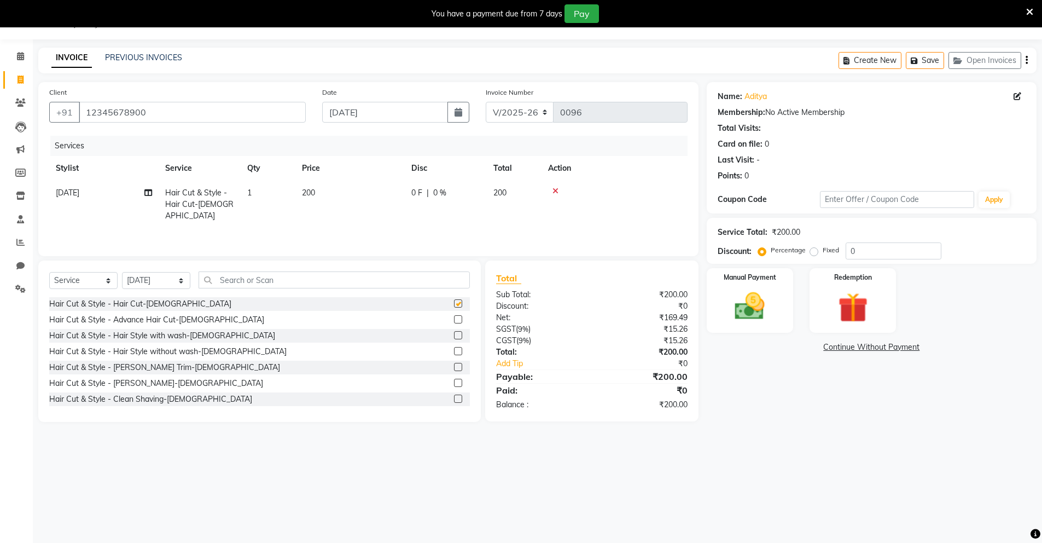
checkbox input "false"
click at [891, 252] on input "0" at bounding box center [894, 250] width 96 height 17
click at [777, 314] on div "Manual Payment" at bounding box center [750, 300] width 90 height 67
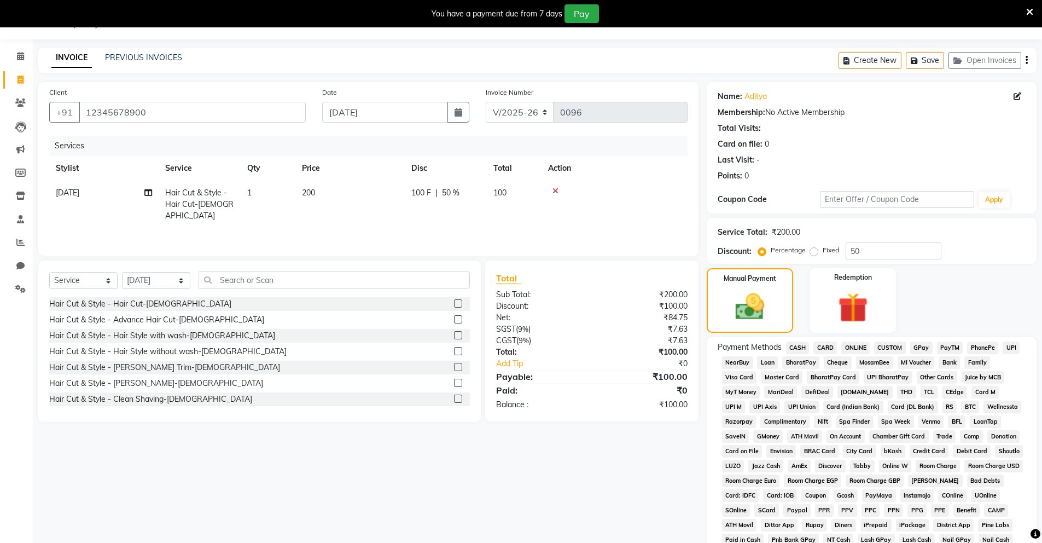
click at [798, 347] on span "CASH" at bounding box center [798, 347] width 24 height 13
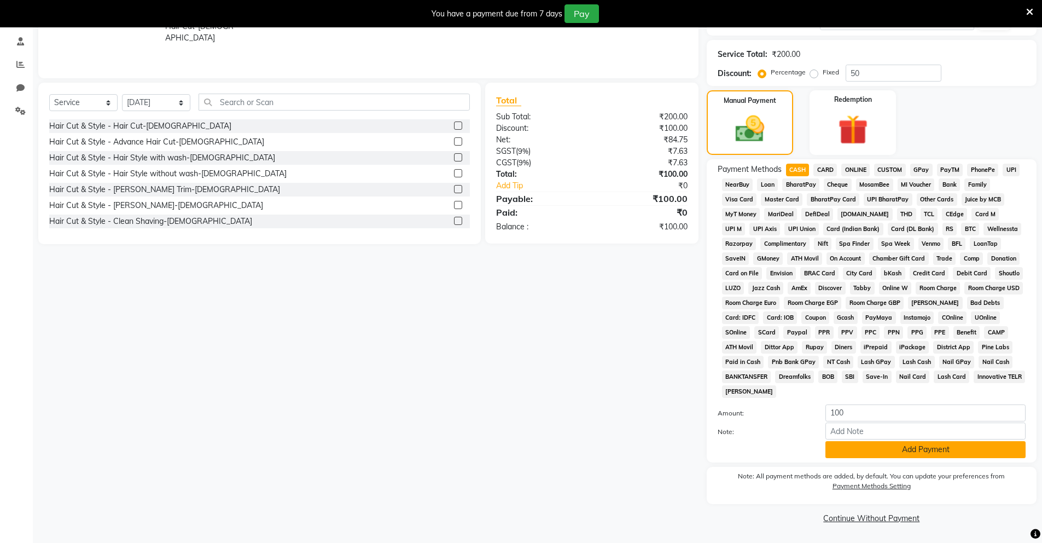
click at [922, 446] on button "Add Payment" at bounding box center [926, 449] width 200 height 17
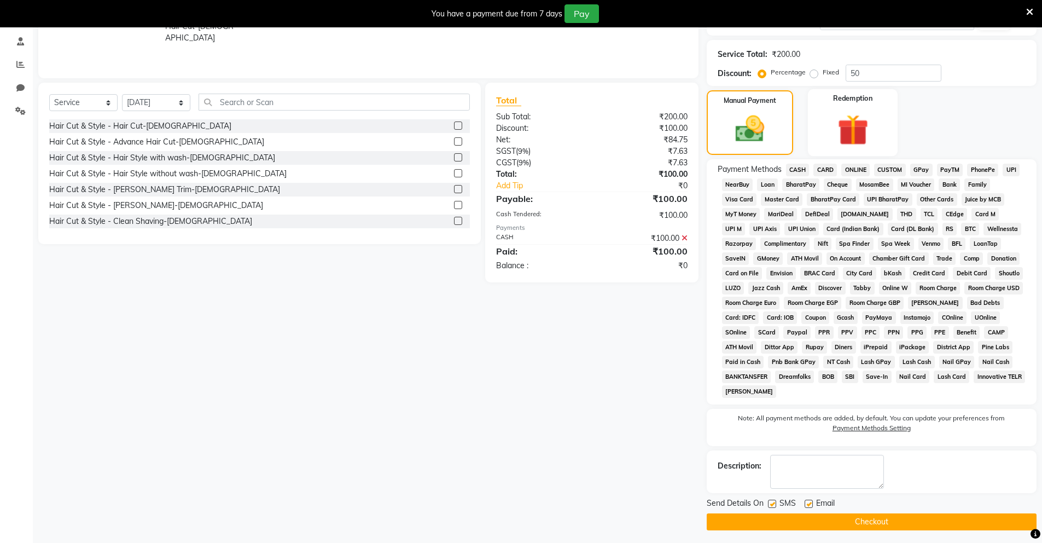
scroll to position [0, 0]
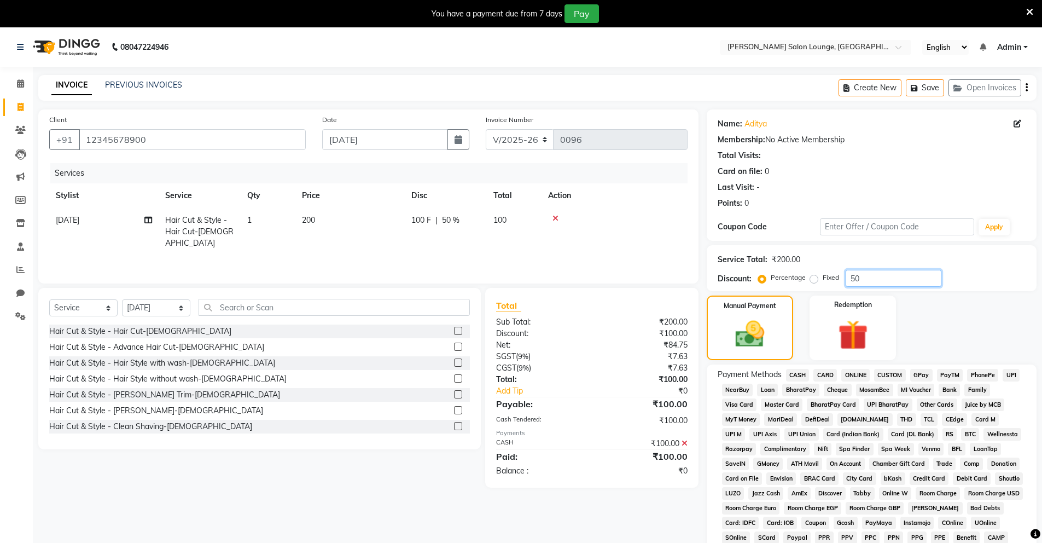
click at [881, 277] on input "50" at bounding box center [894, 278] width 96 height 17
type input "5"
type input "50"
click at [801, 374] on span "CASH" at bounding box center [798, 375] width 24 height 13
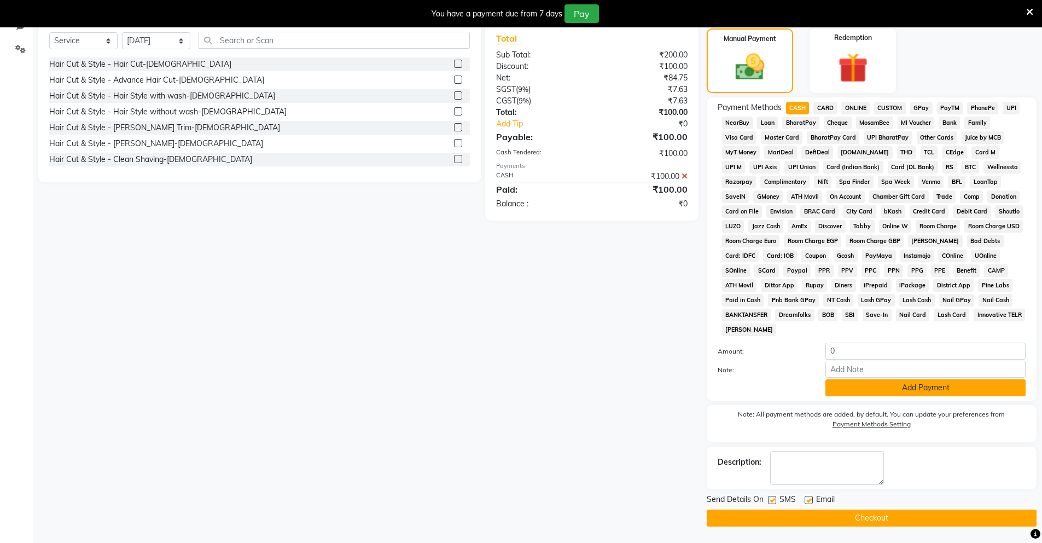
click at [902, 389] on button "Add Payment" at bounding box center [926, 387] width 200 height 17
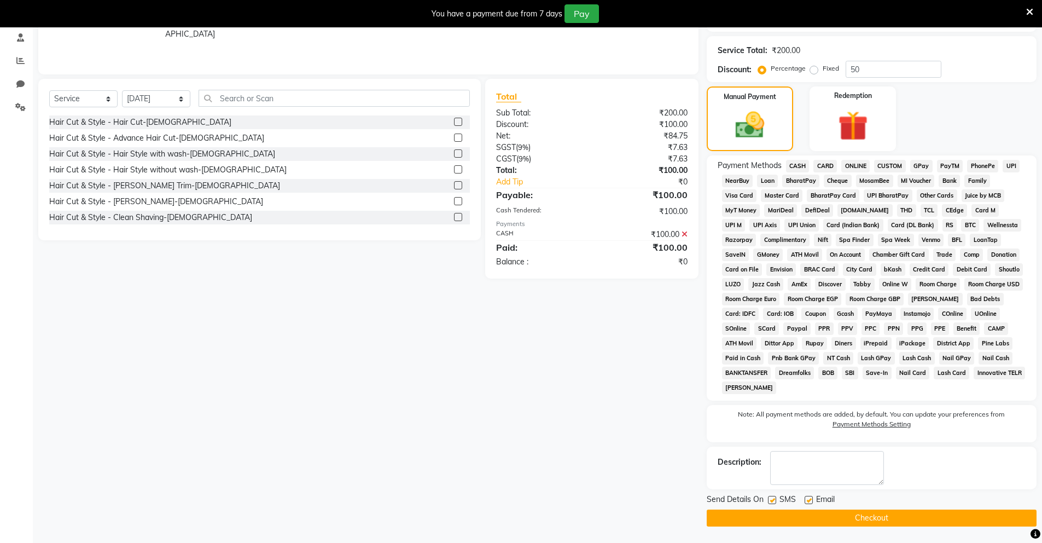
click at [1015, 521] on button "Checkout" at bounding box center [872, 517] width 330 height 17
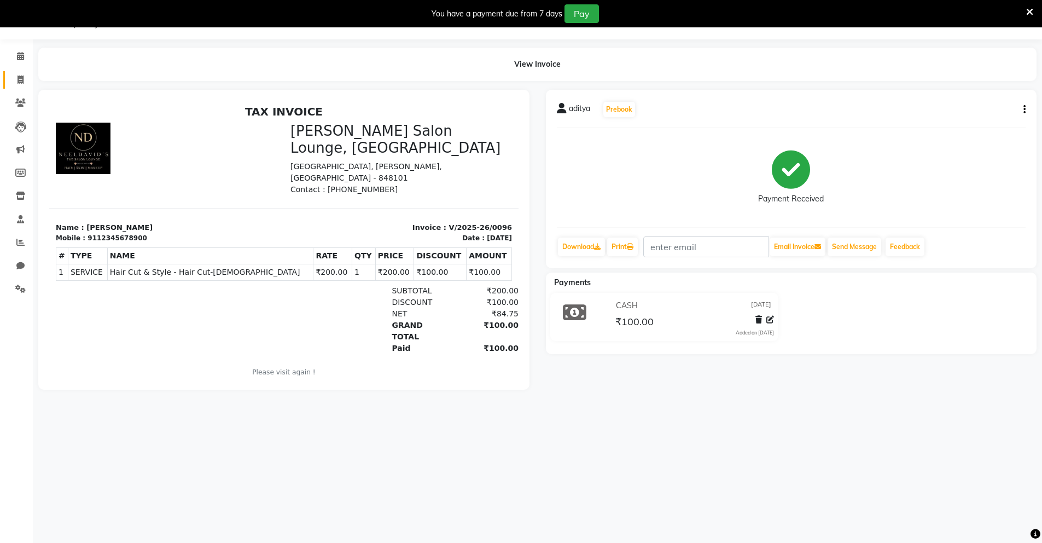
click at [21, 73] on link "Invoice" at bounding box center [16, 80] width 26 height 18
select select "service"
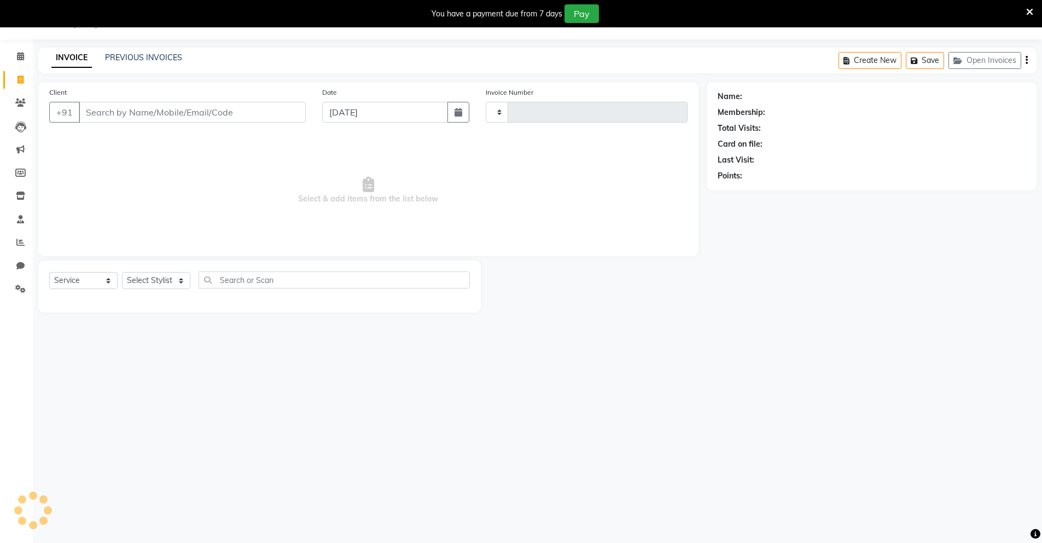
type input "0097"
select select "8909"
click at [196, 108] on input "Client" at bounding box center [192, 112] width 227 height 21
click at [128, 113] on input "Client" at bounding box center [192, 112] width 227 height 21
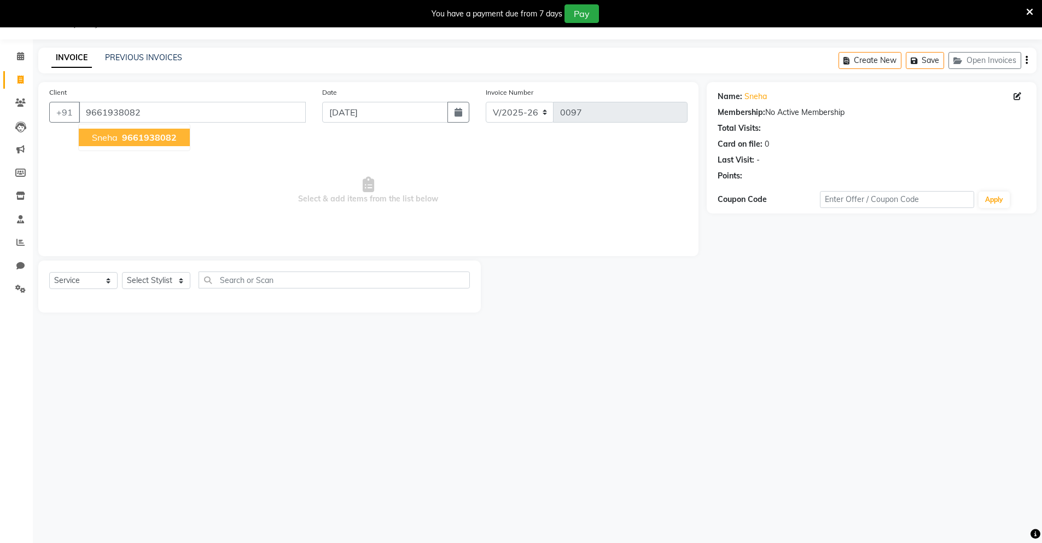
click at [102, 138] on span "Sneha" at bounding box center [105, 137] width 26 height 11
click at [148, 111] on input "9661938082" at bounding box center [192, 112] width 227 height 21
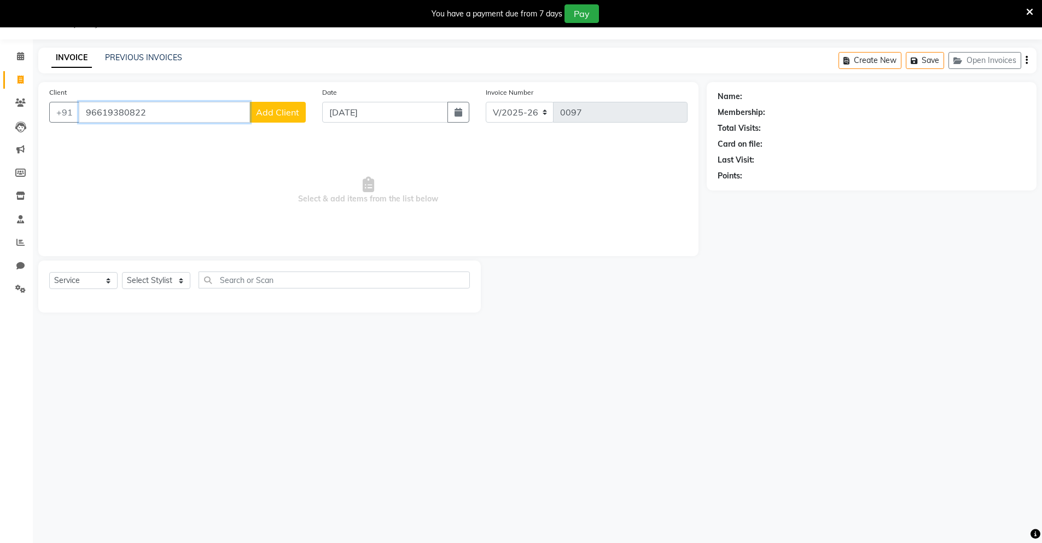
type input "9661938082"
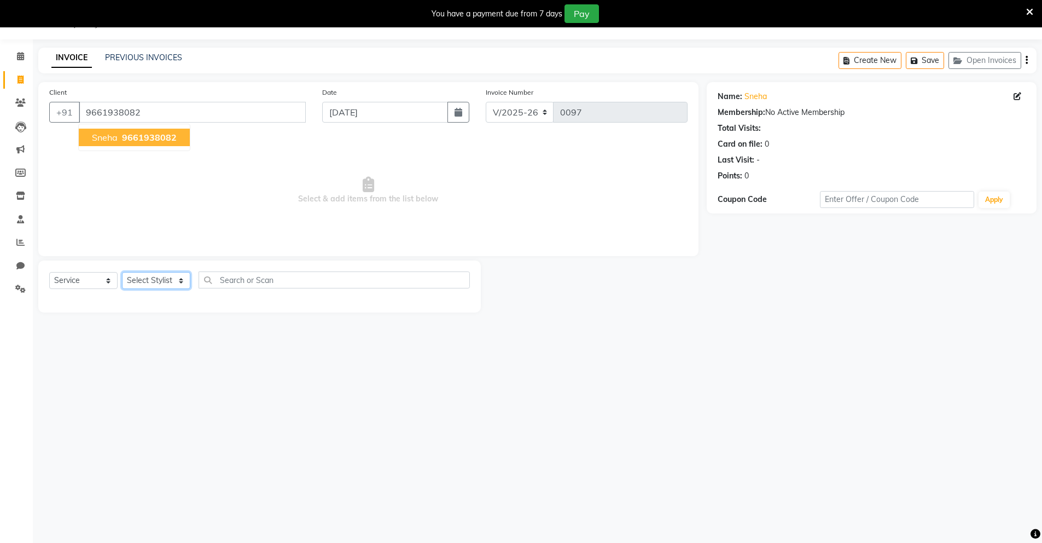
click at [176, 279] on select "Select Stylist Mingma [PERSON_NAME][GEOGRAPHIC_DATA] [PERSON_NAME][DATE][DATE]" at bounding box center [156, 280] width 68 height 17
select select "89953"
click at [122, 272] on select "Select Stylist Mingma [PERSON_NAME][GEOGRAPHIC_DATA] [PERSON_NAME][DATE][DATE]" at bounding box center [156, 280] width 68 height 17
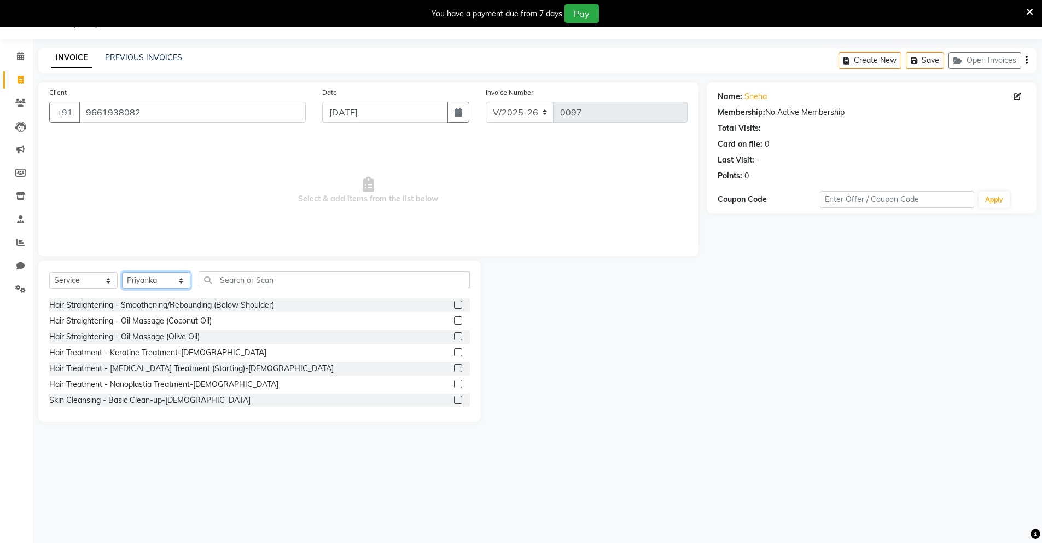
scroll to position [740, 0]
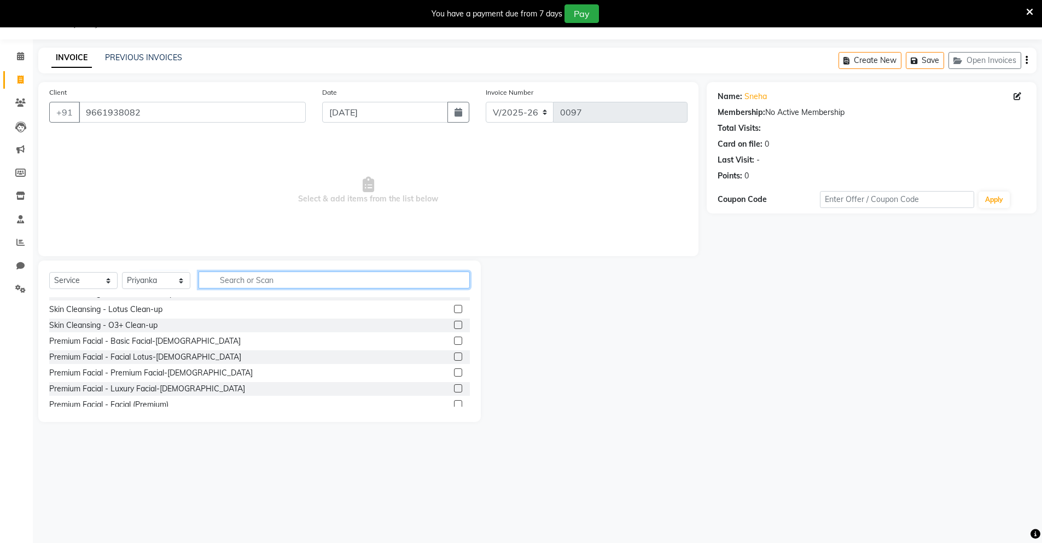
click at [281, 279] on input "text" at bounding box center [334, 279] width 271 height 17
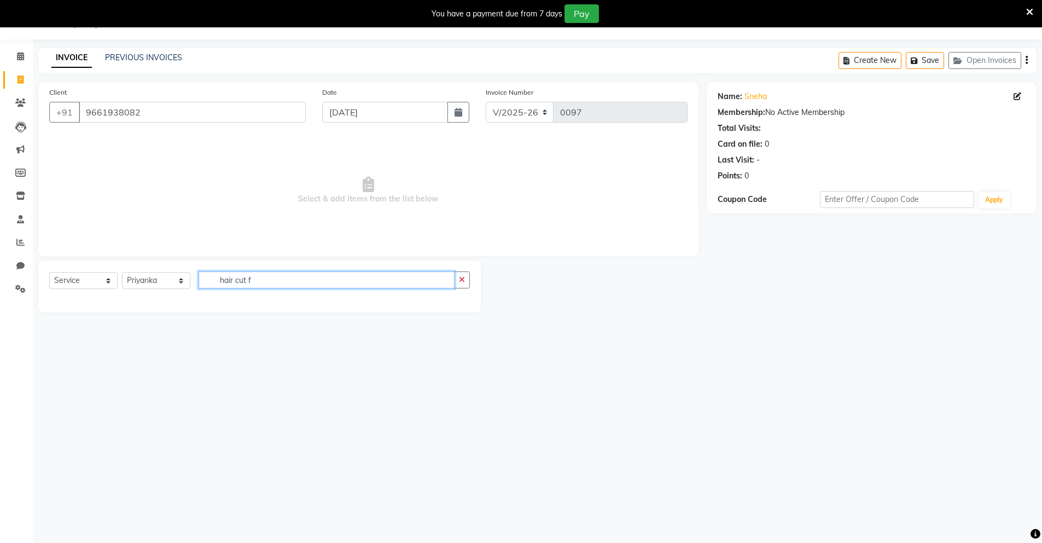
scroll to position [0, 0]
click at [326, 285] on input "hair cut [DEMOGRAPHIC_DATA]" at bounding box center [327, 279] width 256 height 17
type input "hair cut [DEMOGRAPHIC_DATA]"
click at [463, 285] on button "button" at bounding box center [462, 279] width 16 height 17
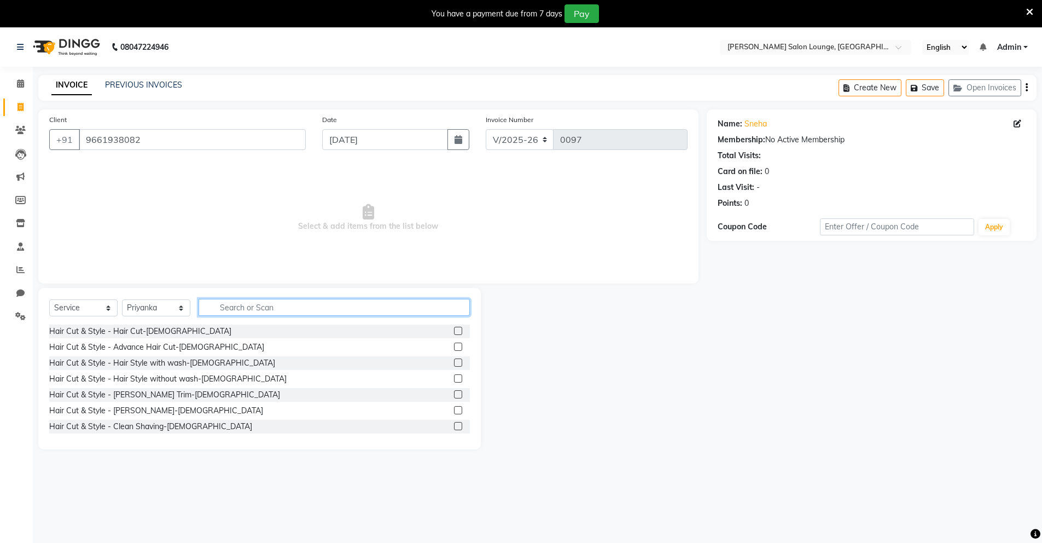
click at [230, 311] on input "text" at bounding box center [334, 307] width 271 height 17
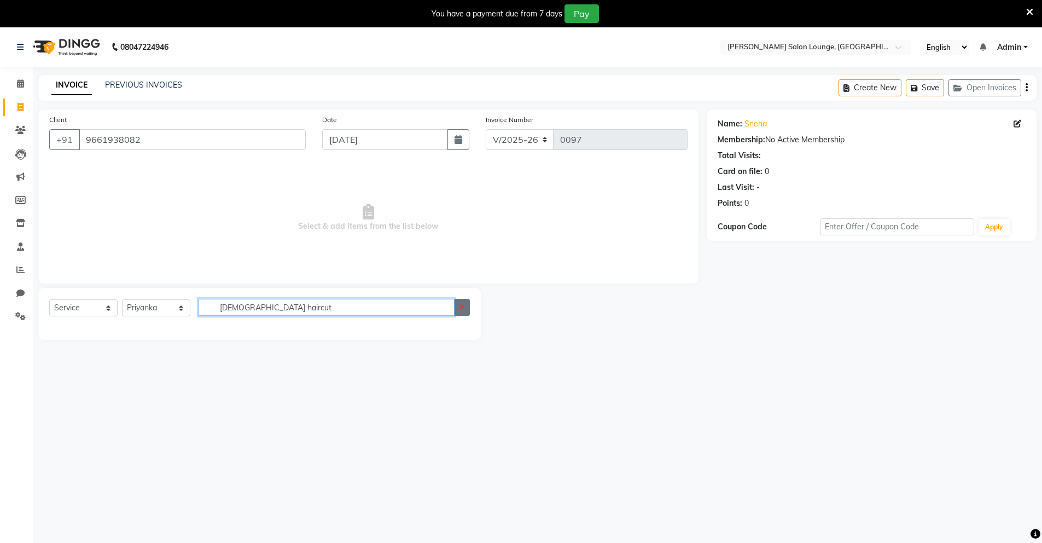
type input "[DEMOGRAPHIC_DATA] haircut"
click at [467, 310] on button "button" at bounding box center [462, 307] width 16 height 17
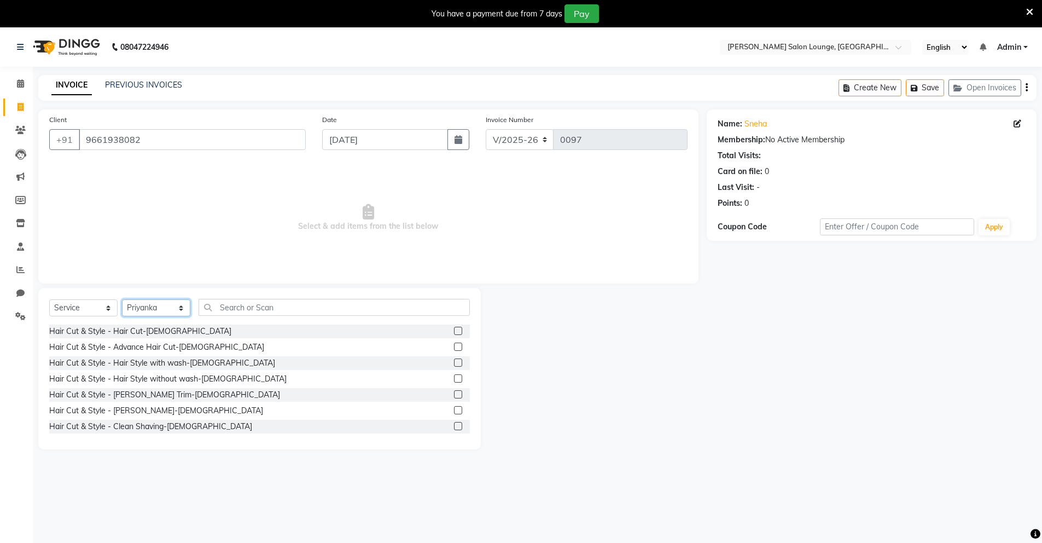
scroll to position [2, 0]
click at [255, 309] on input "text" at bounding box center [334, 307] width 271 height 17
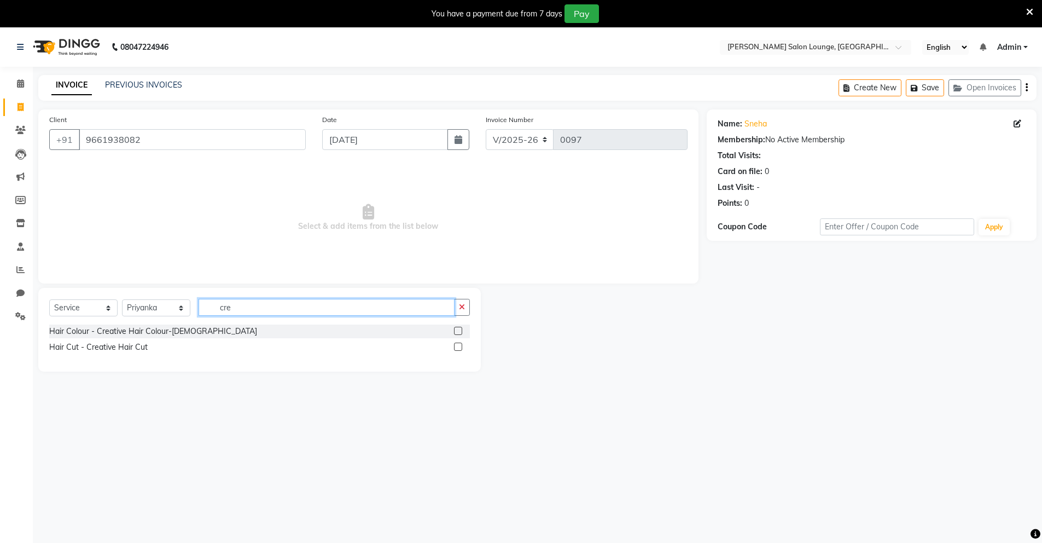
scroll to position [0, 0]
type input "cre"
click at [460, 346] on label at bounding box center [458, 347] width 8 height 8
click at [460, 346] on input "checkbox" at bounding box center [457, 347] width 7 height 7
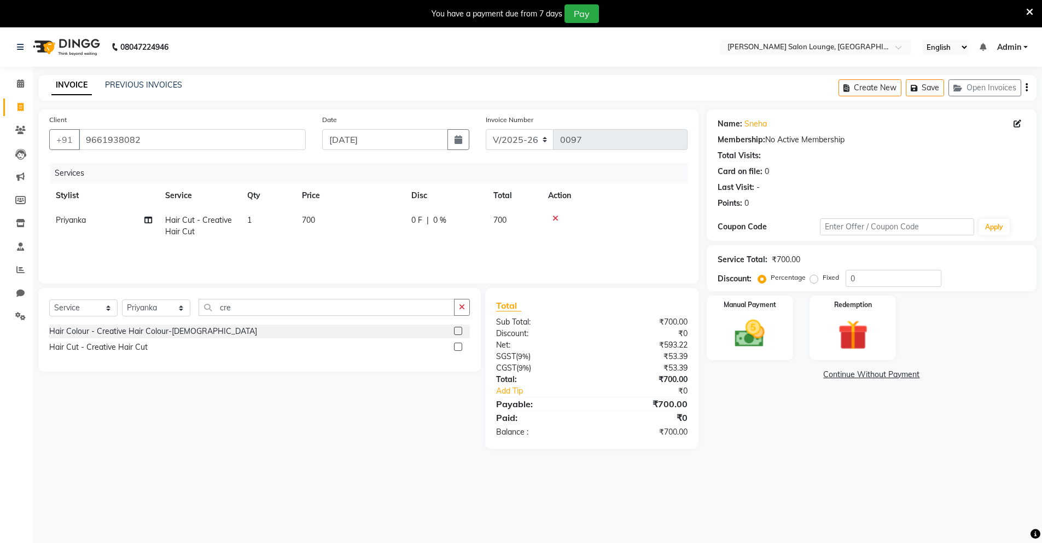
click at [461, 349] on label at bounding box center [458, 347] width 8 height 8
click at [461, 349] on input "checkbox" at bounding box center [457, 347] width 7 height 7
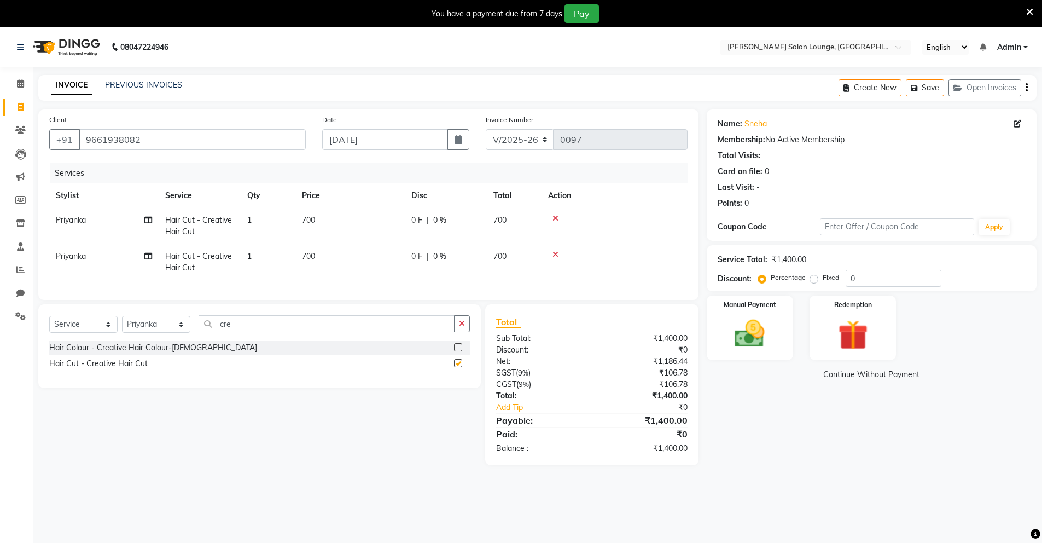
checkbox input "false"
click at [76, 258] on span "Priyanka" at bounding box center [71, 256] width 30 height 10
select select "89953"
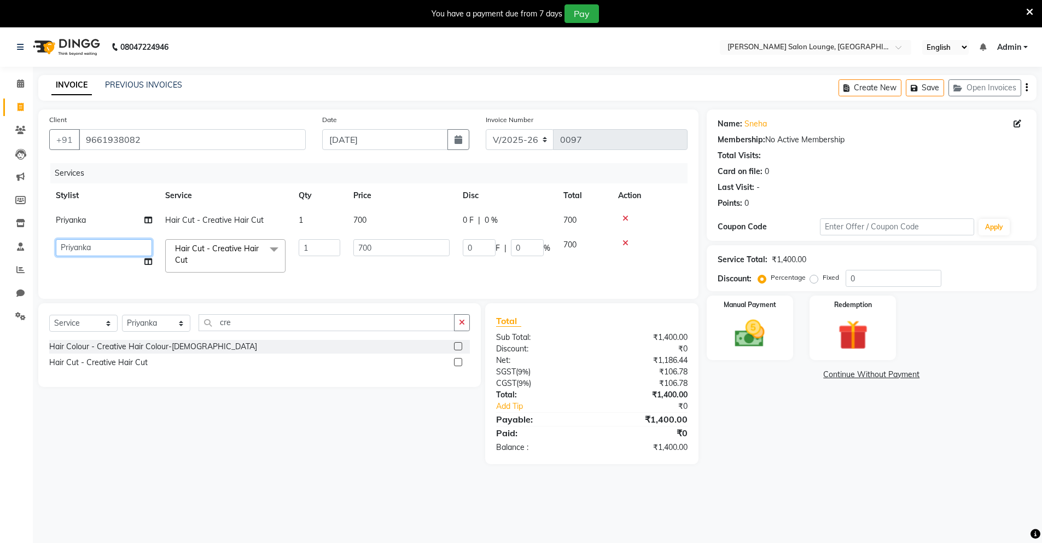
click at [99, 245] on select "[PERSON_NAME] [PERSON_NAME][DATE][DATE]" at bounding box center [104, 247] width 96 height 17
click at [148, 262] on td "[PERSON_NAME] [PERSON_NAME][DATE][DATE]" at bounding box center [103, 256] width 109 height 47
select select "89953"
click at [150, 262] on icon at bounding box center [148, 262] width 8 height 8
select select "89953"
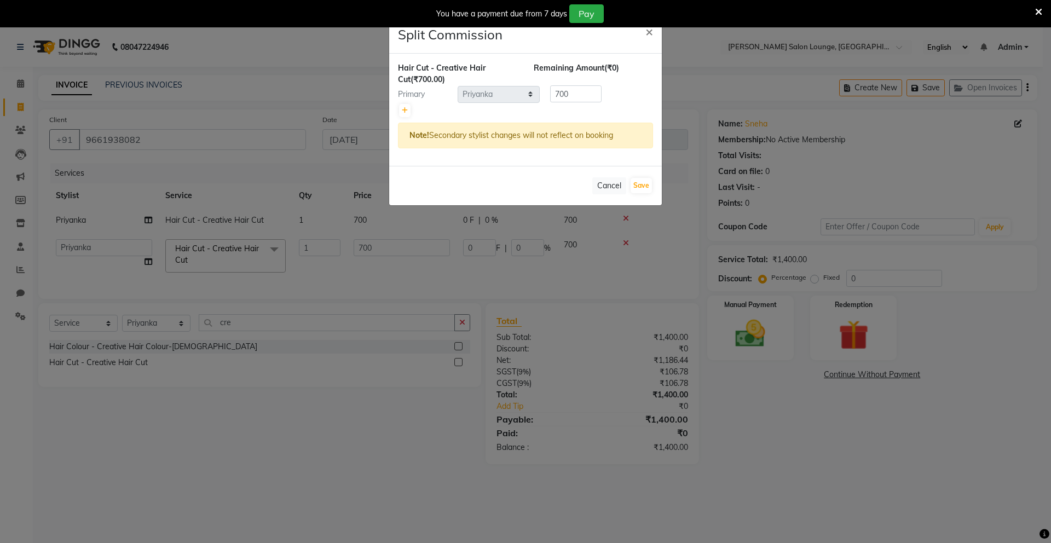
click at [112, 256] on ngb-modal-window "Split Commission × Hair Cut - Creative Hair Cut (₹700.00) Remaining Amount (₹0)…" at bounding box center [525, 271] width 1051 height 543
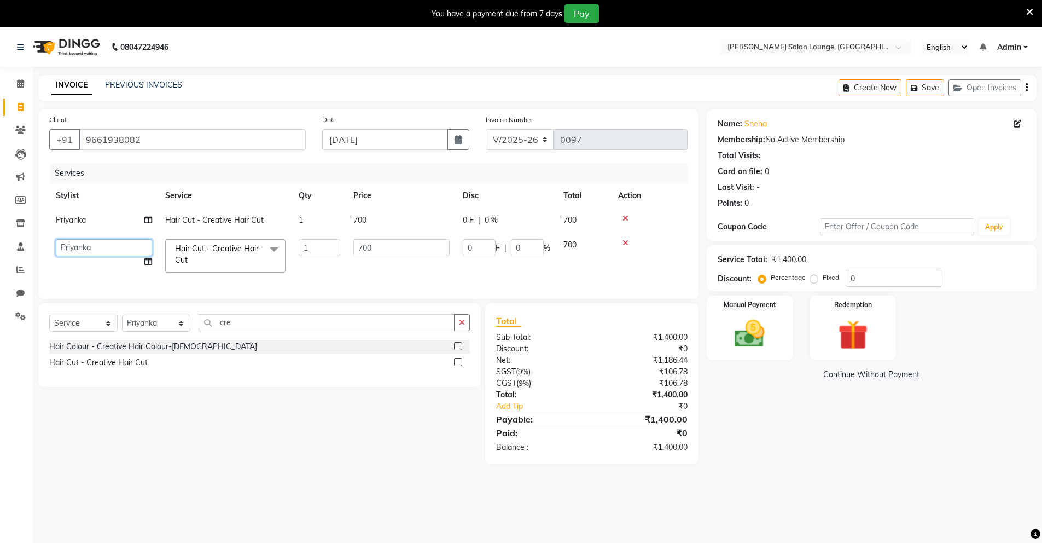
click at [115, 252] on select "[PERSON_NAME] [PERSON_NAME][DATE][DATE]" at bounding box center [104, 247] width 96 height 17
select select "89949"
click at [459, 366] on label at bounding box center [458, 362] width 8 height 8
click at [459, 366] on input "checkbox" at bounding box center [457, 362] width 7 height 7
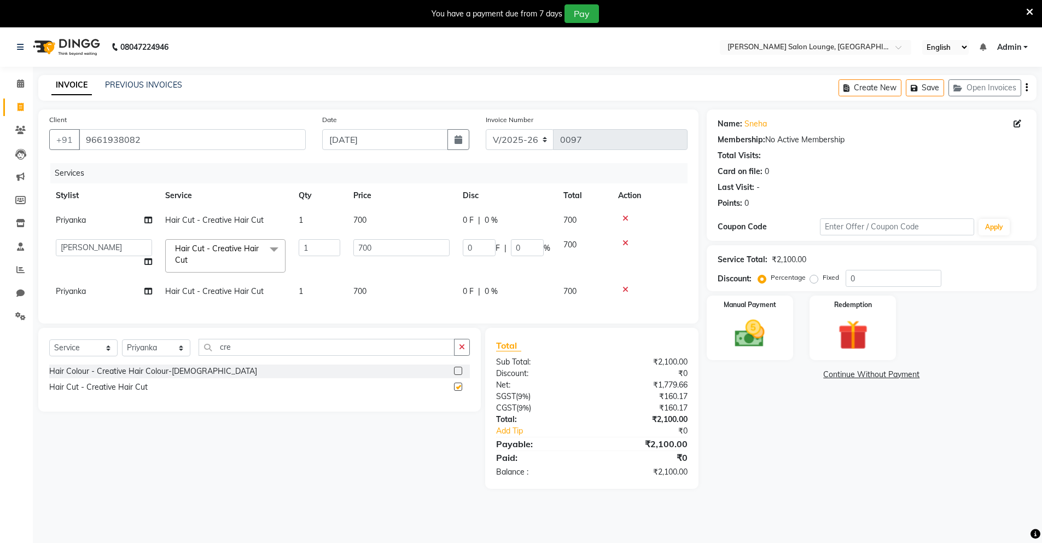
checkbox input "false"
click at [66, 293] on span "Priyanka" at bounding box center [71, 291] width 30 height 10
select select "89953"
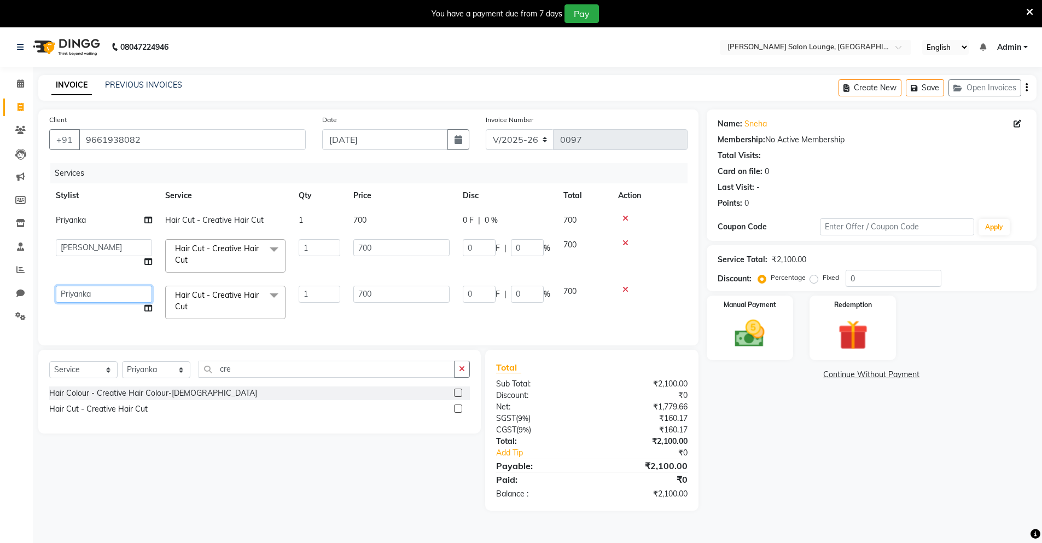
click at [129, 298] on select "[PERSON_NAME] [PERSON_NAME][DATE][DATE]" at bounding box center [104, 294] width 96 height 17
select select "89949"
click at [893, 280] on input "0" at bounding box center [894, 278] width 96 height 17
type input "5"
type input "35"
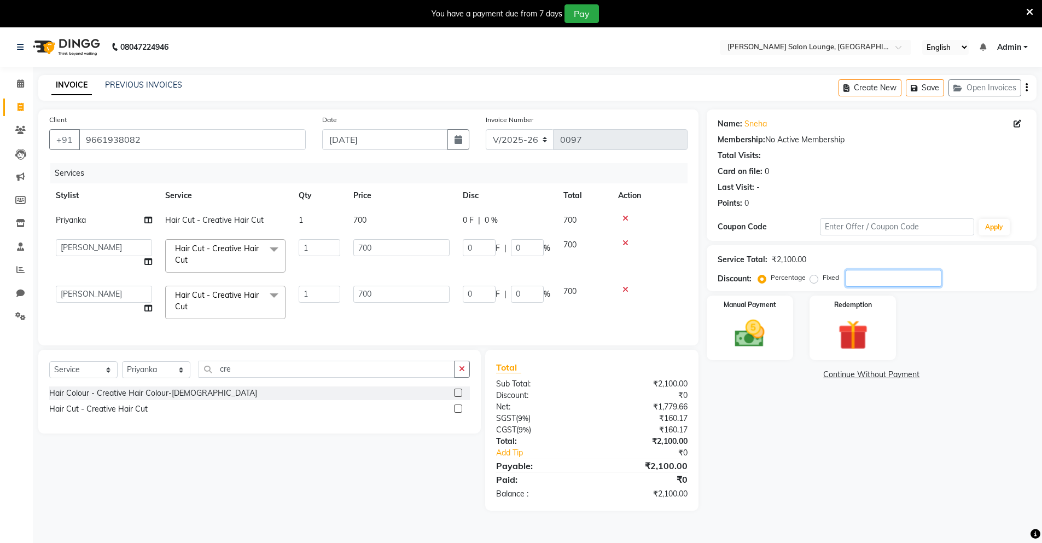
type input "5"
type input "35"
type input "5"
type input "50"
type input "350"
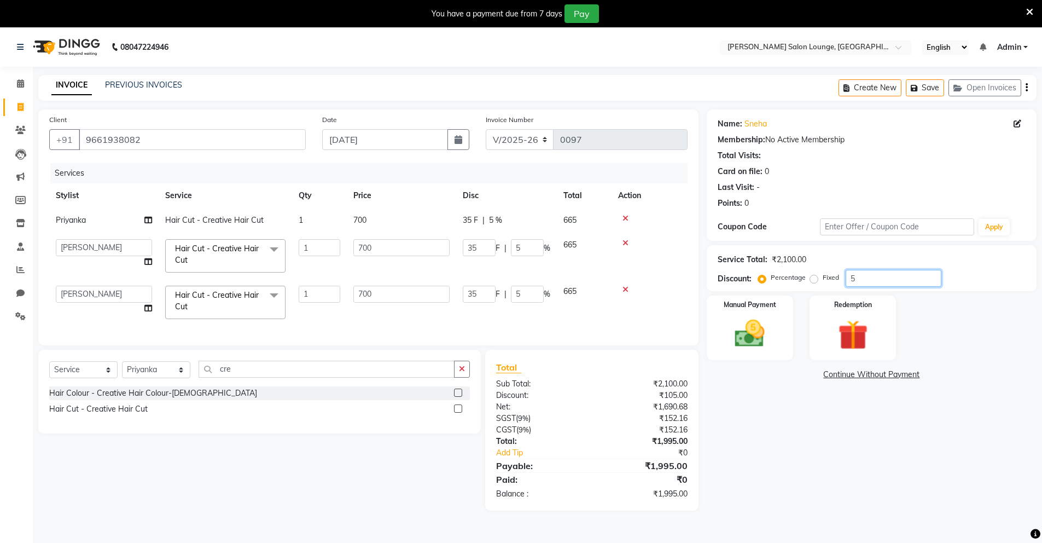
type input "50"
type input "350"
type input "50"
click at [771, 331] on img at bounding box center [750, 334] width 50 height 36
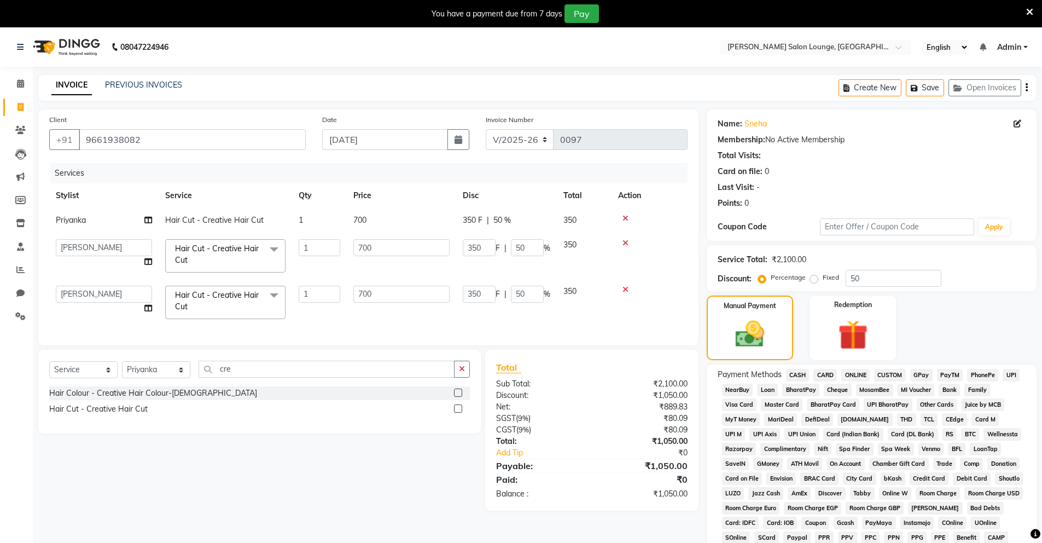
click at [803, 373] on span "CASH" at bounding box center [798, 375] width 24 height 13
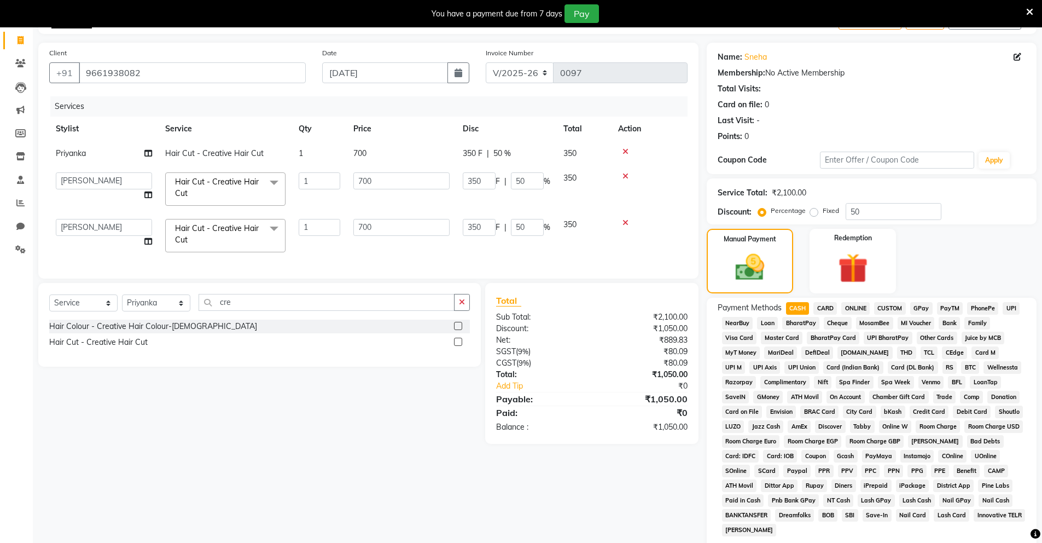
scroll to position [205, 0]
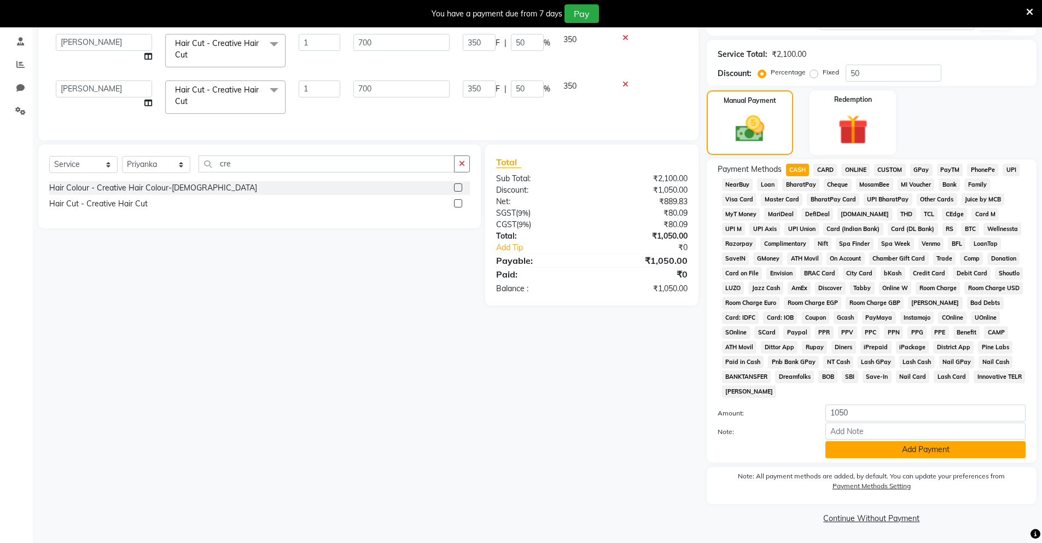
click at [945, 452] on button "Add Payment" at bounding box center [926, 449] width 200 height 17
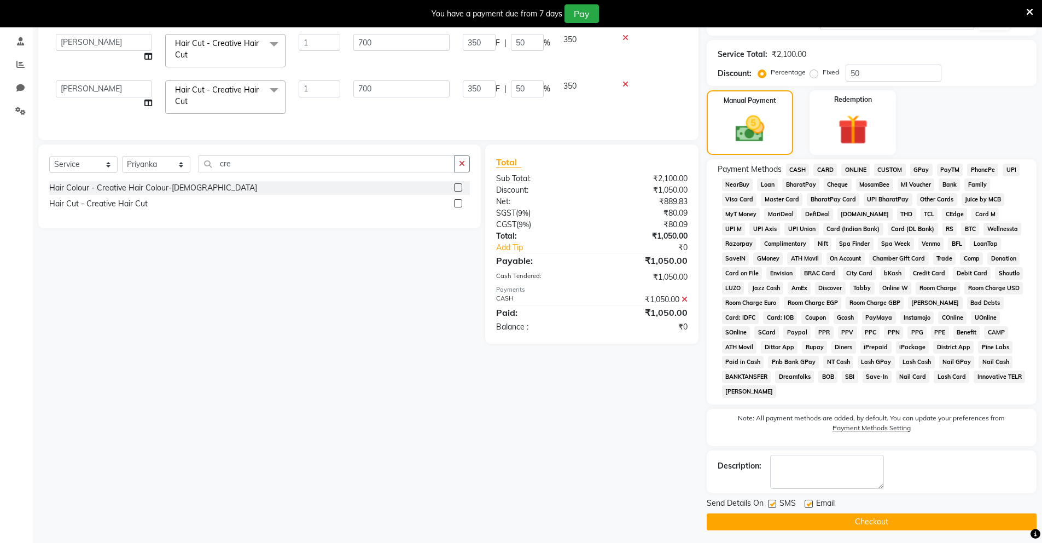
click at [930, 524] on button "Checkout" at bounding box center [872, 521] width 330 height 17
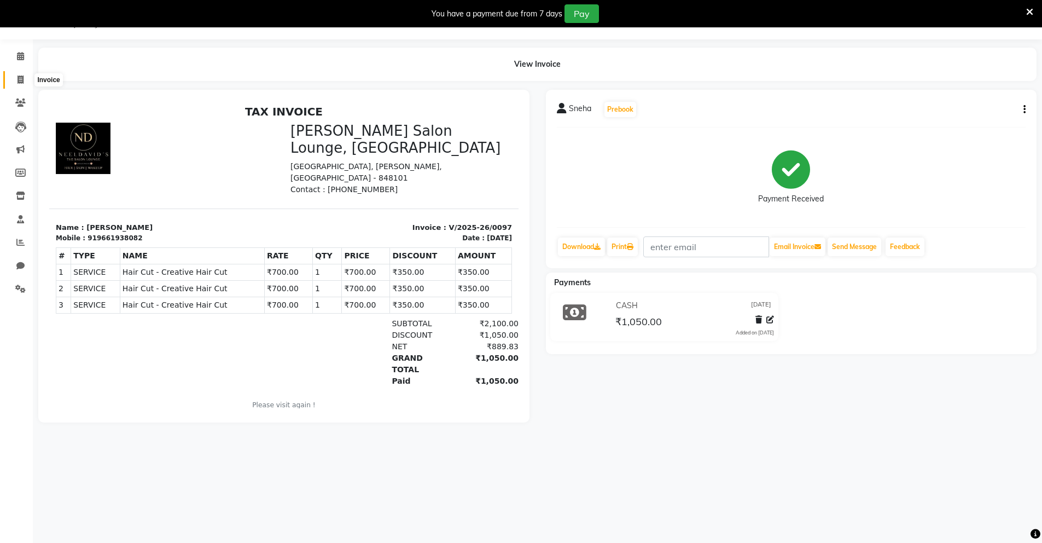
click at [15, 78] on span at bounding box center [20, 80] width 19 height 13
select select "service"
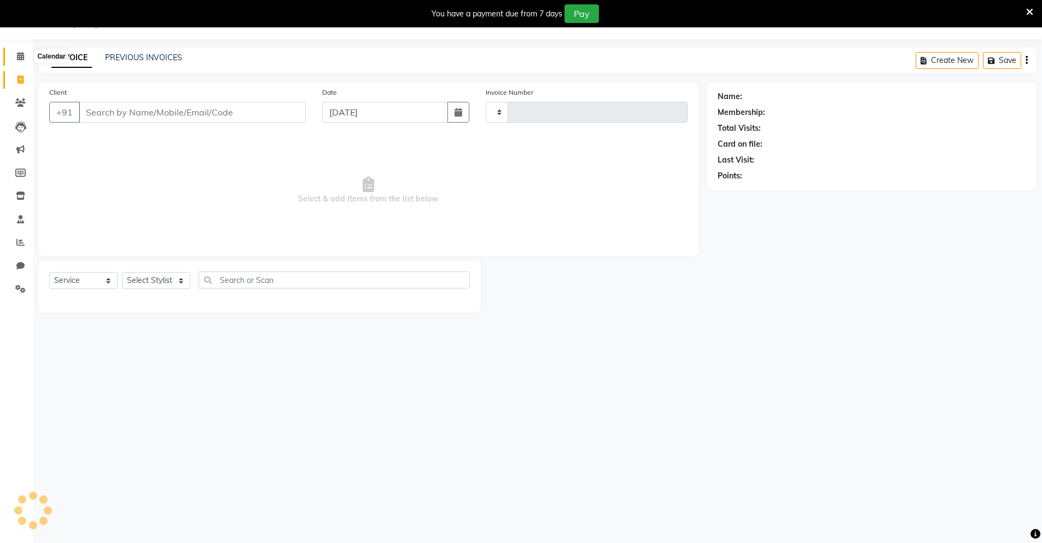
click at [22, 57] on icon at bounding box center [20, 56] width 7 height 8
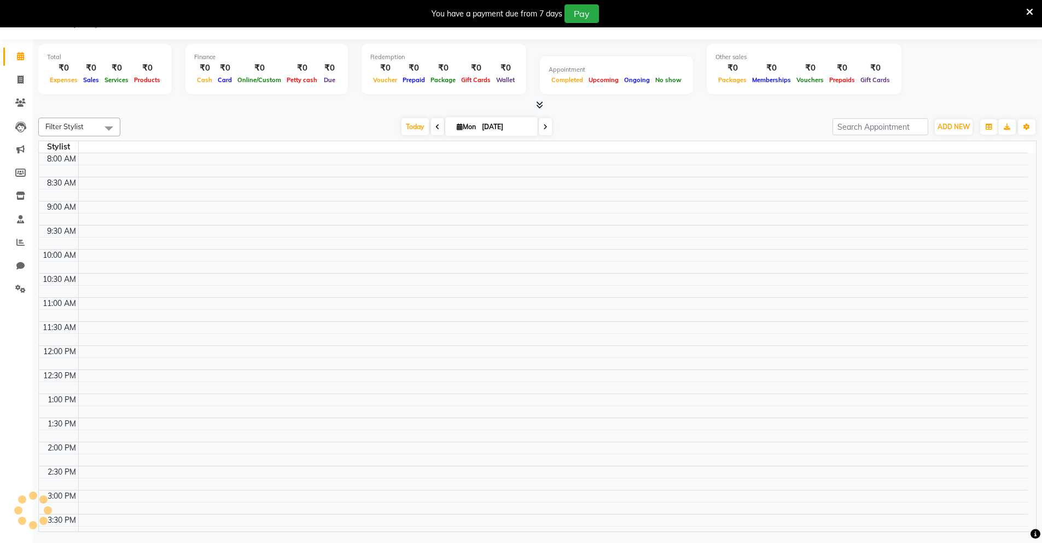
click at [217, 131] on div "[DATE] [DATE]" at bounding box center [477, 127] width 702 height 16
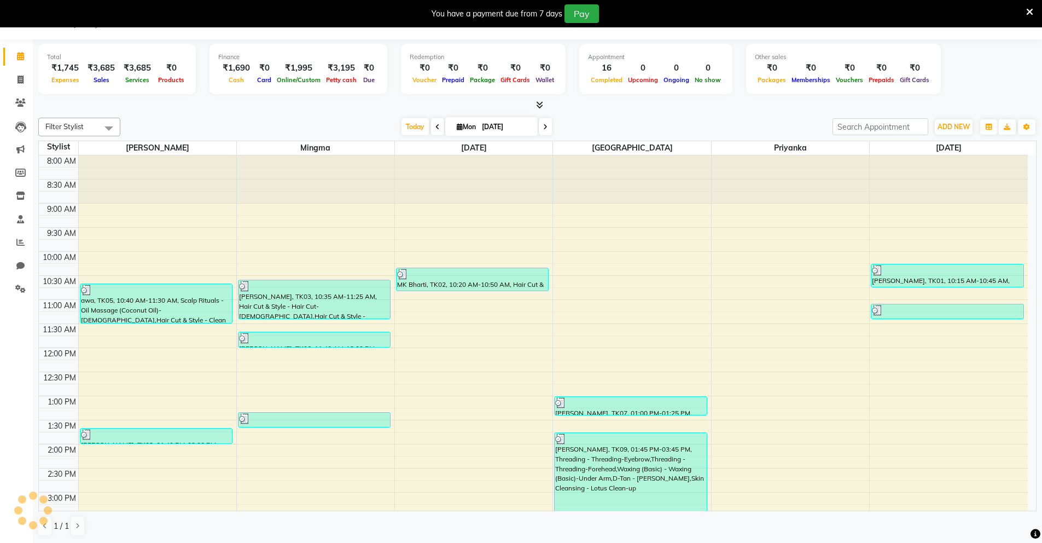
click at [179, 111] on div "Total ₹1,745 Expenses ₹3,685 Sales ₹3,685 Services ₹0 Products Finance ₹1,690 C…" at bounding box center [538, 291] width 1010 height 504
click at [25, 292] on icon at bounding box center [20, 289] width 10 height 8
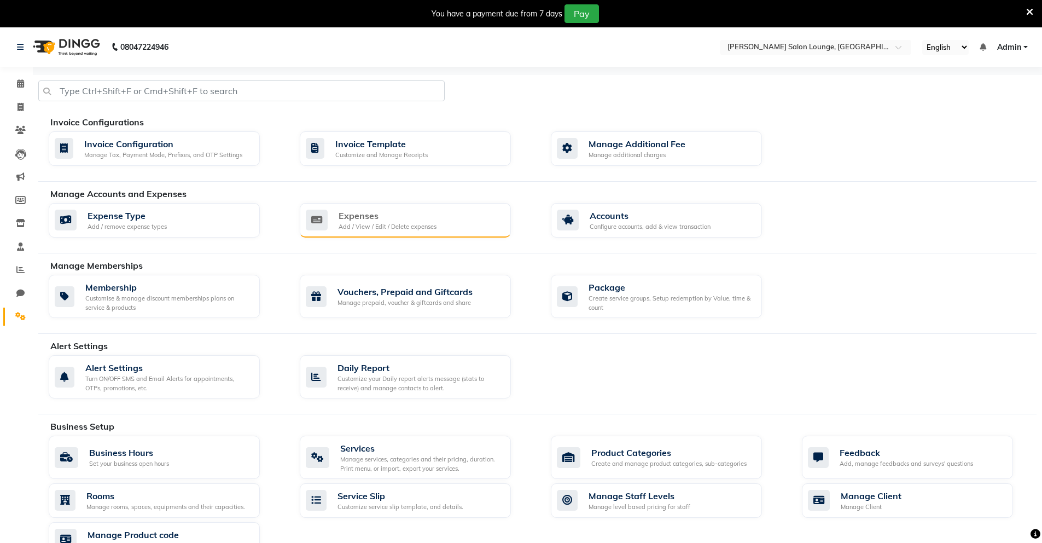
click at [368, 235] on div "Expenses Add / View / Edit / Delete expenses" at bounding box center [405, 220] width 211 height 35
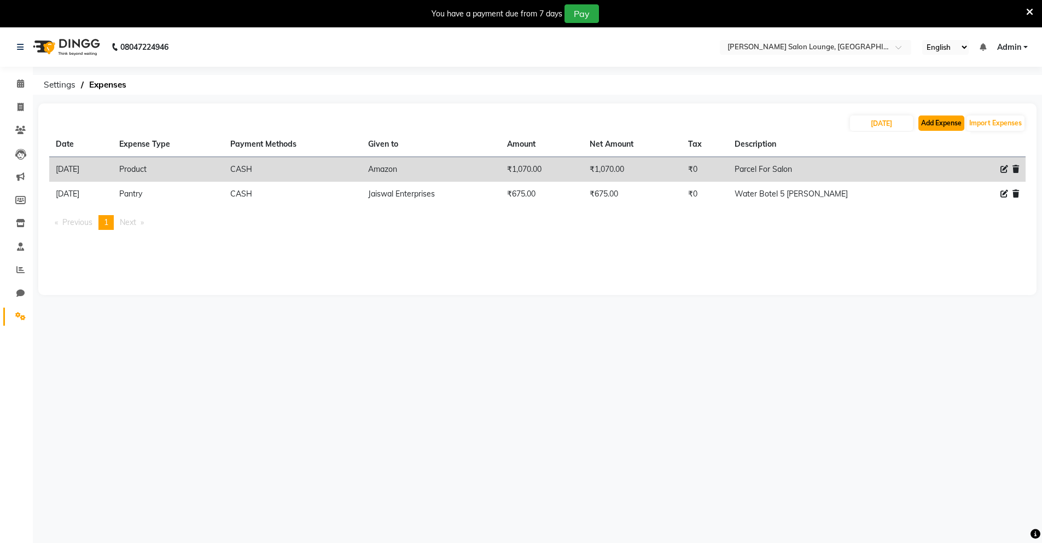
click at [934, 123] on button "Add Expense" at bounding box center [942, 122] width 46 height 15
select select "1"
select select "8135"
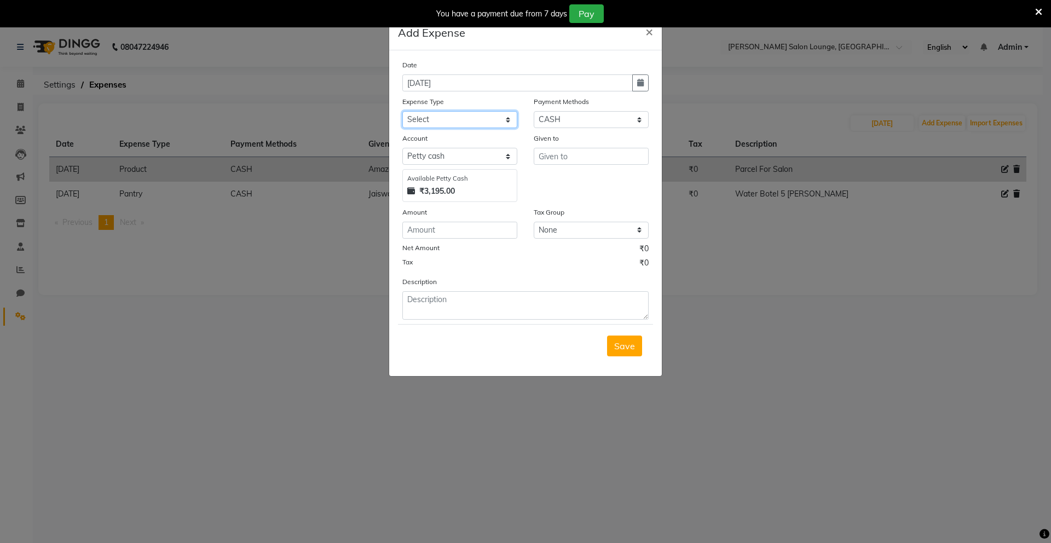
click at [464, 122] on select "Select Advance Salary Bank charges Car maintenance Cash transfer to bank Cash t…" at bounding box center [459, 119] width 115 height 17
select select "24408"
click at [402, 111] on select "Select Advance Salary Bank charges Car maintenance Cash transfer to bank Cash t…" at bounding box center [459, 119] width 115 height 17
click at [612, 158] on input "text" at bounding box center [591, 156] width 115 height 17
type input "Abhishek Tent"
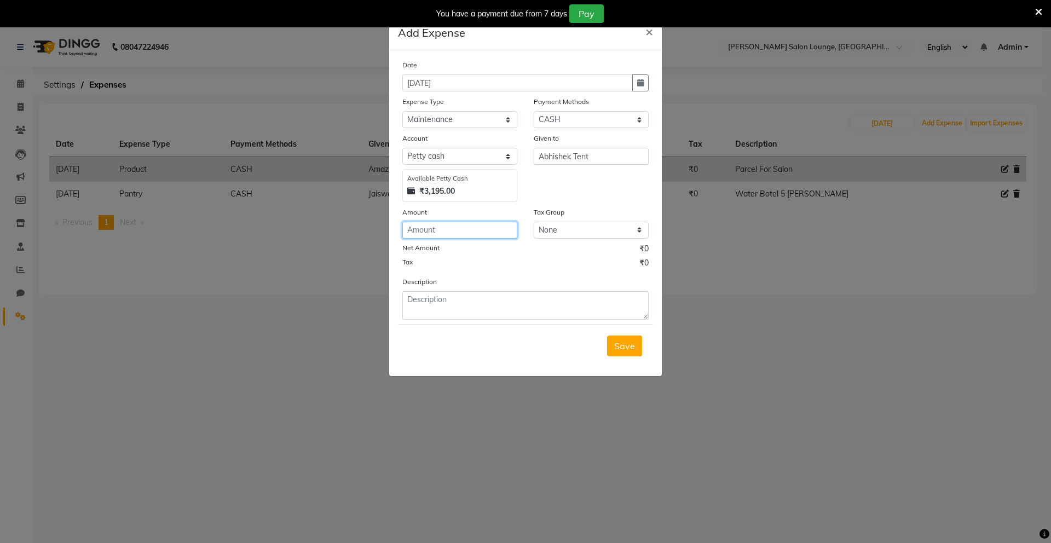
click at [446, 229] on input "number" at bounding box center [459, 230] width 115 height 17
type input "1000"
click at [447, 295] on textarea at bounding box center [525, 305] width 246 height 28
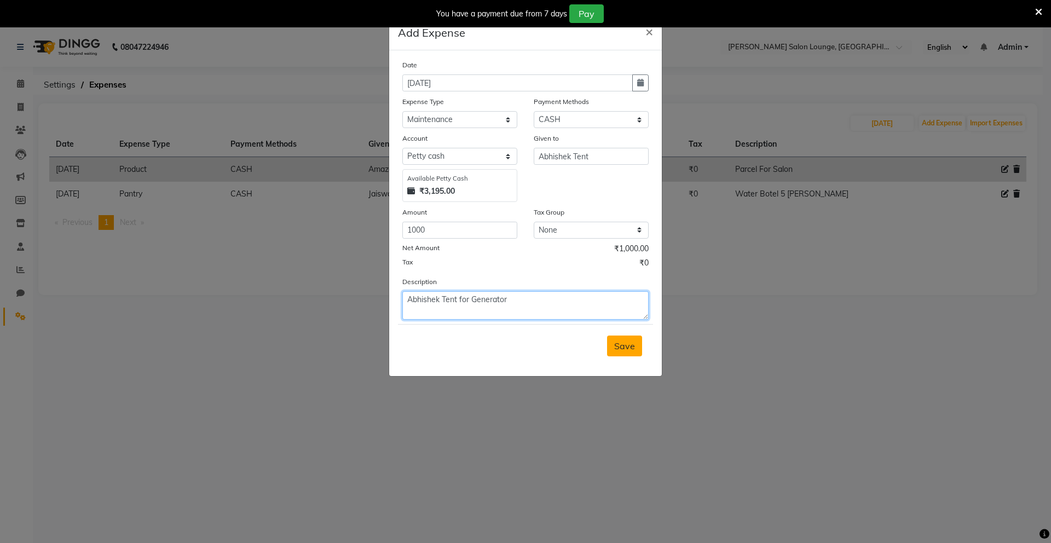
type textarea "Abhishek Tent for Generator"
click at [615, 341] on span "Save" at bounding box center [624, 345] width 21 height 11
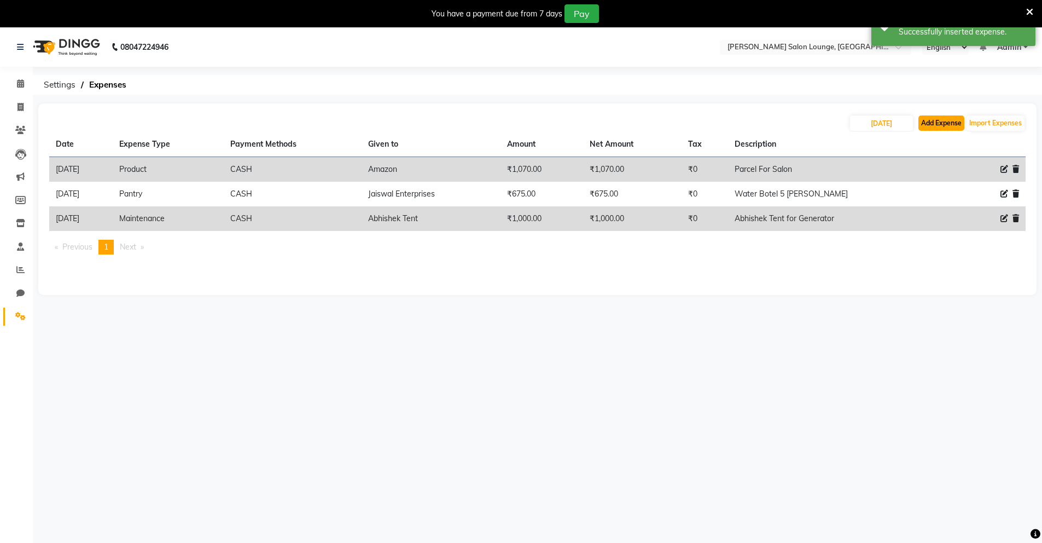
click at [940, 119] on button "Add Expense" at bounding box center [942, 122] width 46 height 15
select select "1"
select select "8135"
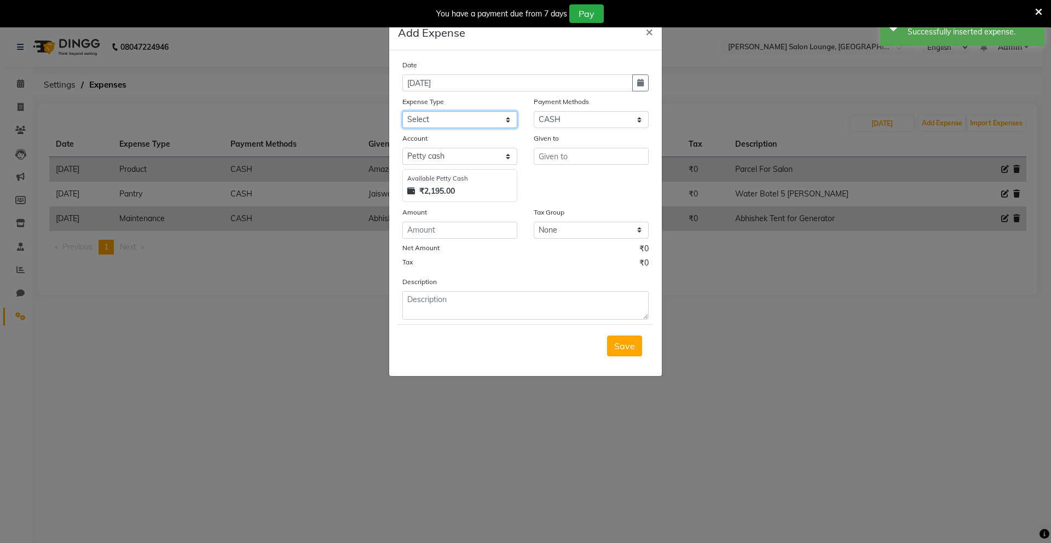
click at [476, 125] on select "Select Advance Salary Bank charges Car maintenance Cash transfer to bank Cash t…" at bounding box center [459, 119] width 115 height 17
select select "24422"
click at [402, 111] on select "Select Advance Salary Bank charges Car maintenance Cash transfer to bank Cash t…" at bounding box center [459, 119] width 115 height 17
click at [492, 225] on input "number" at bounding box center [459, 230] width 115 height 17
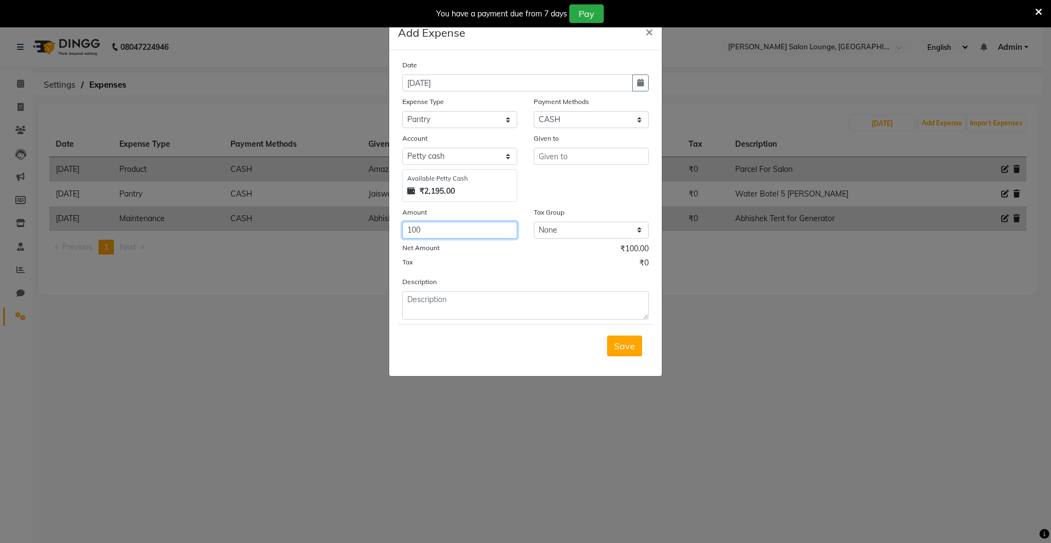
type input "100"
click at [555, 161] on input "text" at bounding box center [591, 156] width 115 height 17
click at [559, 151] on input "text" at bounding box center [591, 156] width 115 height 17
type input "[PERSON_NAME]"
click at [619, 356] on button "Save" at bounding box center [624, 345] width 35 height 21
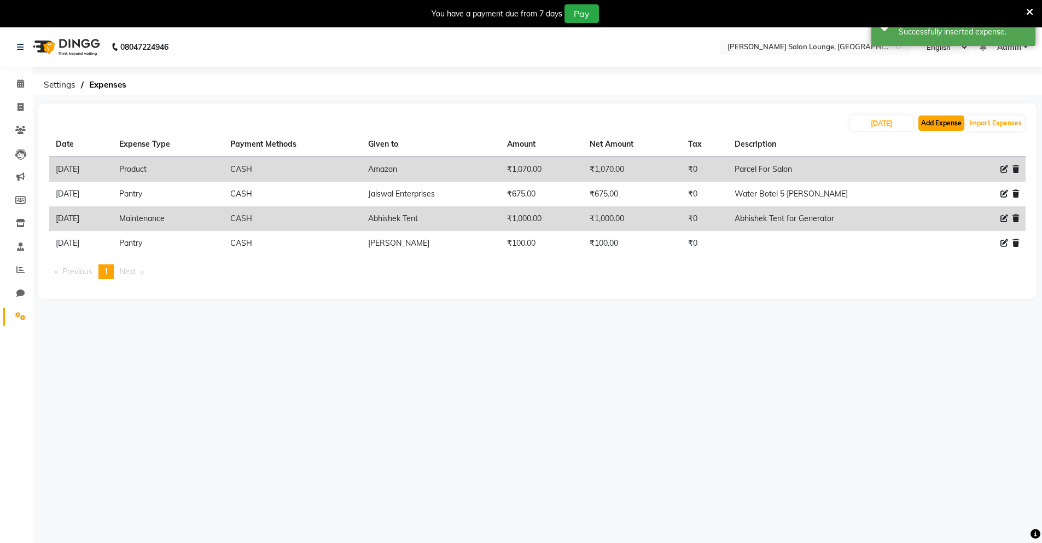
click at [947, 127] on button "Add Expense" at bounding box center [942, 122] width 46 height 15
select select "1"
select select "8135"
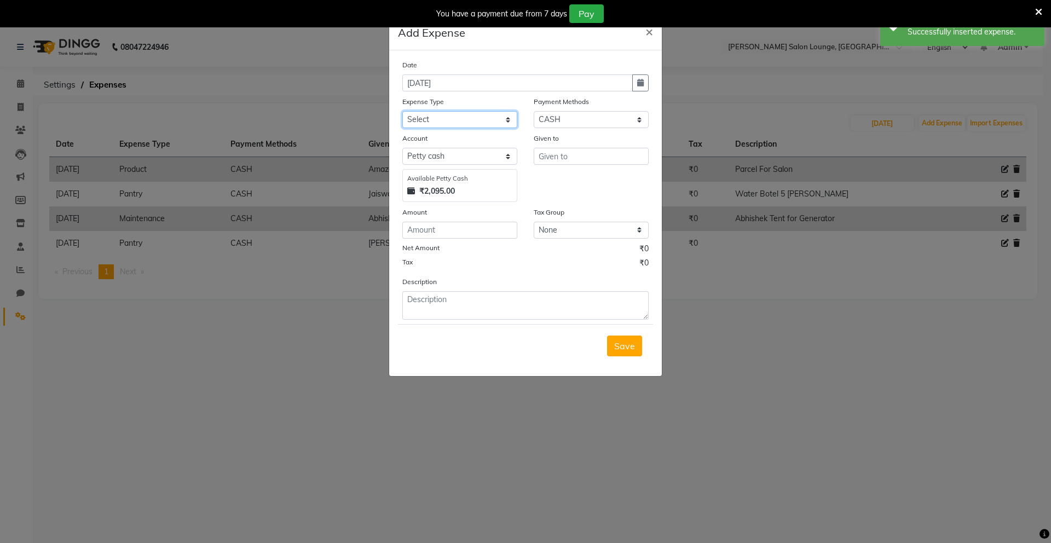
click at [496, 126] on select "Select Advance Salary Bank charges Car maintenance Cash transfer to bank Cash t…" at bounding box center [459, 119] width 115 height 17
select select "24421"
click at [402, 111] on select "Select Advance Salary Bank charges Car maintenance Cash transfer to bank Cash t…" at bounding box center [459, 119] width 115 height 17
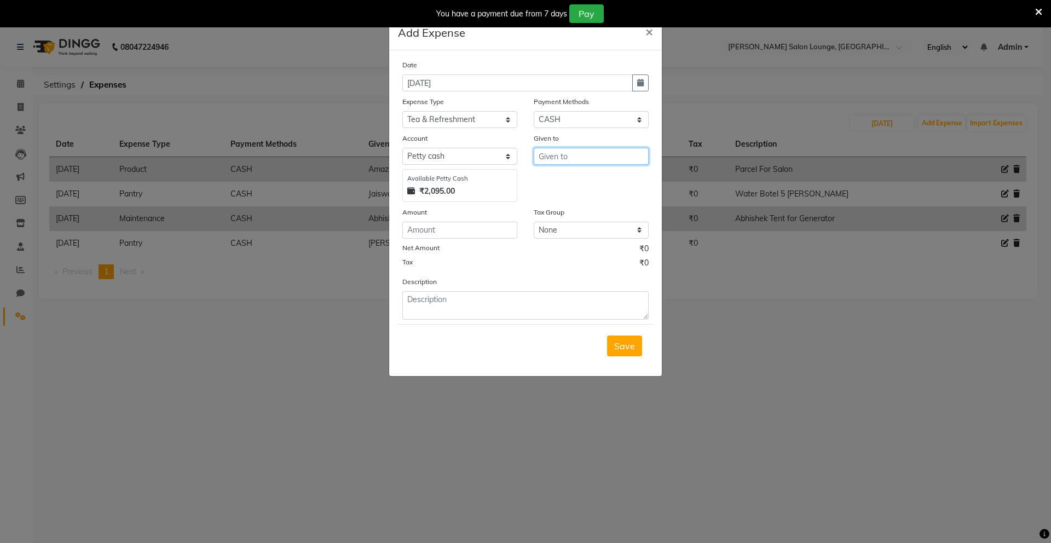
click at [567, 160] on input "text" at bounding box center [591, 156] width 115 height 17
type input "Atul"
click at [450, 234] on input "number" at bounding box center [459, 230] width 115 height 17
type input "100"
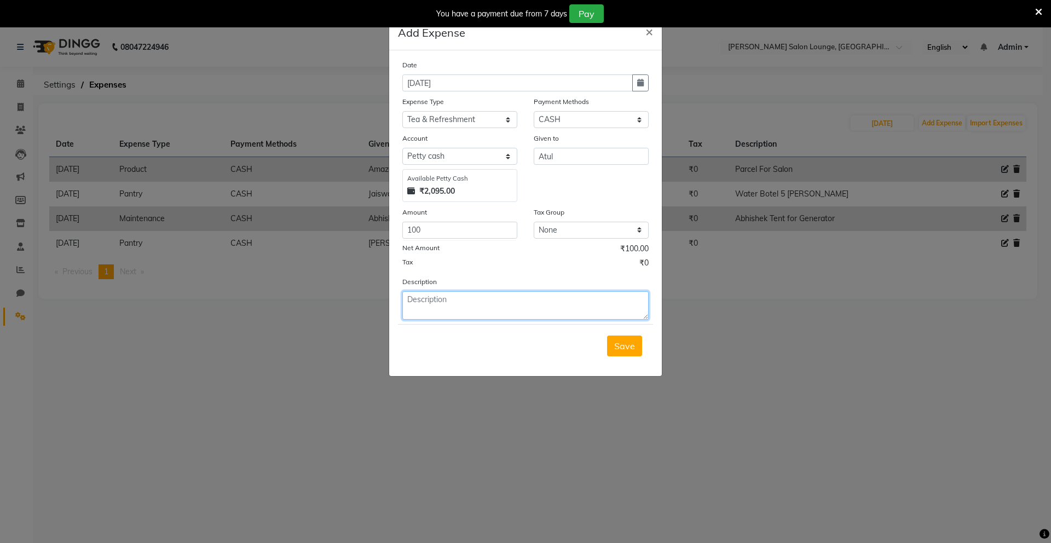
click at [421, 303] on textarea at bounding box center [525, 305] width 246 height 28
type textarea "FCold Drink For Client"
click at [624, 351] on span "Save" at bounding box center [624, 345] width 21 height 11
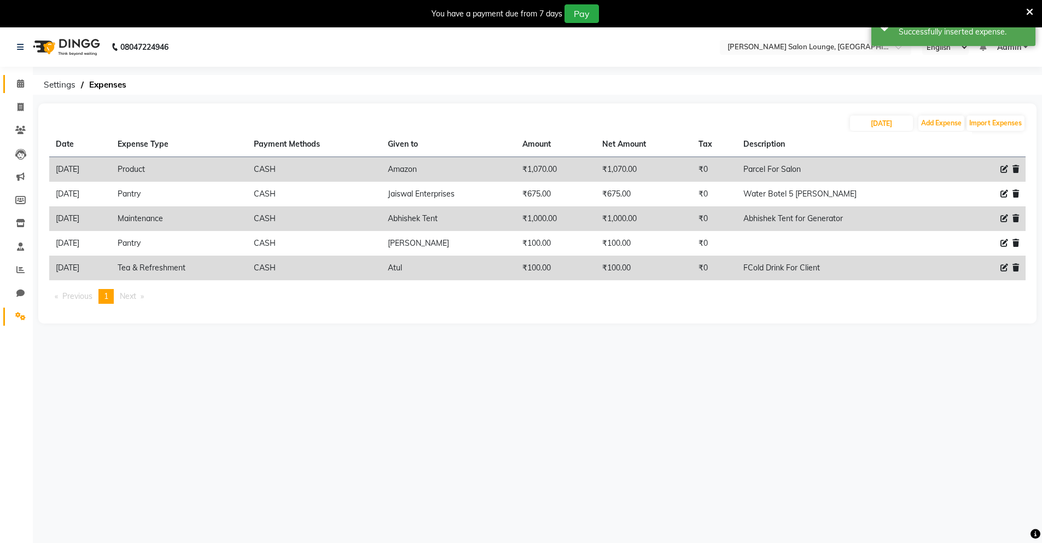
click at [19, 91] on link "Calendar" at bounding box center [16, 84] width 26 height 18
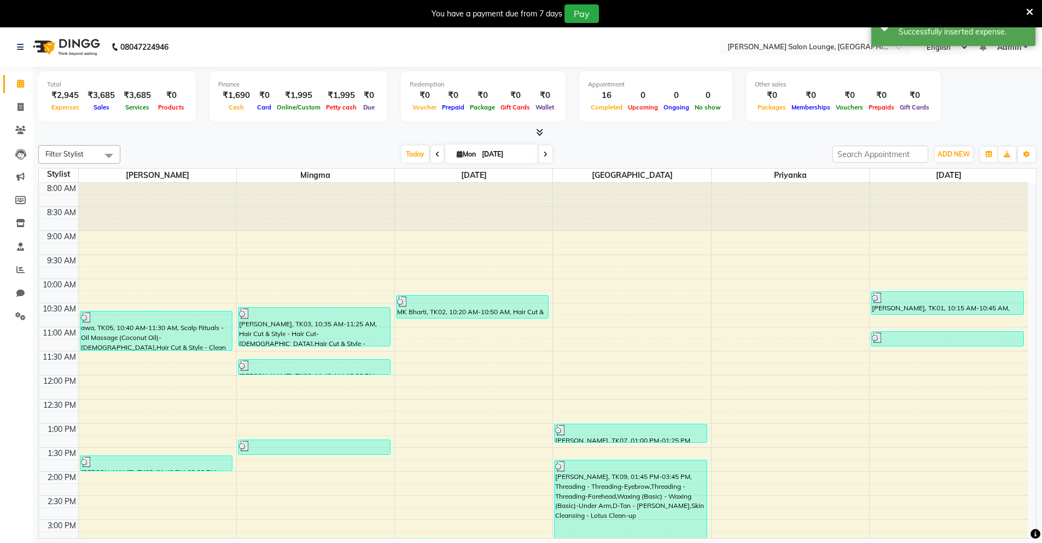
click at [170, 131] on div at bounding box center [537, 132] width 999 height 11
click at [25, 109] on span at bounding box center [20, 107] width 19 height 13
select select "service"
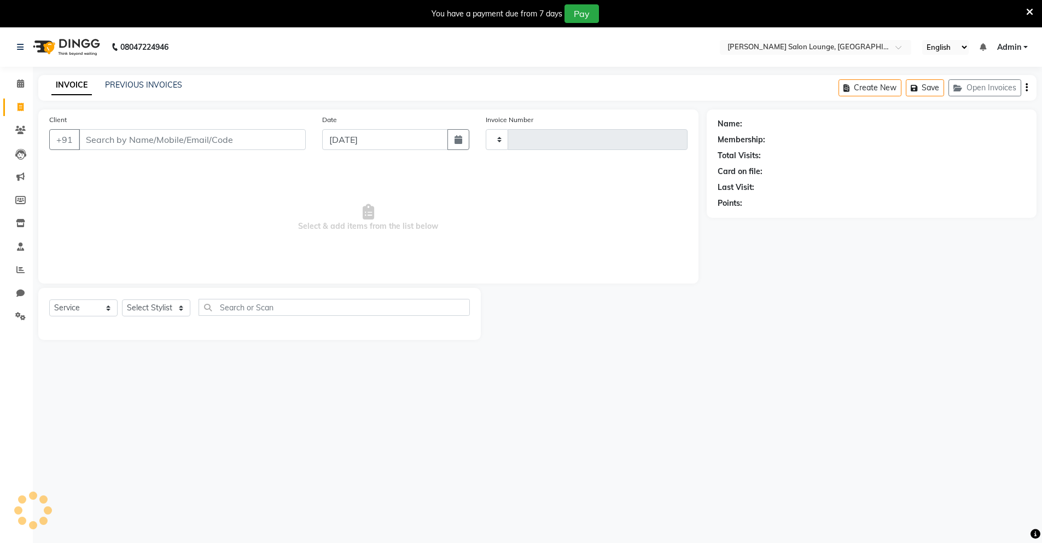
type input "0098"
select select "8909"
click at [118, 144] on input "Client" at bounding box center [192, 139] width 227 height 21
type input "7325078751"
click at [260, 144] on span "Add Client" at bounding box center [277, 139] width 43 height 11
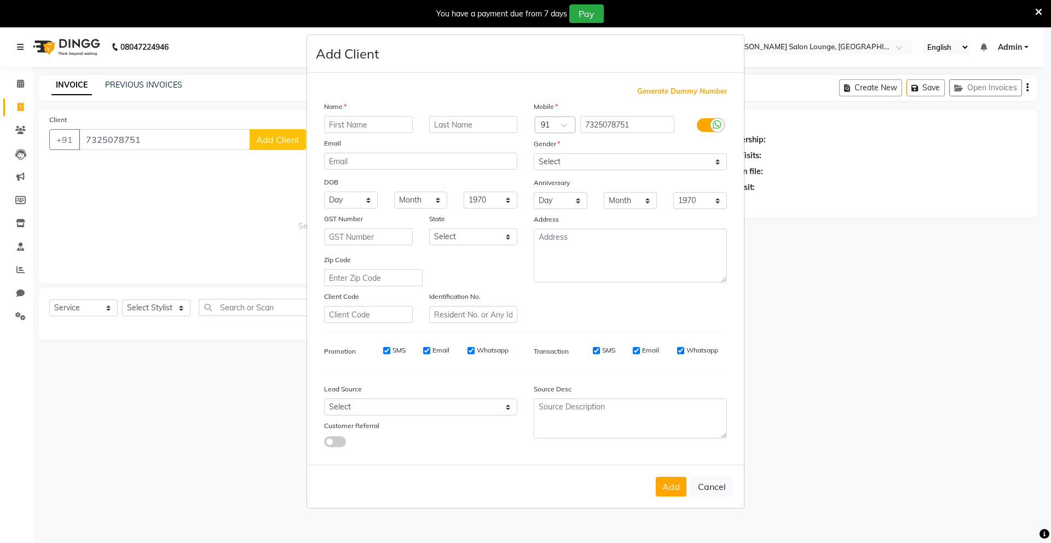
click at [361, 123] on input "text" at bounding box center [368, 124] width 89 height 17
type input "[PERSON_NAME]"
click at [573, 160] on select "Select [DEMOGRAPHIC_DATA] [DEMOGRAPHIC_DATA] Other Prefer Not To Say" at bounding box center [630, 161] width 193 height 17
select select "[DEMOGRAPHIC_DATA]"
click at [534, 153] on select "Select [DEMOGRAPHIC_DATA] [DEMOGRAPHIC_DATA] Other Prefer Not To Say" at bounding box center [630, 161] width 193 height 17
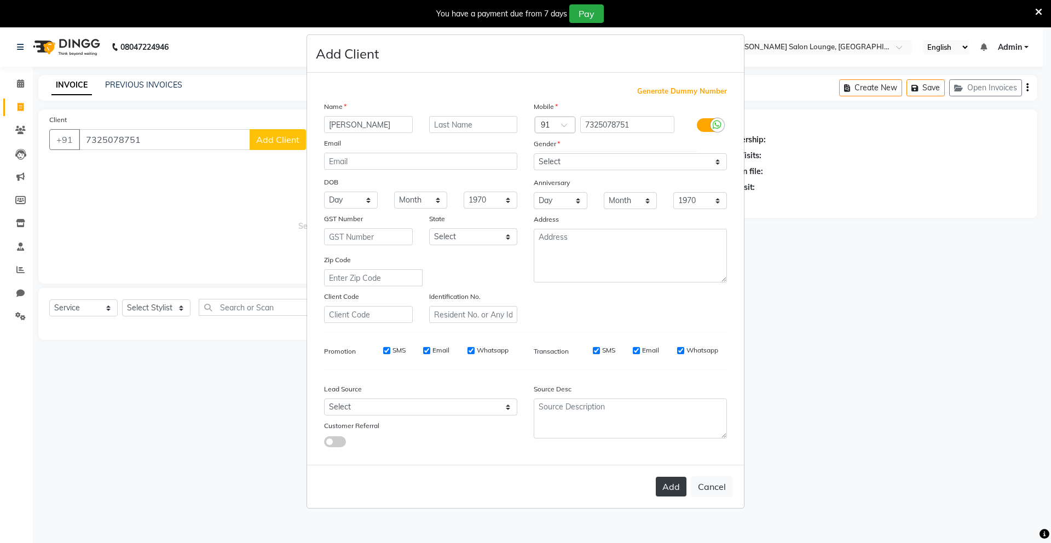
click at [675, 484] on button "Add" at bounding box center [671, 487] width 31 height 20
select select
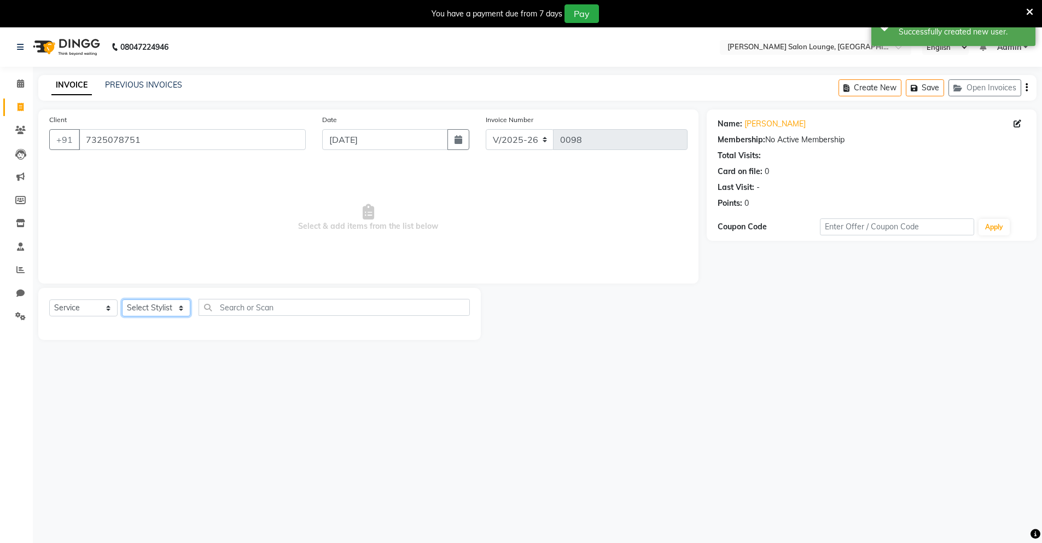
click at [154, 310] on select "Select Stylist Mingma [PERSON_NAME][GEOGRAPHIC_DATA] [PERSON_NAME][DATE][DATE]" at bounding box center [156, 307] width 68 height 17
click at [122, 299] on select "Select Stylist Mingma [PERSON_NAME][GEOGRAPHIC_DATA] [PERSON_NAME][DATE][DATE]" at bounding box center [156, 307] width 68 height 17
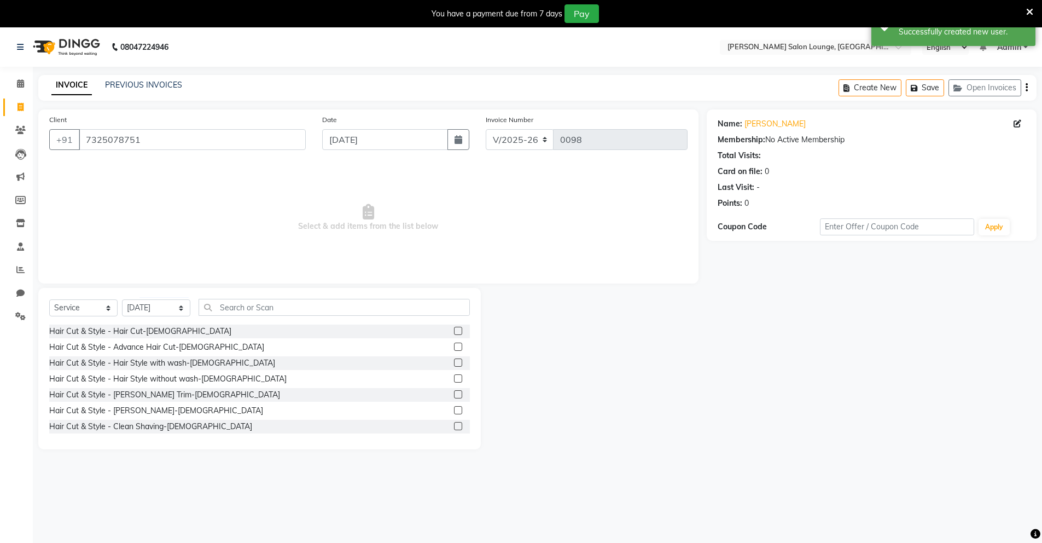
click at [454, 413] on label at bounding box center [458, 410] width 8 height 8
click at [454, 413] on input "checkbox" at bounding box center [457, 410] width 7 height 7
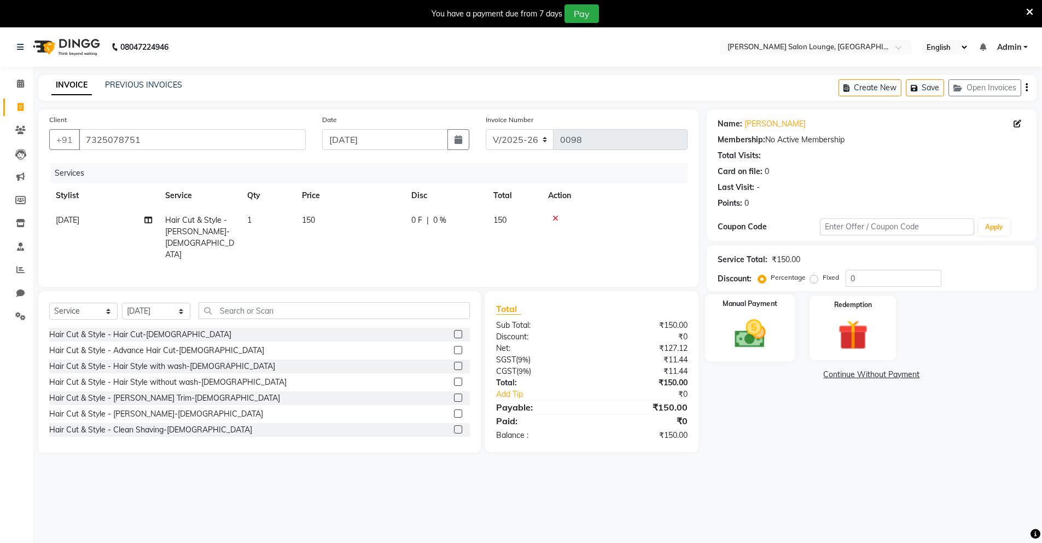
click at [763, 338] on img at bounding box center [750, 334] width 50 height 36
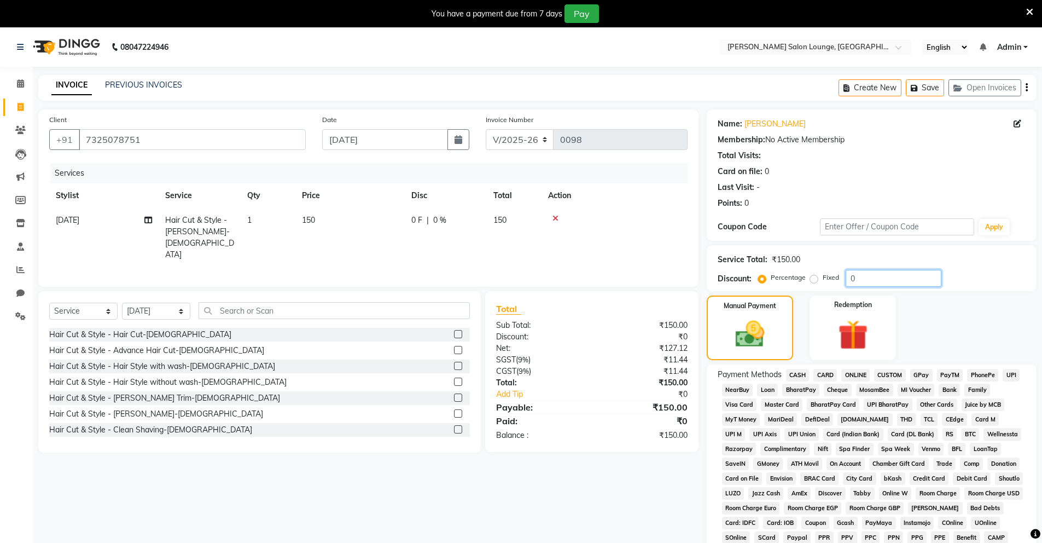
click at [873, 276] on input "0" at bounding box center [894, 278] width 96 height 17
click at [965, 343] on div "Manual Payment Redemption" at bounding box center [872, 328] width 346 height 65
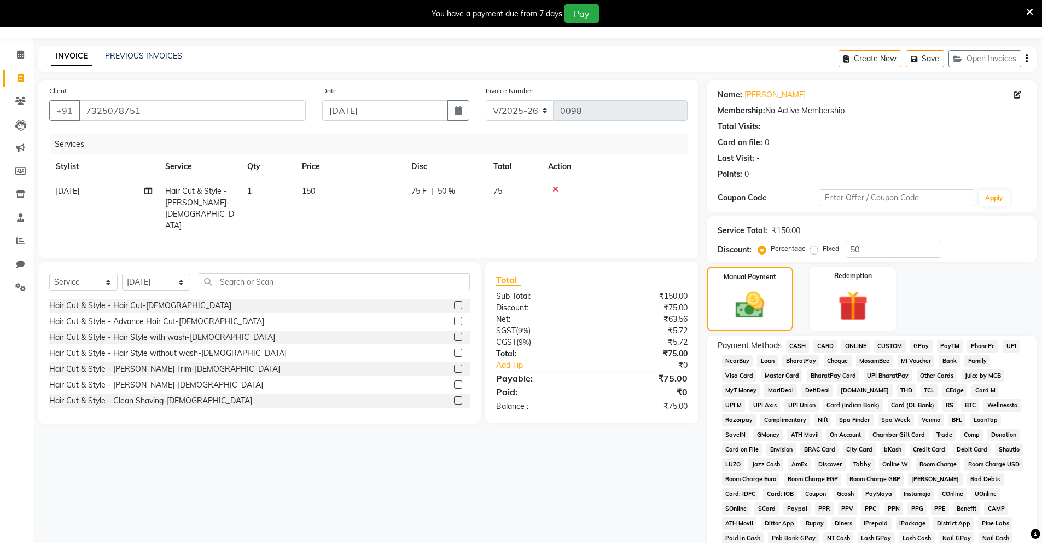
scroll to position [35, 0]
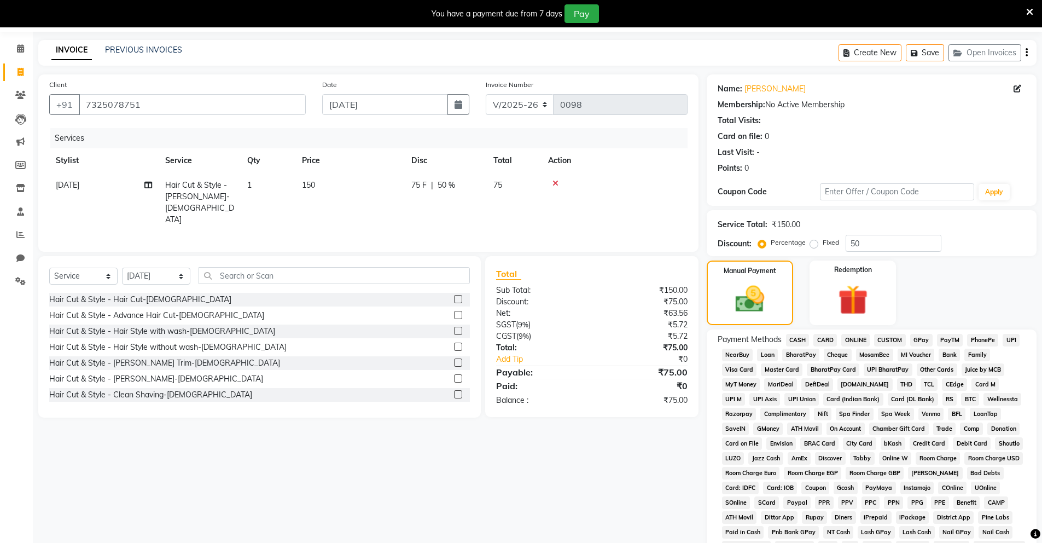
click at [1011, 344] on span "UPI" at bounding box center [1011, 340] width 17 height 13
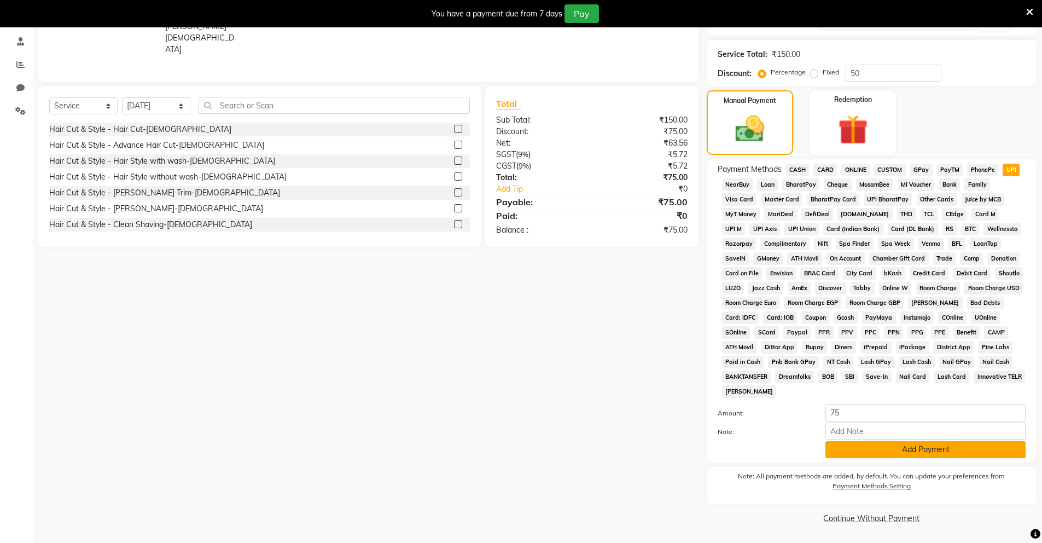
click at [962, 444] on button "Add Payment" at bounding box center [926, 449] width 200 height 17
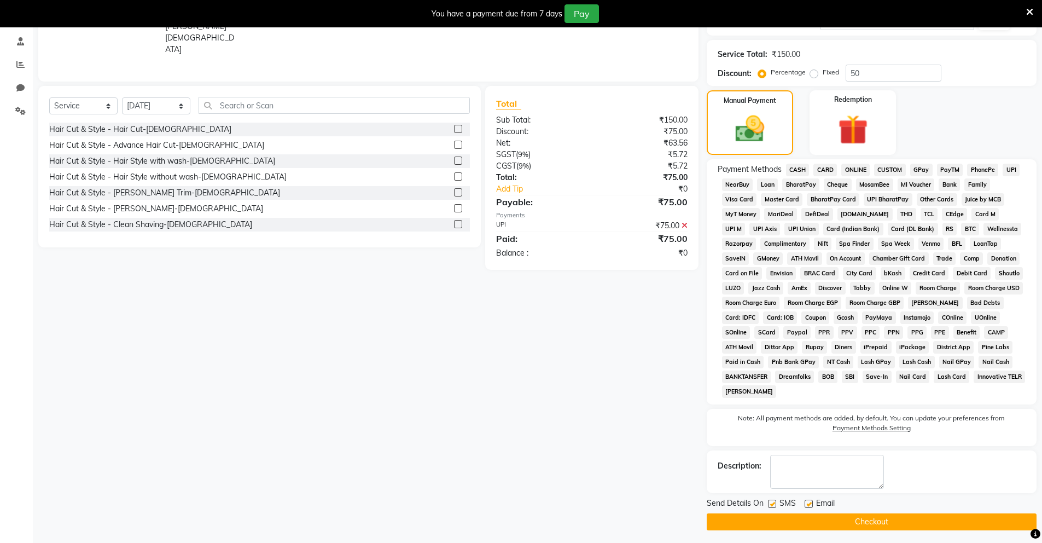
click at [942, 520] on button "Checkout" at bounding box center [872, 521] width 330 height 17
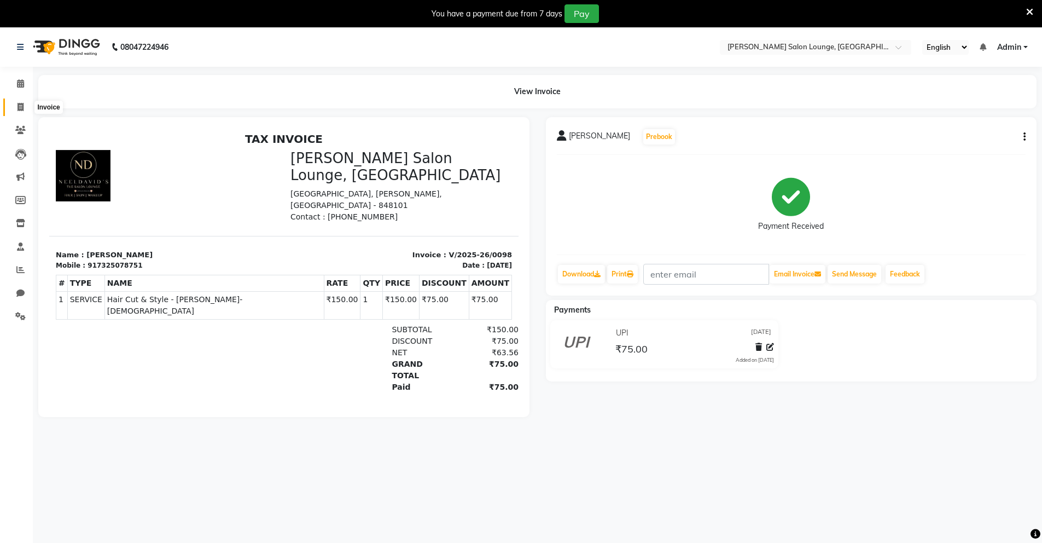
click at [20, 101] on span at bounding box center [20, 107] width 19 height 13
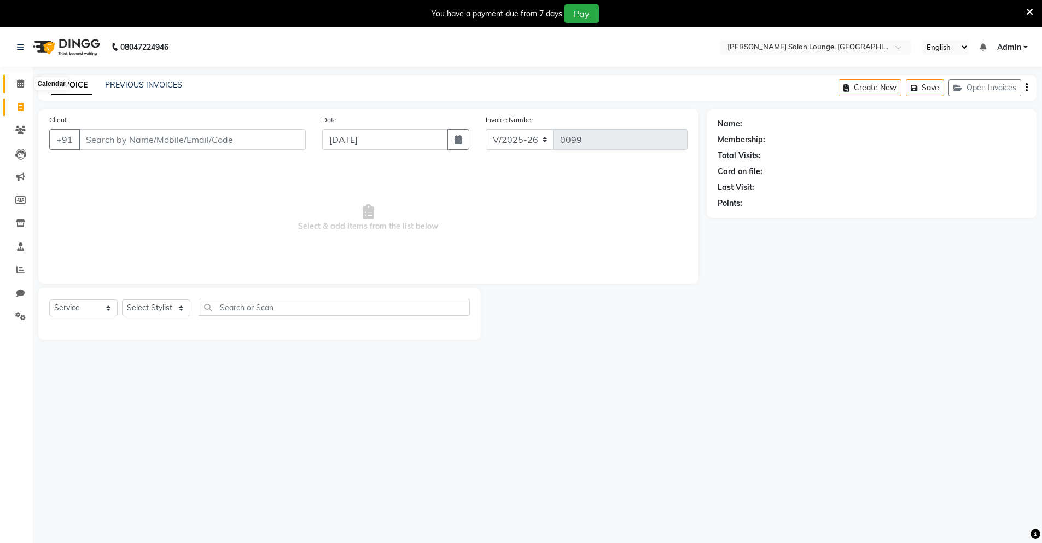
click at [22, 89] on span at bounding box center [20, 84] width 19 height 13
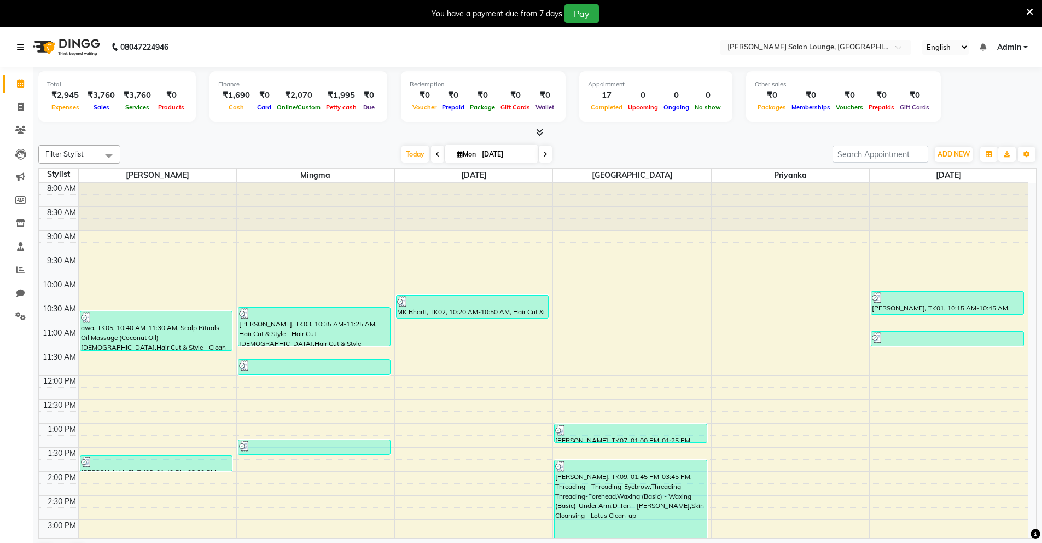
click at [21, 50] on icon at bounding box center [20, 47] width 7 height 8
